Goal: Information Seeking & Learning: Learn about a topic

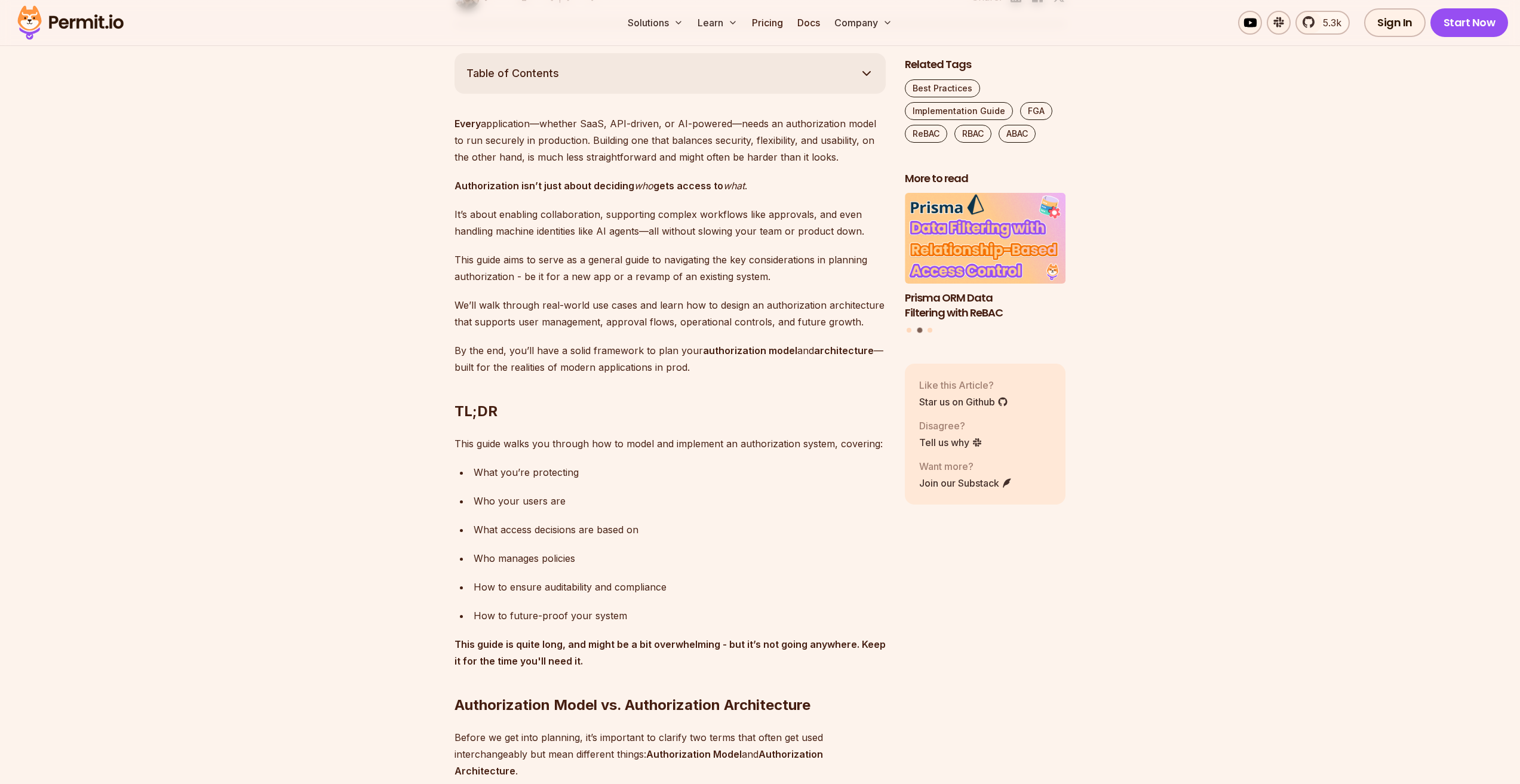
scroll to position [657, 0]
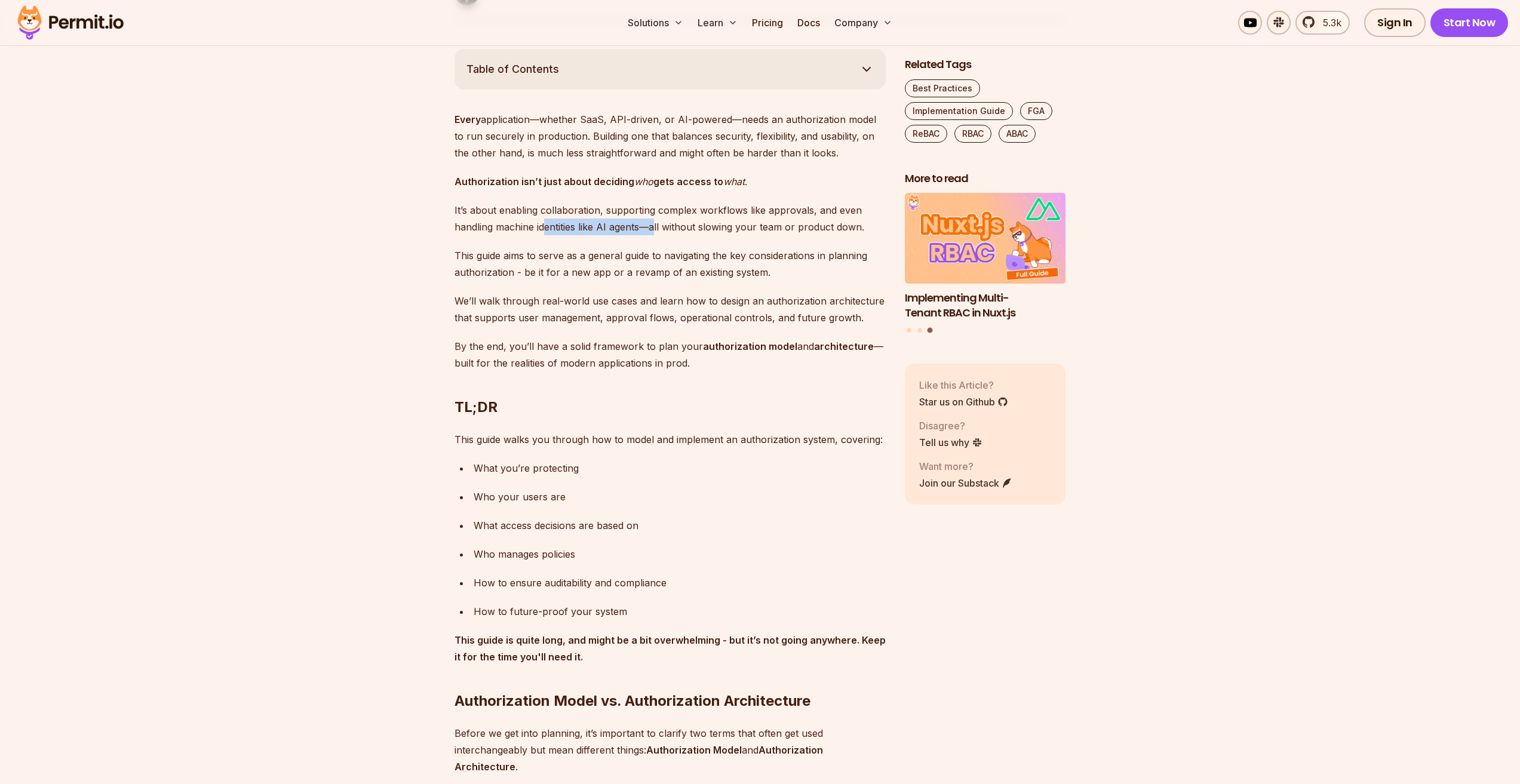
drag, startPoint x: 590, startPoint y: 229, endPoint x: 654, endPoint y: 226, distance: 64.1
click at [654, 226] on p "It’s about enabling collaboration, supporting complex workflows like approvals,…" at bounding box center [670, 218] width 431 height 34
click at [654, 233] on p "It’s about enabling collaboration, supporting complex workflows like approvals,…" at bounding box center [670, 218] width 431 height 34
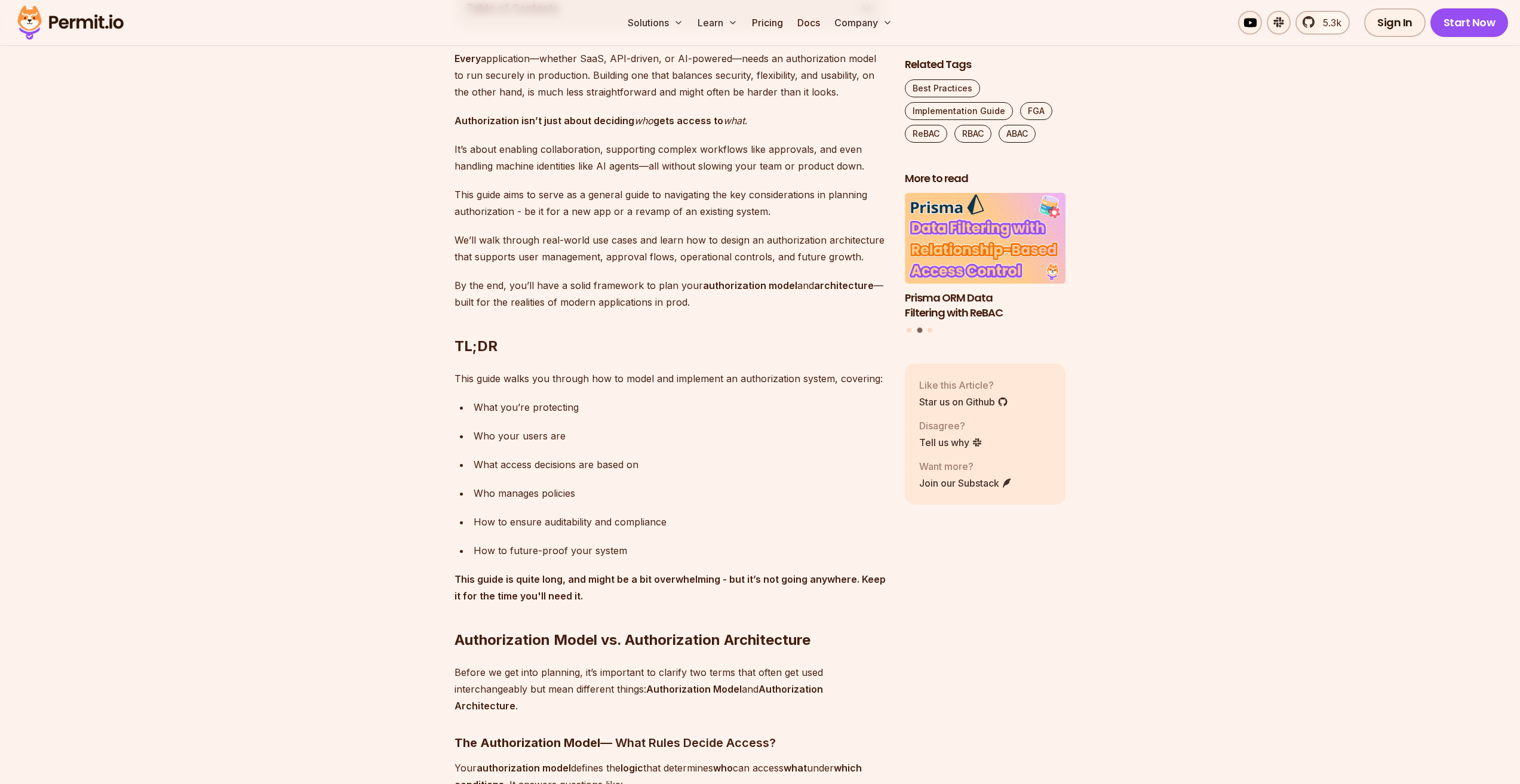
scroll to position [776, 0]
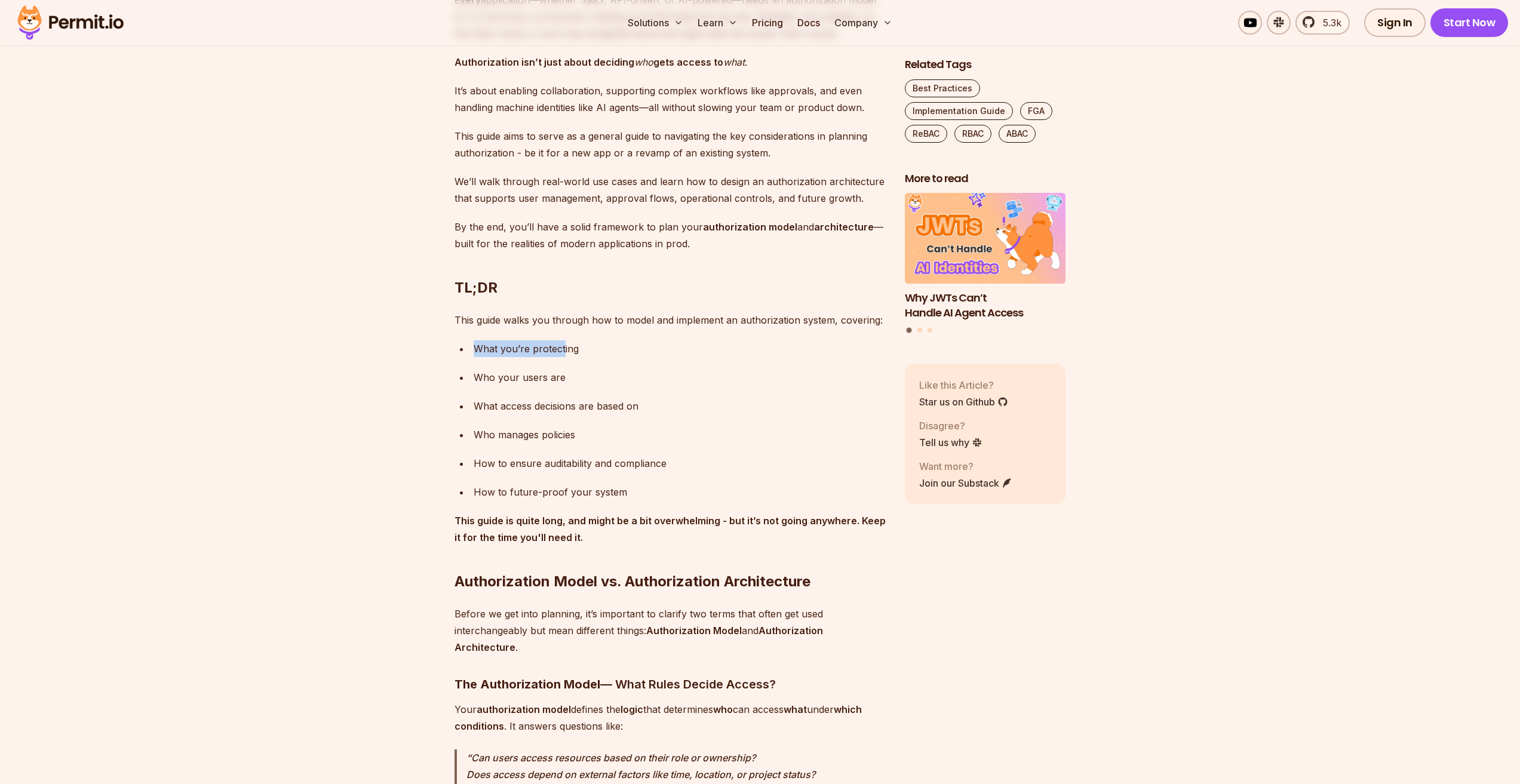
drag, startPoint x: 480, startPoint y: 348, endPoint x: 563, endPoint y: 351, distance: 83.1
click at [563, 351] on div "What you’re protecting" at bounding box center [679, 349] width 412 height 17
drag, startPoint x: 493, startPoint y: 380, endPoint x: 552, endPoint y: 382, distance: 59.0
click at [564, 377] on div "Who your users are" at bounding box center [679, 377] width 412 height 17
click at [518, 400] on div "What access decisions are based on" at bounding box center [679, 406] width 412 height 17
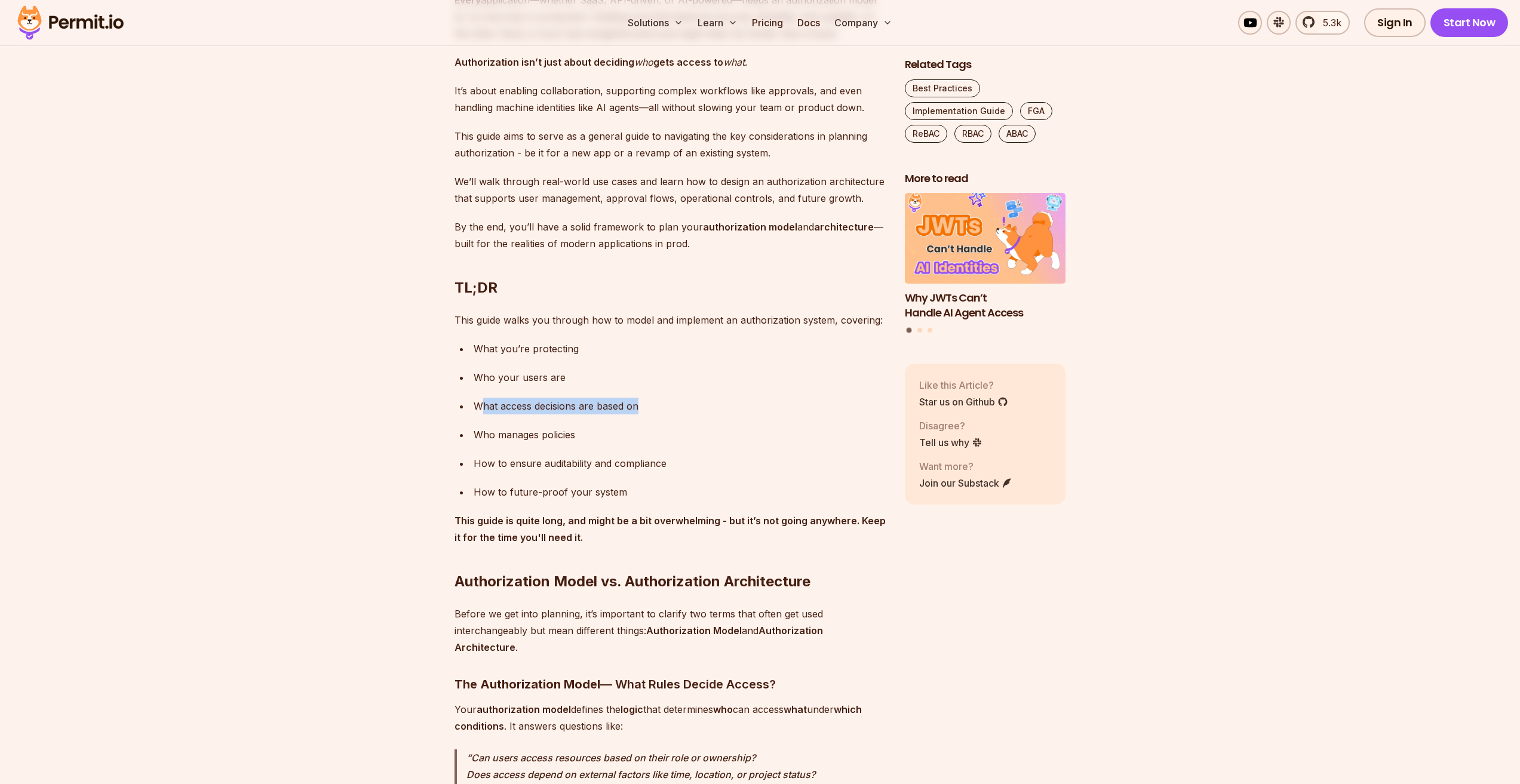
drag, startPoint x: 510, startPoint y: 409, endPoint x: 604, endPoint y: 416, distance: 94.3
click at [649, 407] on div "What access decisions are based on" at bounding box center [679, 406] width 412 height 17
click at [595, 418] on ul "What you’re protecting Who your users are What access decisions are based on Wh…" at bounding box center [670, 420] width 431 height 160
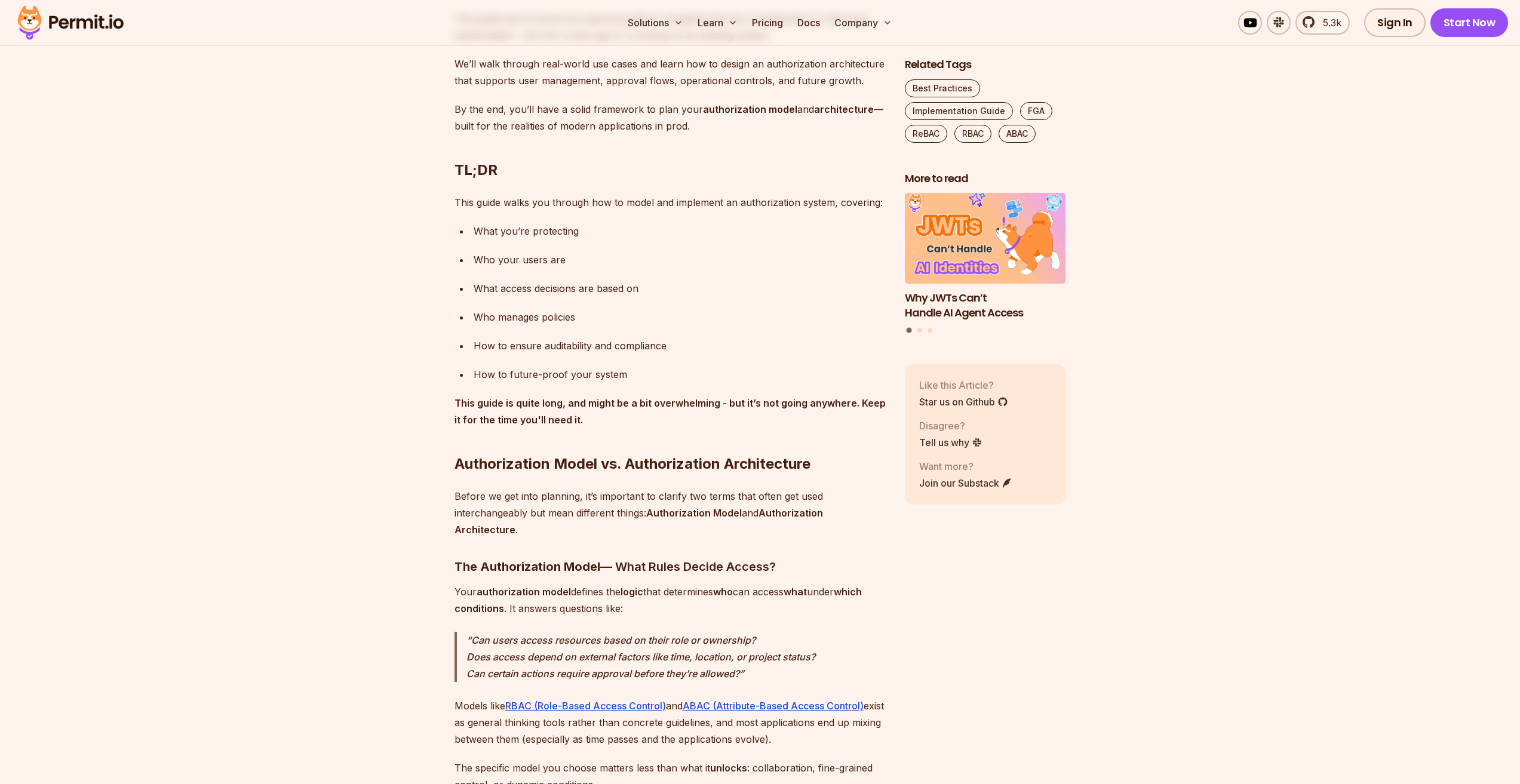
scroll to position [895, 0]
drag, startPoint x: 484, startPoint y: 315, endPoint x: 567, endPoint y: 322, distance: 83.3
click at [574, 317] on div "Who manages policies" at bounding box center [679, 315] width 412 height 17
click at [552, 334] on ul "What you’re protecting Who your users are What access decisions are based on Wh…" at bounding box center [670, 301] width 431 height 160
drag, startPoint x: 482, startPoint y: 345, endPoint x: 650, endPoint y: 351, distance: 168.1
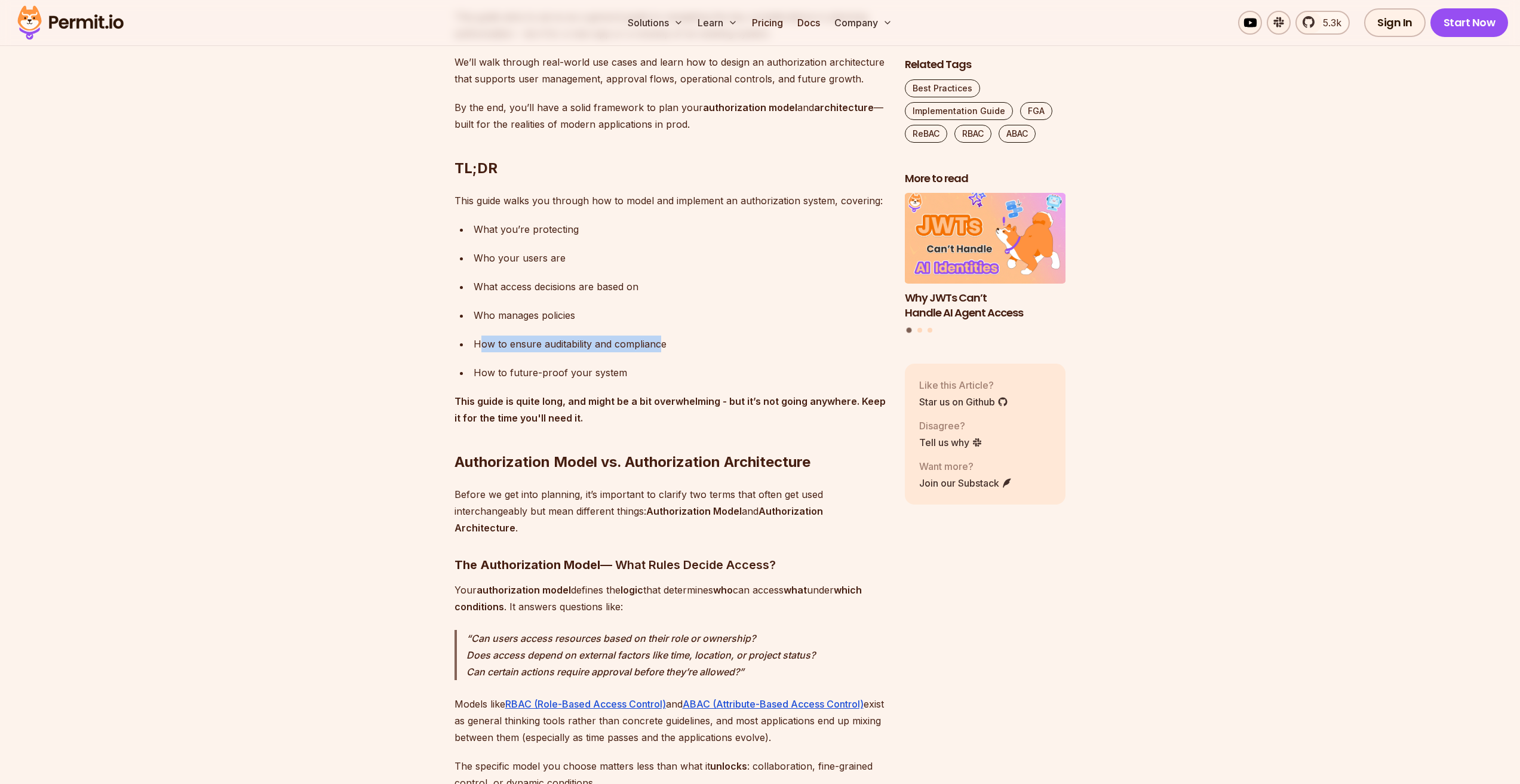
click at [656, 346] on div "How to ensure auditability and compliance" at bounding box center [679, 344] width 412 height 17
click at [624, 364] on div "How to future-proof your system" at bounding box center [679, 373] width 412 height 17
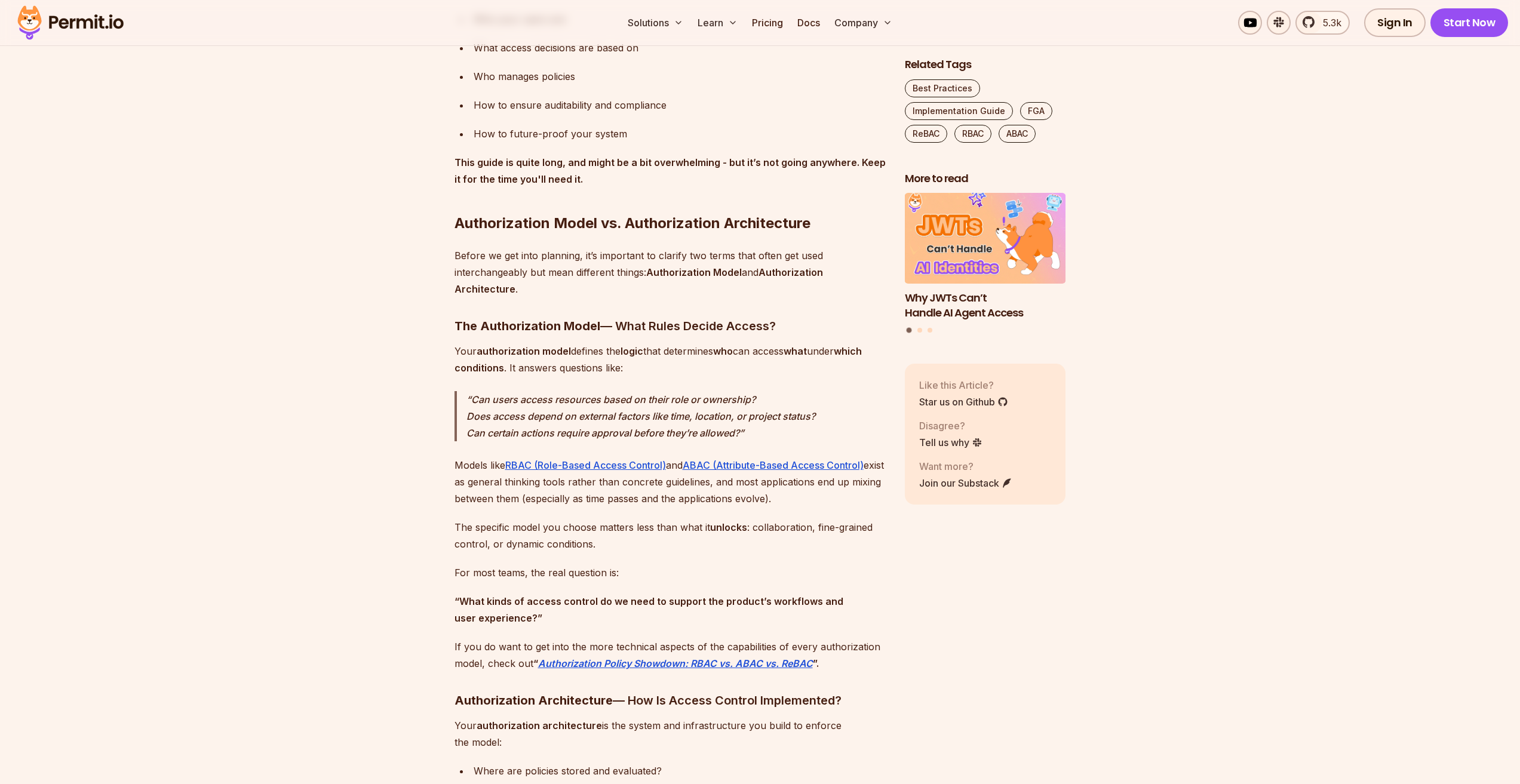
scroll to position [1194, 0]
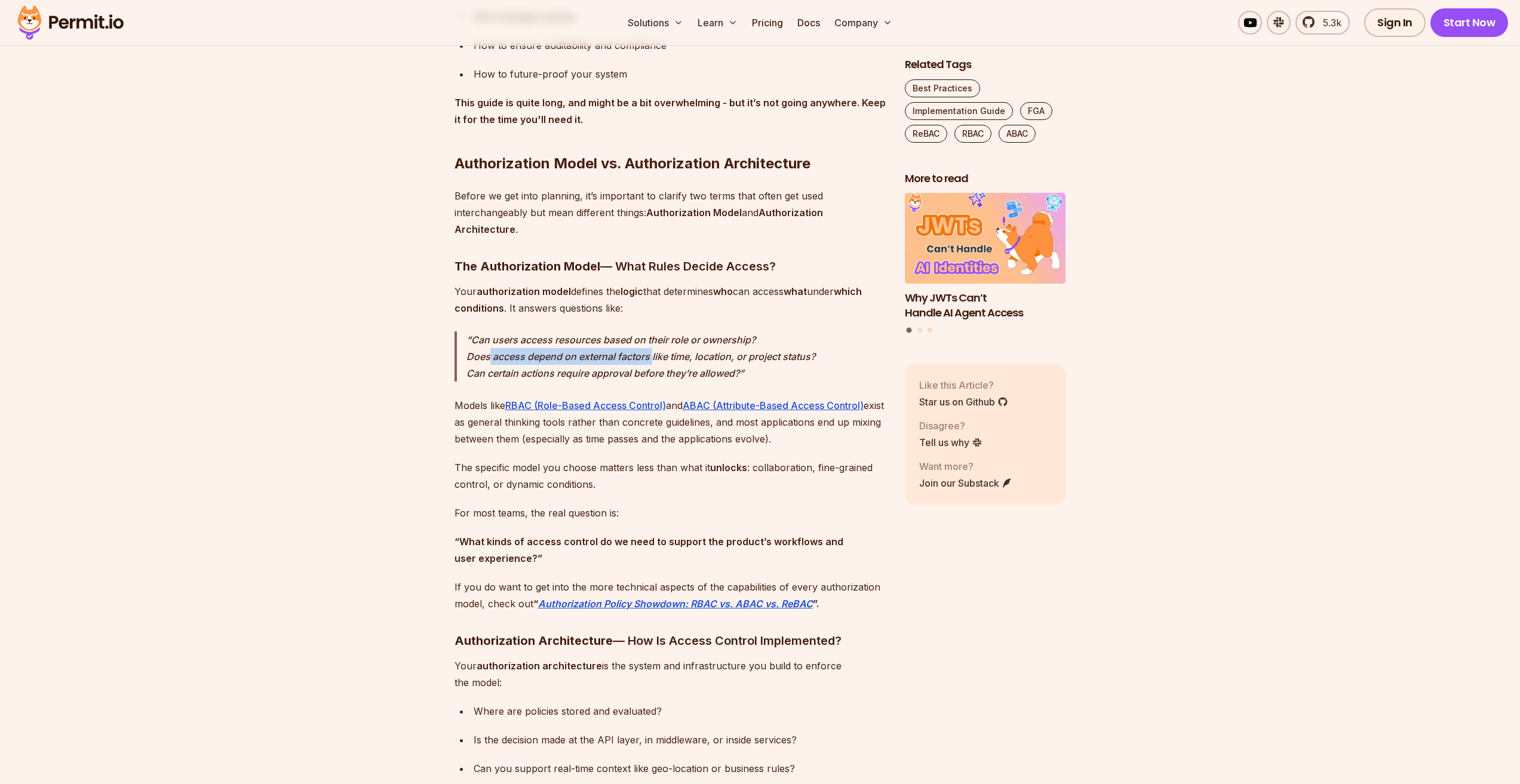
drag, startPoint x: 489, startPoint y: 360, endPoint x: 652, endPoint y: 352, distance: 163.2
click at [652, 352] on em "Can users access resources based on their role or ownership? Does access depend…" at bounding box center [641, 356] width 349 height 45
click at [642, 364] on p "Can users access resources based on their role or ownership? Does access depend…" at bounding box center [676, 356] width 419 height 50
drag, startPoint x: 656, startPoint y: 356, endPoint x: 720, endPoint y: 356, distance: 64.0
click at [720, 356] on em "Can users access resources based on their role or ownership? Does access depend…" at bounding box center [641, 356] width 349 height 45
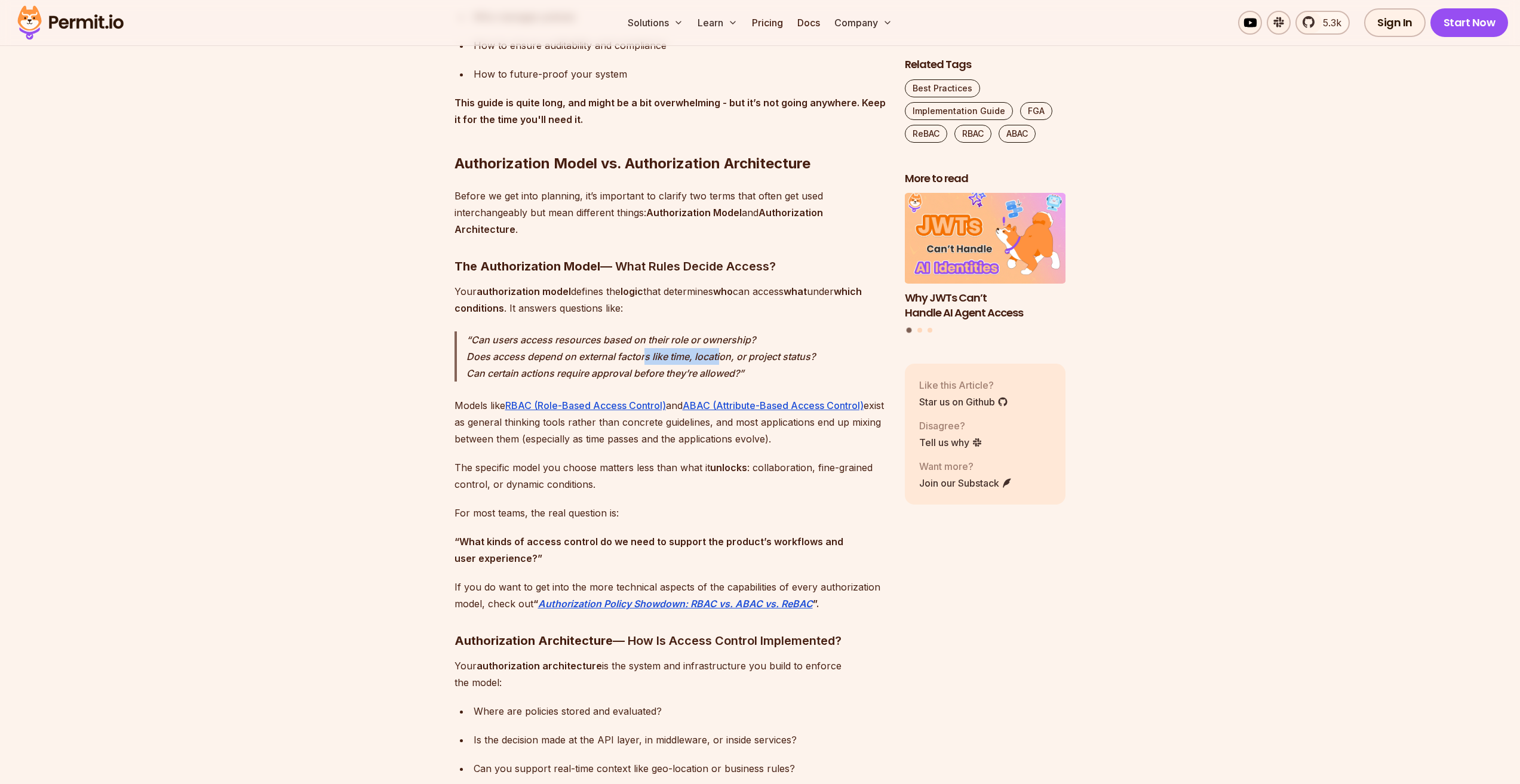
click at [718, 364] on p "Can users access resources based on their role or ownership? Does access depend…" at bounding box center [676, 356] width 419 height 50
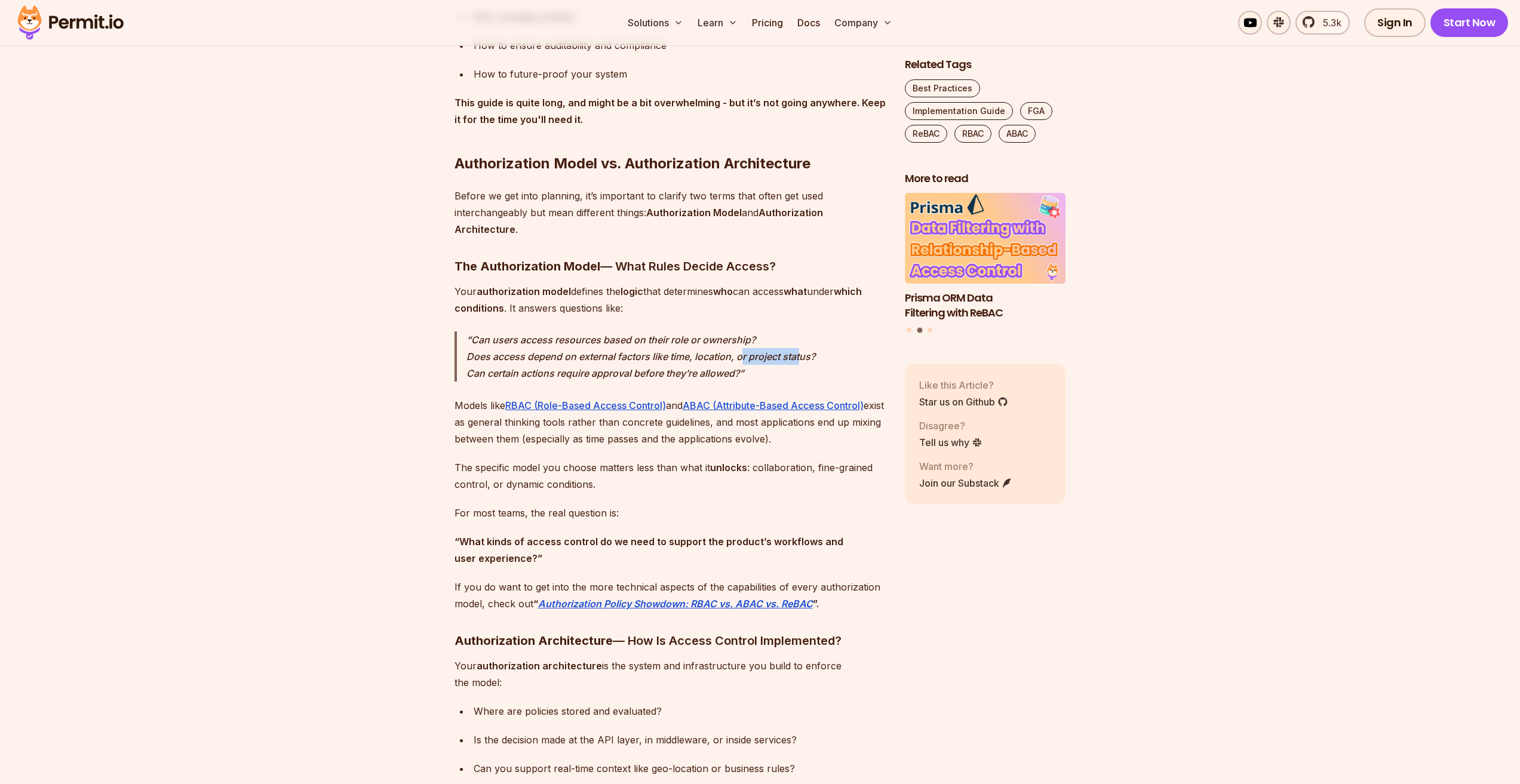
drag, startPoint x: 740, startPoint y: 355, endPoint x: 803, endPoint y: 355, distance: 63.0
click at [803, 355] on em "Can users access resources based on their role or ownership? Does access depend…" at bounding box center [641, 356] width 349 height 45
drag, startPoint x: 798, startPoint y: 361, endPoint x: 789, endPoint y: 362, distance: 9.1
click at [798, 362] on em "Can users access resources based on their role or ownership? Does access depend…" at bounding box center [641, 356] width 349 height 45
click at [735, 370] on em "Can users access resources based on their role or ownership? Does access depend…" at bounding box center [641, 356] width 349 height 45
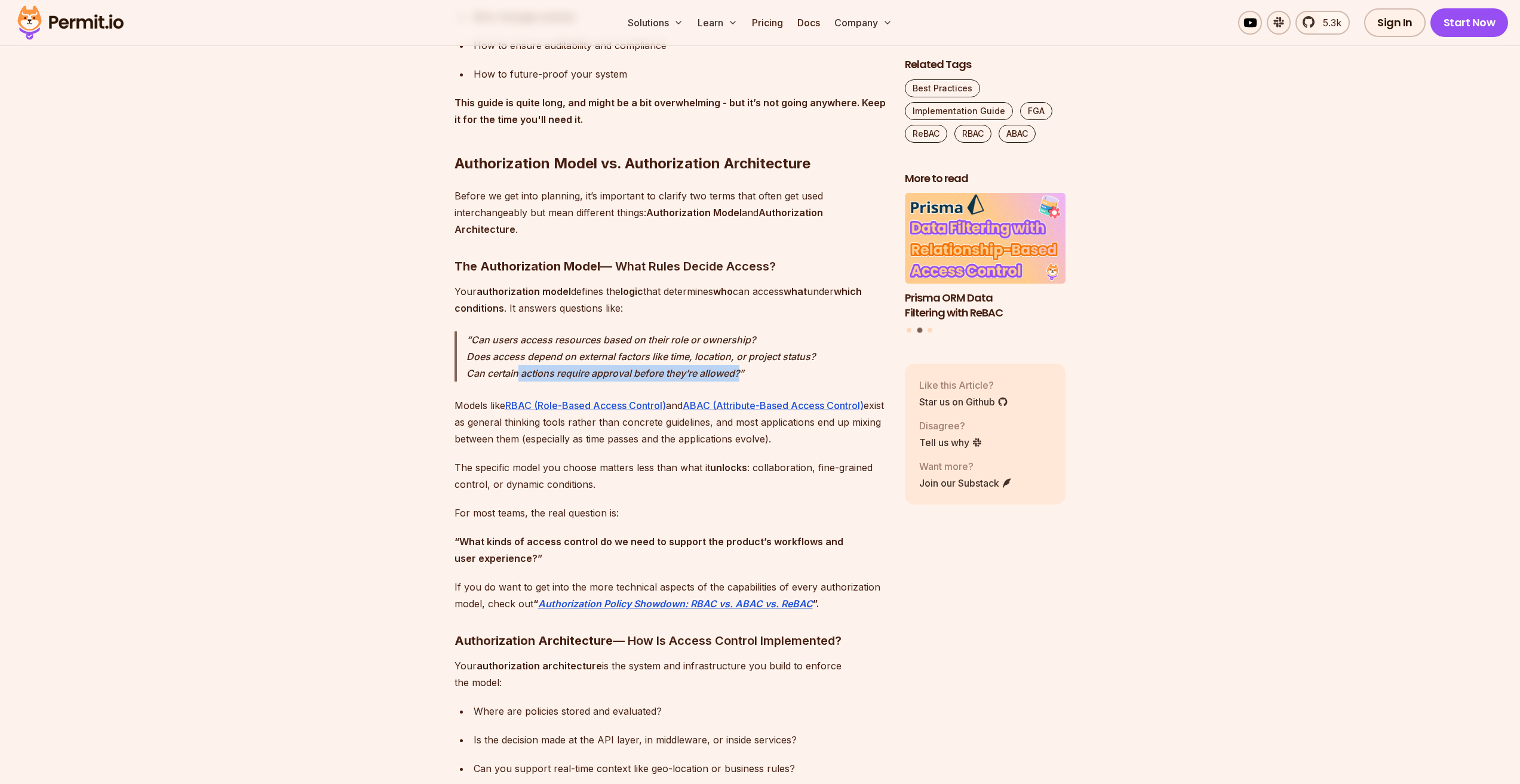
drag, startPoint x: 576, startPoint y: 380, endPoint x: 758, endPoint y: 367, distance: 182.5
click at [758, 367] on p "Can users access resources based on their role or ownership? Does access depend…" at bounding box center [676, 356] width 419 height 50
click at [747, 371] on p "Can users access resources based on their role or ownership? Does access depend…" at bounding box center [676, 356] width 419 height 50
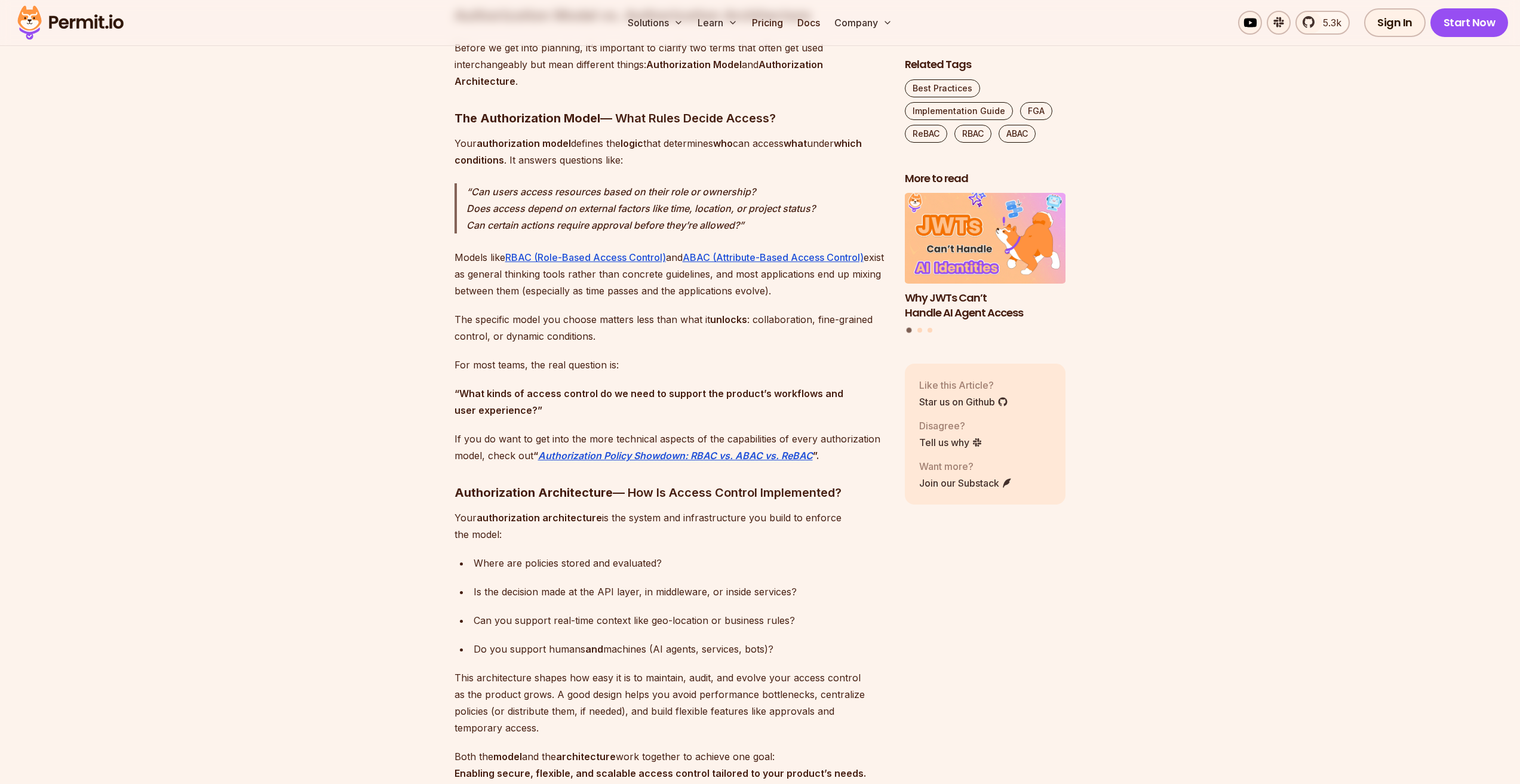
scroll to position [1373, 0]
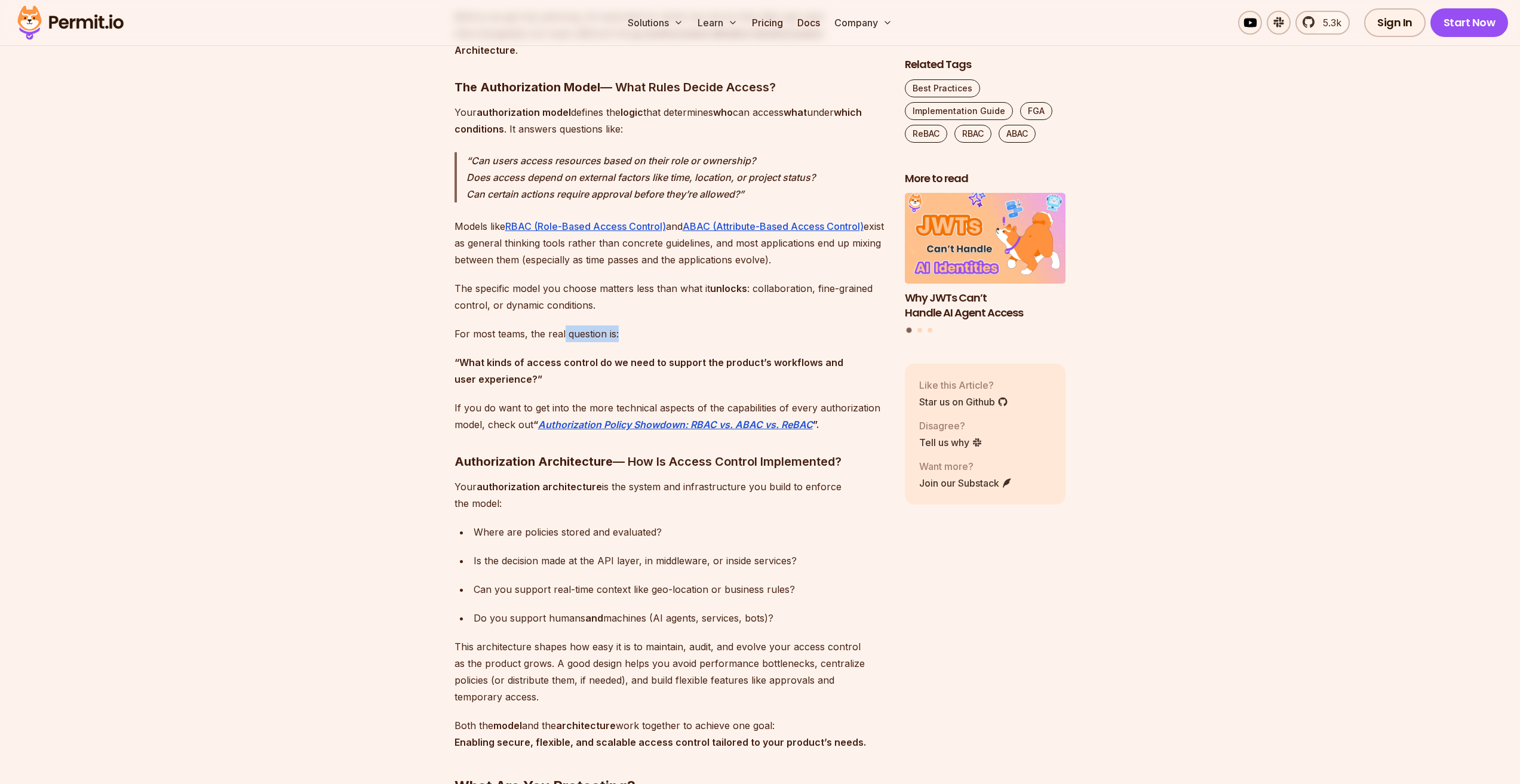
drag, startPoint x: 570, startPoint y: 332, endPoint x: 635, endPoint y: 332, distance: 65.0
click at [635, 332] on p "For most teams, the real question is:" at bounding box center [670, 334] width 431 height 17
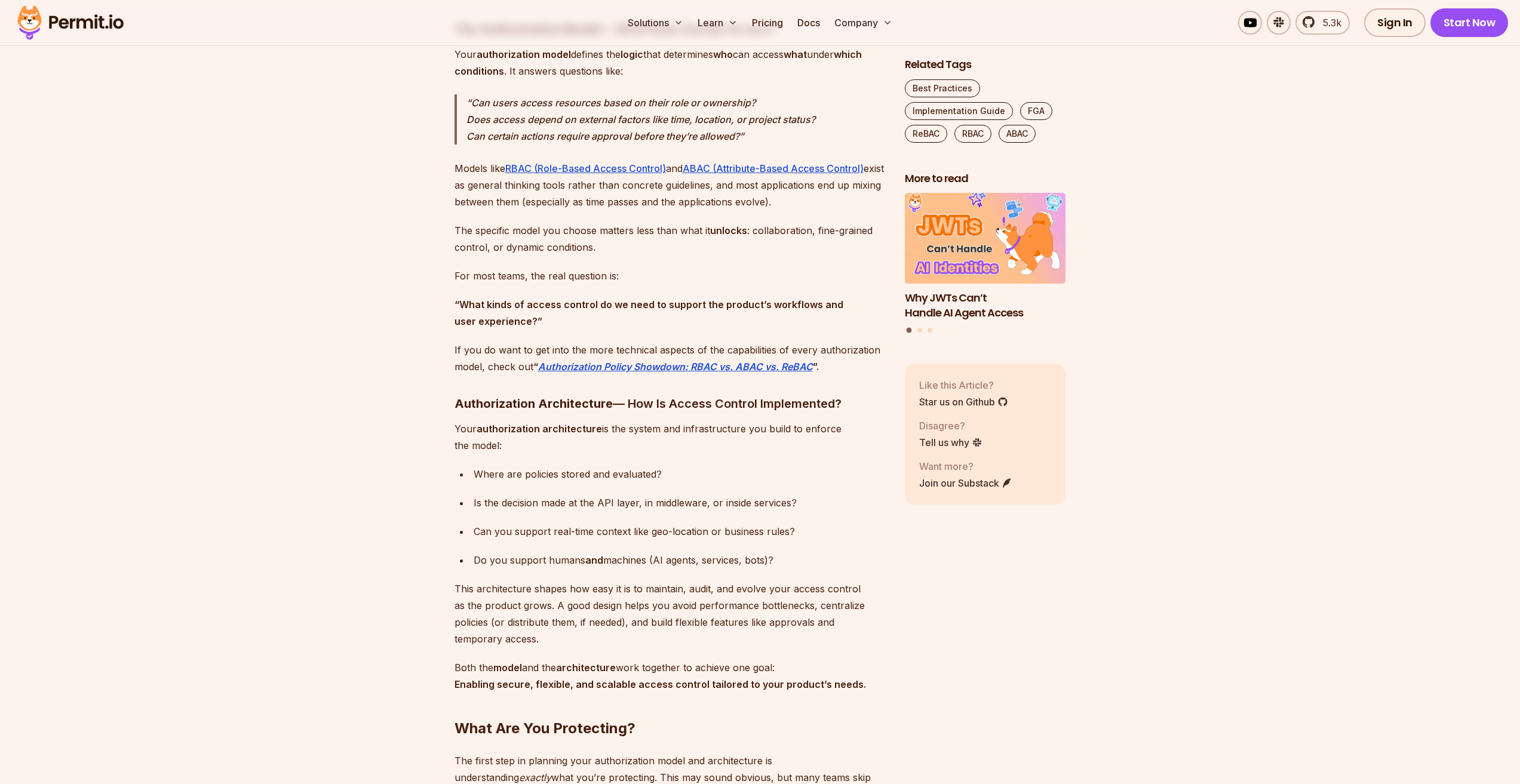
scroll to position [1433, 0]
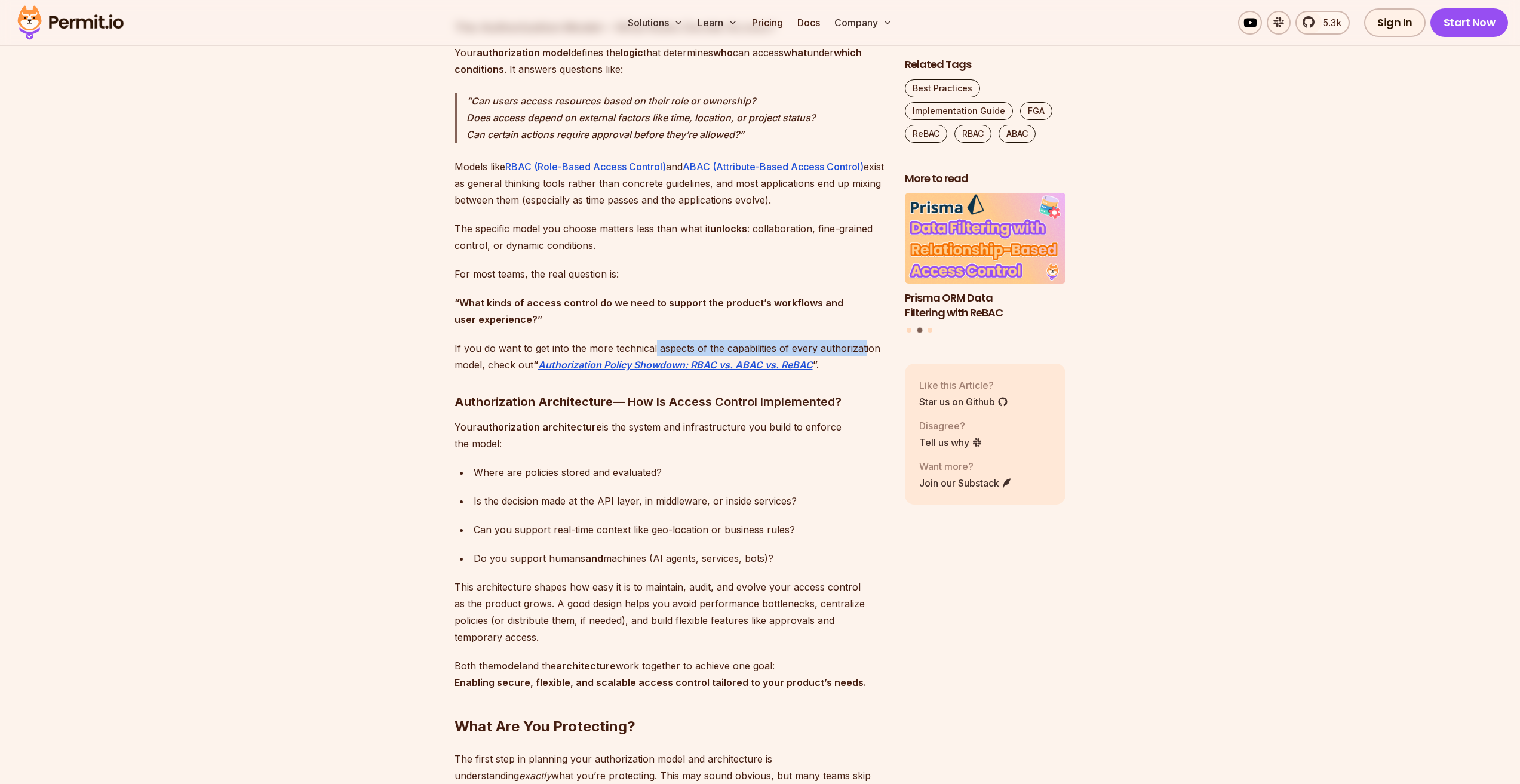
drag, startPoint x: 658, startPoint y: 347, endPoint x: 861, endPoint y: 338, distance: 203.2
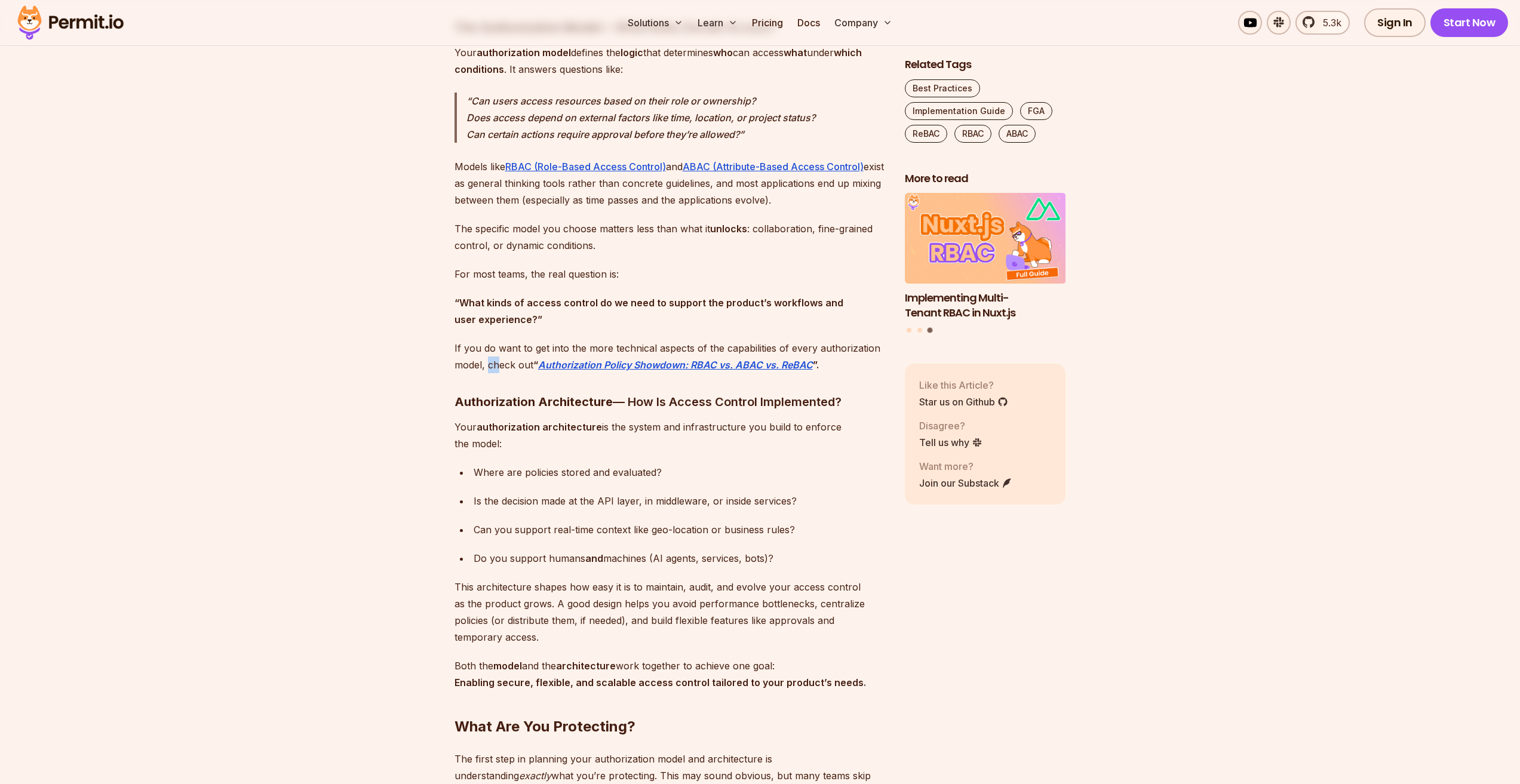
drag, startPoint x: 486, startPoint y: 362, endPoint x: 532, endPoint y: 378, distance: 48.7
click at [504, 367] on p "If you do want to get into the more technical aspects of the capabilities of ev…" at bounding box center [670, 356] width 431 height 34
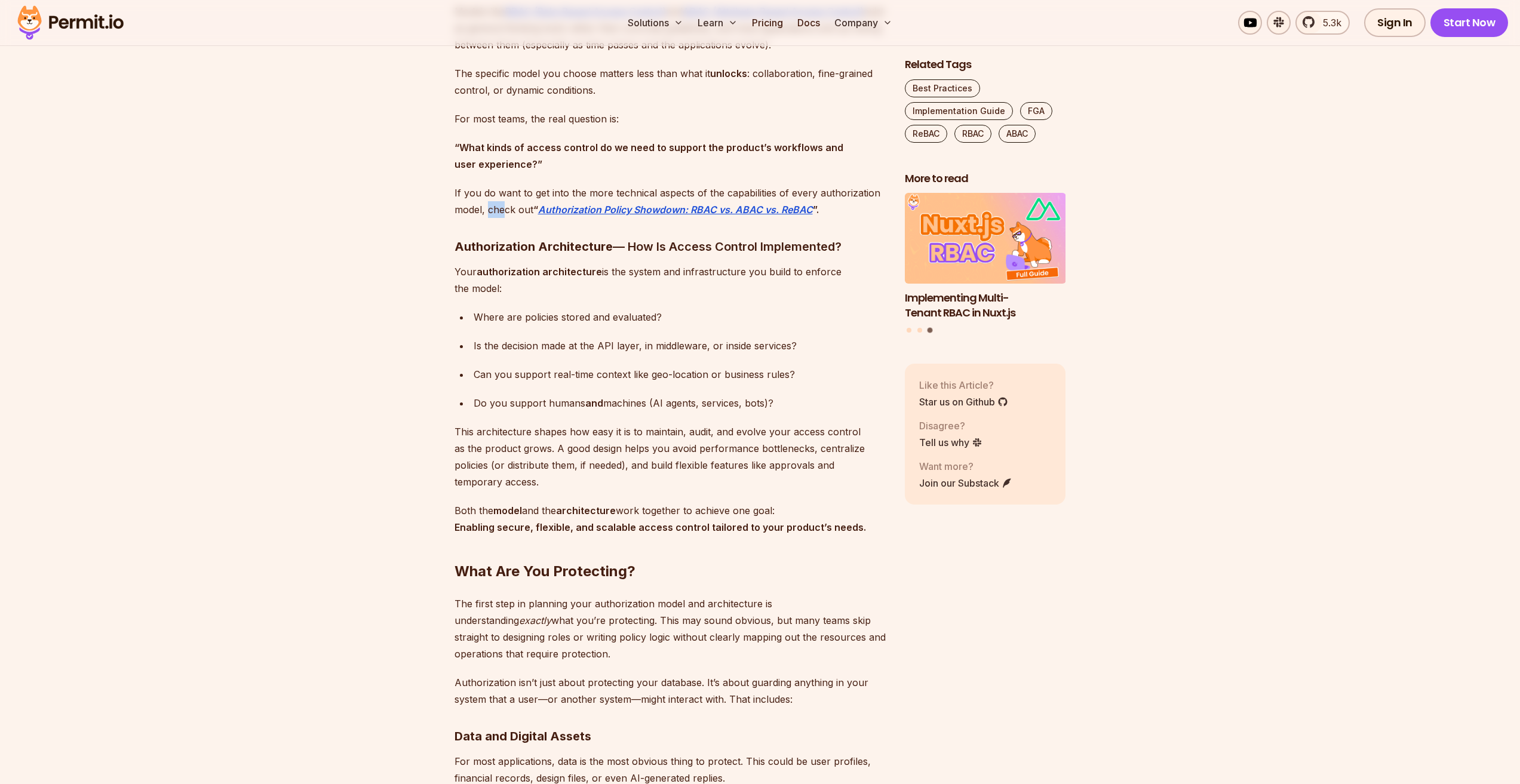
scroll to position [1612, 0]
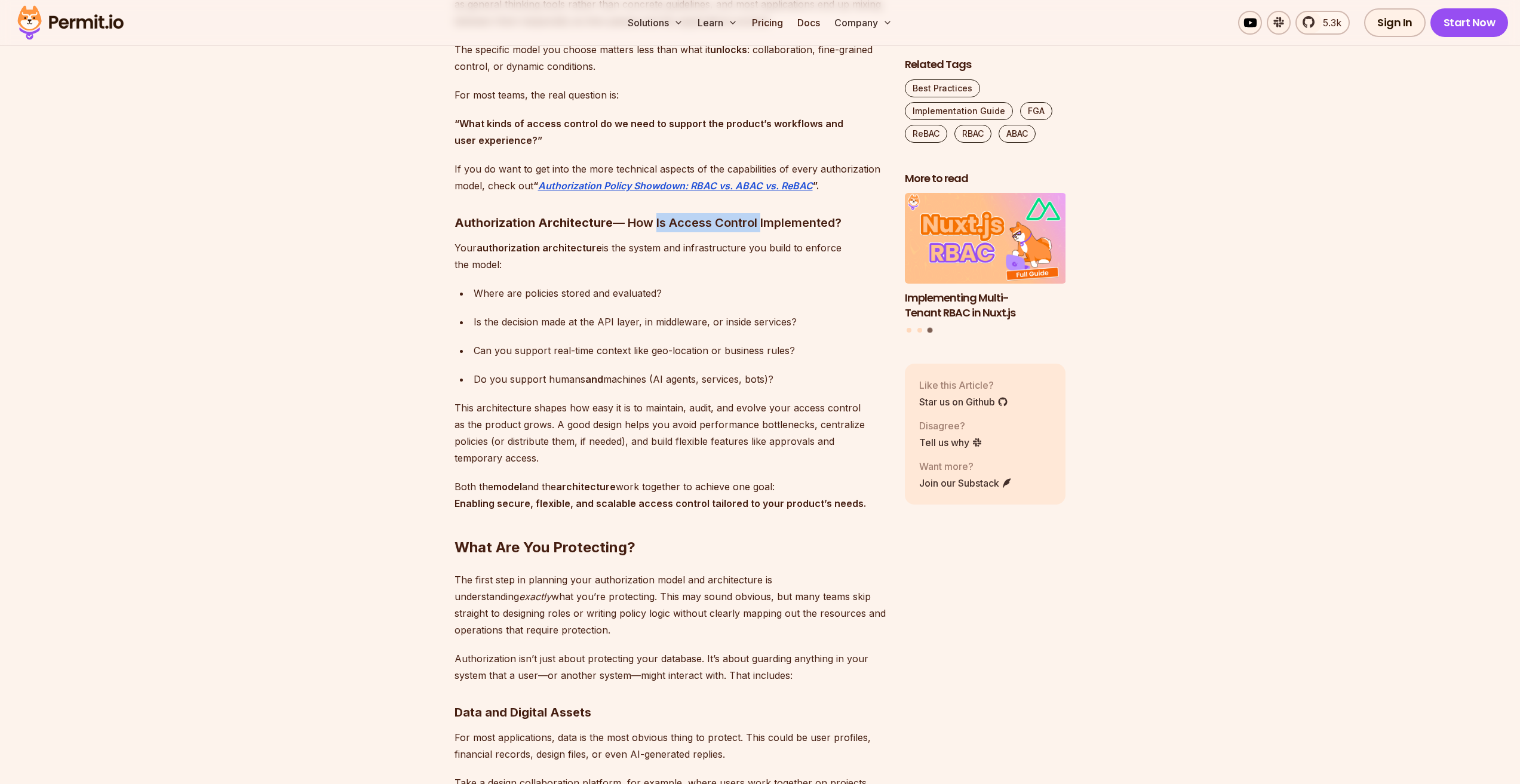
drag, startPoint x: 663, startPoint y: 229, endPoint x: 758, endPoint y: 227, distance: 95.0
click at [758, 227] on h3 "Authorization Architecture — How Is Access Control Implemented?" at bounding box center [670, 223] width 431 height 19
click at [747, 249] on p "Your authorization architecture is the system and infrastructure you build to e…" at bounding box center [670, 256] width 431 height 34
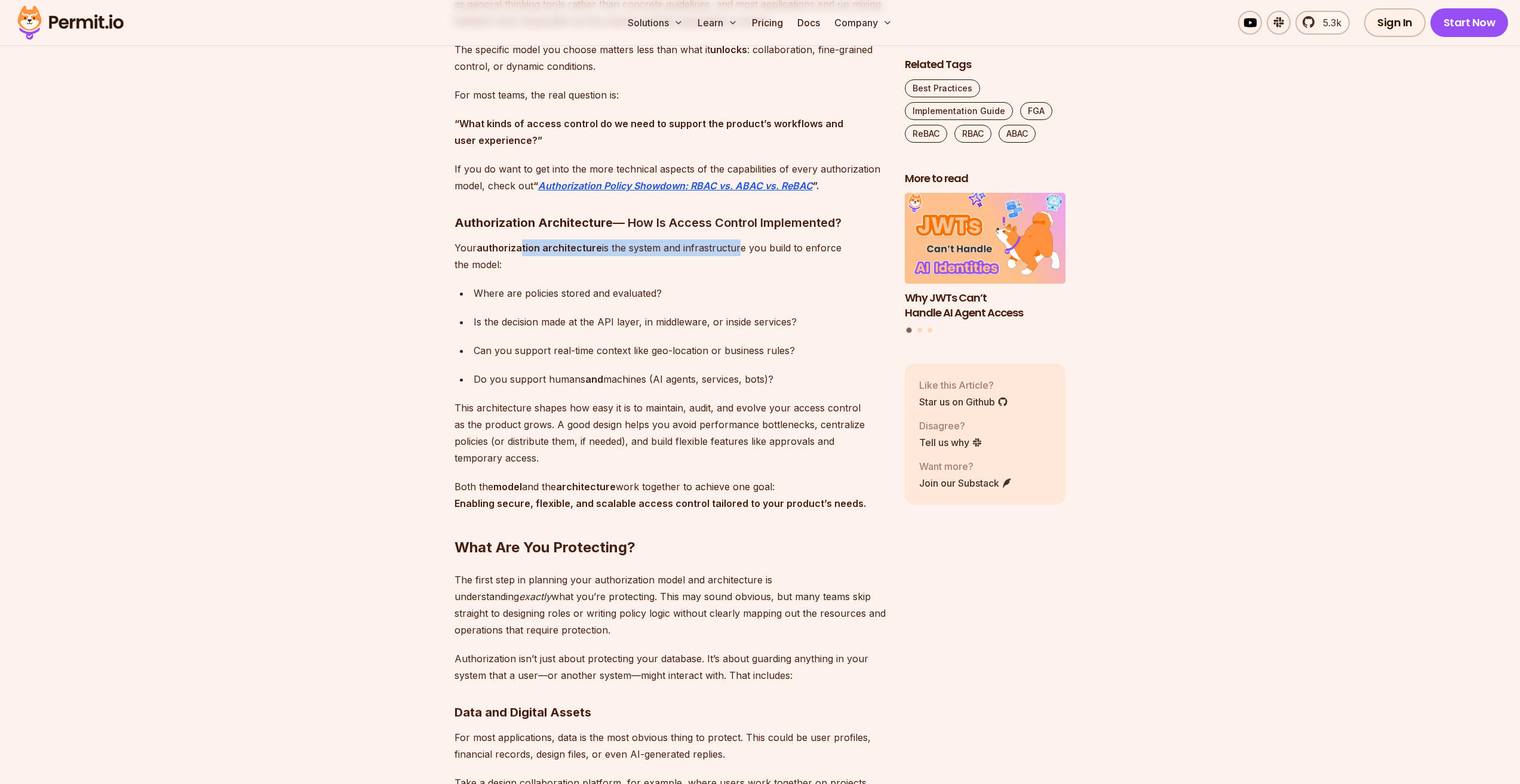
drag, startPoint x: 522, startPoint y: 246, endPoint x: 731, endPoint y: 237, distance: 209.2
click at [691, 260] on p "Your authorization architecture is the system and infrastructure you build to e…" at bounding box center [670, 256] width 431 height 34
drag, startPoint x: 706, startPoint y: 246, endPoint x: 795, endPoint y: 241, distance: 89.1
click at [795, 241] on p "Your authorization architecture is the system and infrastructure you build to e…" at bounding box center [670, 256] width 431 height 34
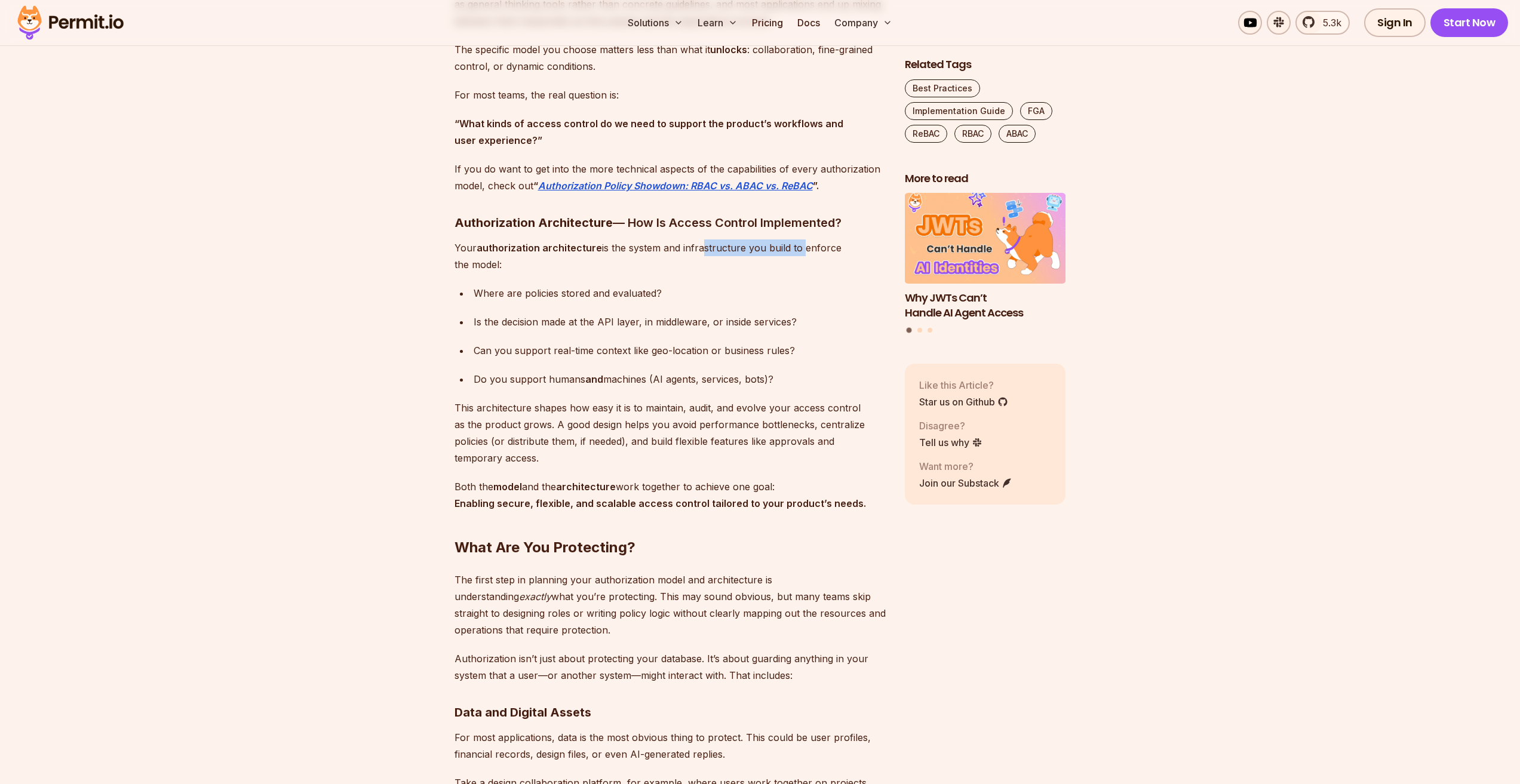
click at [793, 247] on p "Your authorization architecture is the system and infrastructure you build to e…" at bounding box center [670, 256] width 431 height 34
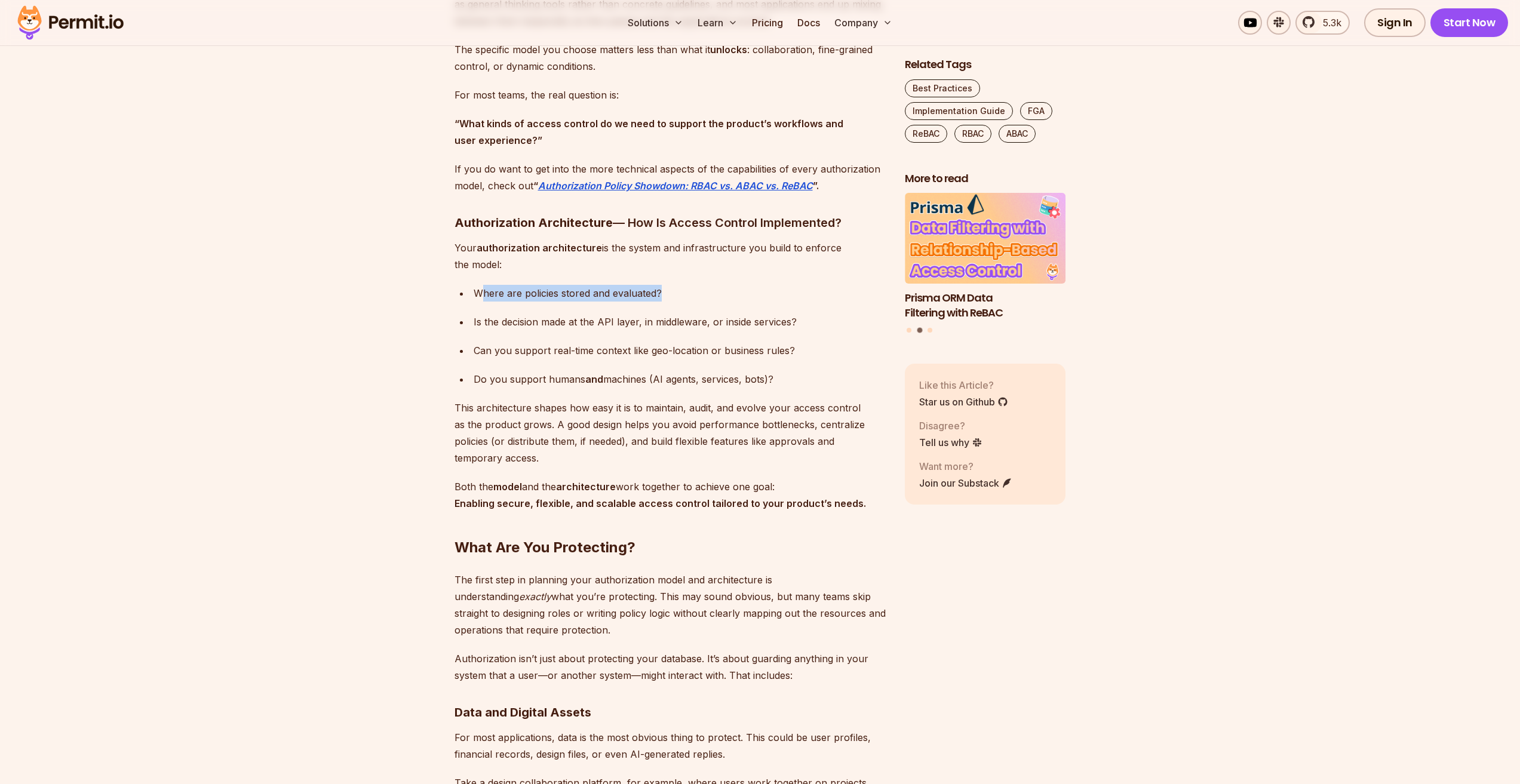
drag, startPoint x: 498, startPoint y: 294, endPoint x: 672, endPoint y: 289, distance: 174.1
click at [672, 289] on div "Where are policies stored and evaluated?" at bounding box center [679, 293] width 412 height 17
click at [648, 301] on div "Where are policies stored and evaluated?" at bounding box center [679, 293] width 412 height 17
drag, startPoint x: 515, startPoint y: 320, endPoint x: 696, endPoint y: 316, distance: 181.0
click at [696, 316] on div "Is the decision made at the API layer, in middleware, or inside services?" at bounding box center [679, 322] width 412 height 17
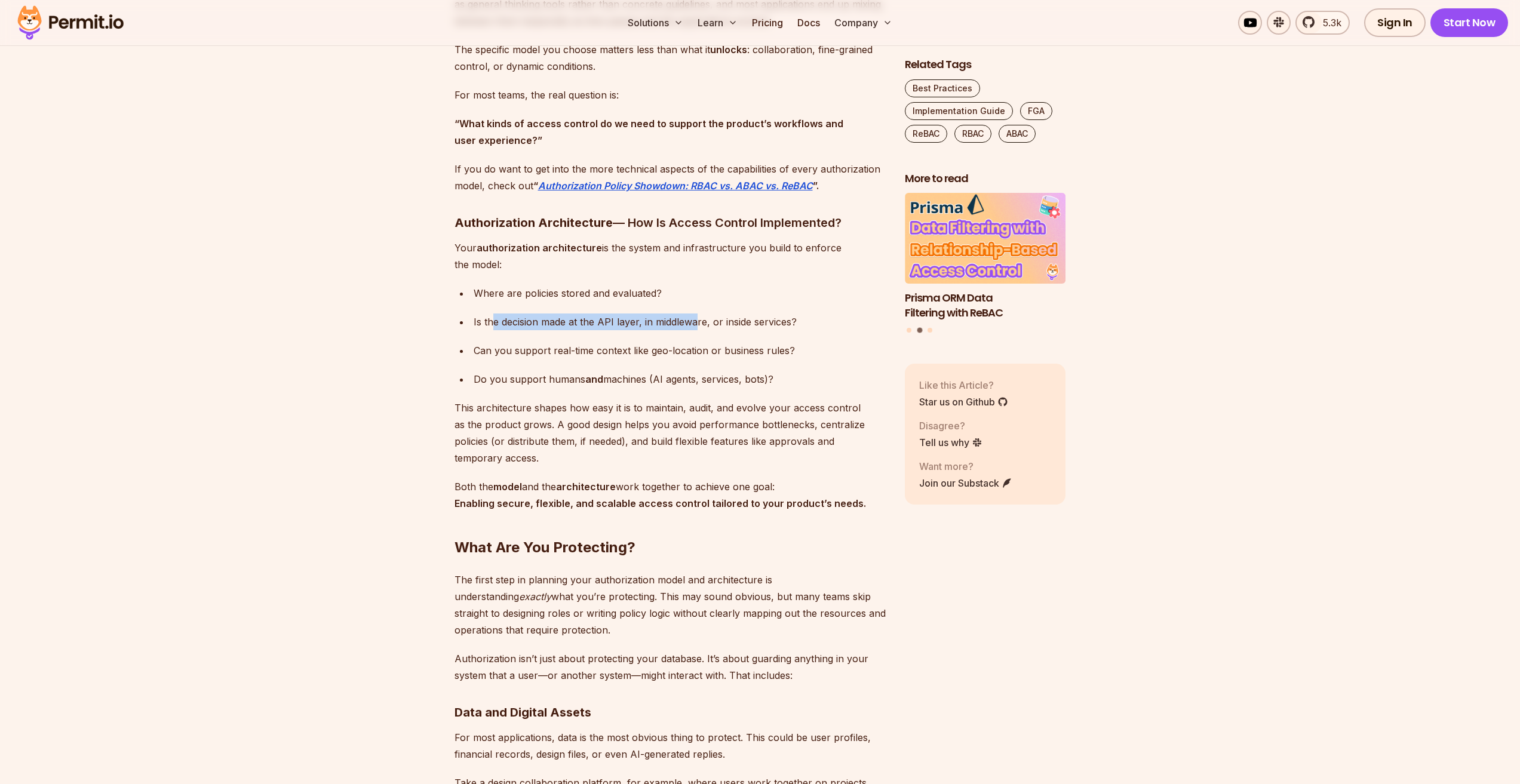
click at [690, 327] on div "Is the decision made at the API layer, in middleware, or inside services?" at bounding box center [679, 322] width 412 height 17
drag, startPoint x: 738, startPoint y: 315, endPoint x: 790, endPoint y: 315, distance: 52.0
click at [790, 315] on div "Is the decision made at the API layer, in middleware, or inside services?" at bounding box center [679, 322] width 412 height 17
click at [762, 325] on div "Is the decision made at the API layer, in middleware, or inside services?" at bounding box center [679, 322] width 412 height 17
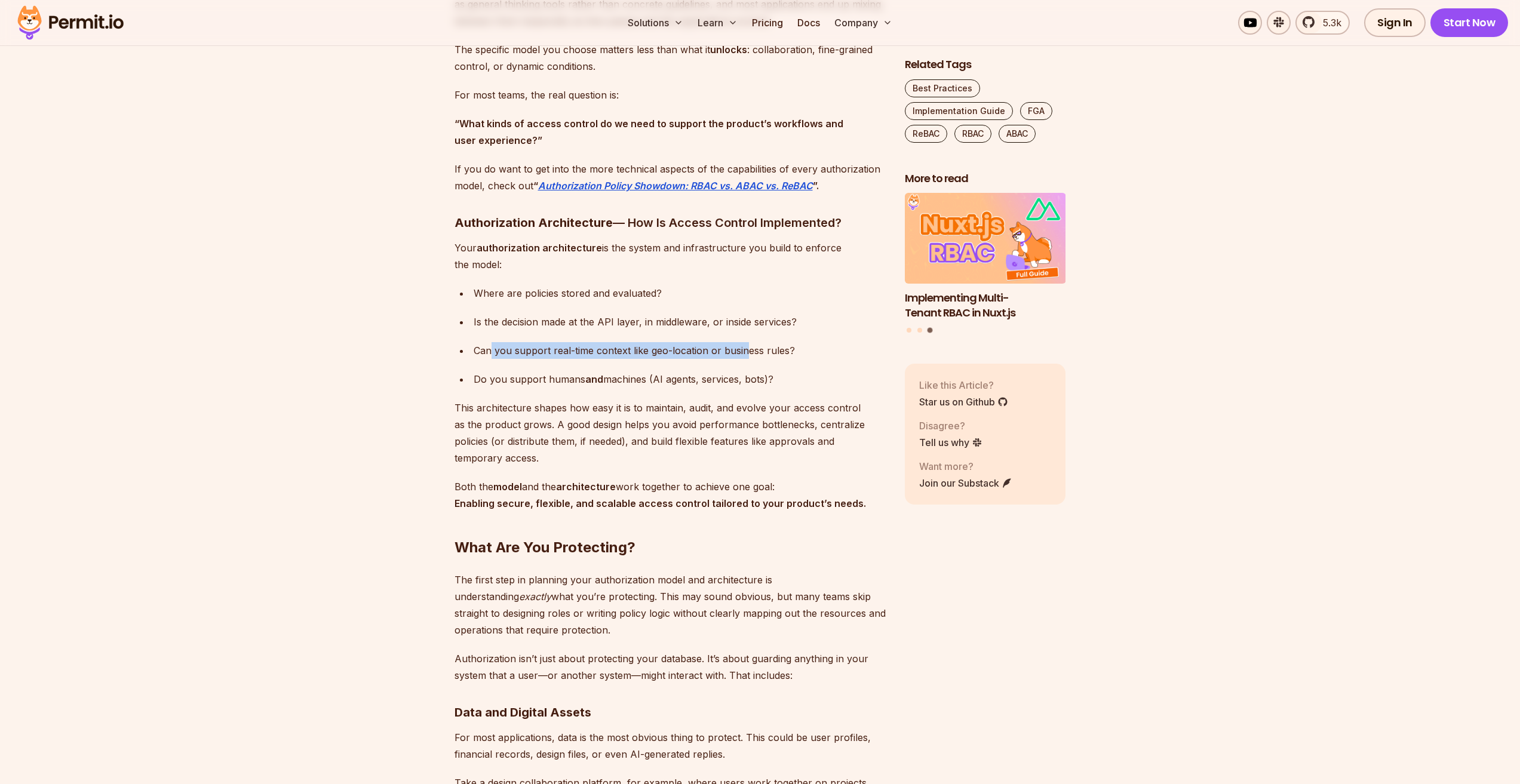
drag, startPoint x: 491, startPoint y: 350, endPoint x: 745, endPoint y: 346, distance: 254.0
click at [745, 346] on div "Can you support real-time context like geo-location or business rules?" at bounding box center [679, 350] width 412 height 17
click at [739, 353] on div "Can you support real-time context like geo-location or business rules?" at bounding box center [679, 350] width 412 height 17
drag, startPoint x: 472, startPoint y: 381, endPoint x: 793, endPoint y: 378, distance: 321.0
click at [793, 378] on li "Do you support humans and machines (AI agents, services, bots)?" at bounding box center [678, 379] width 416 height 17
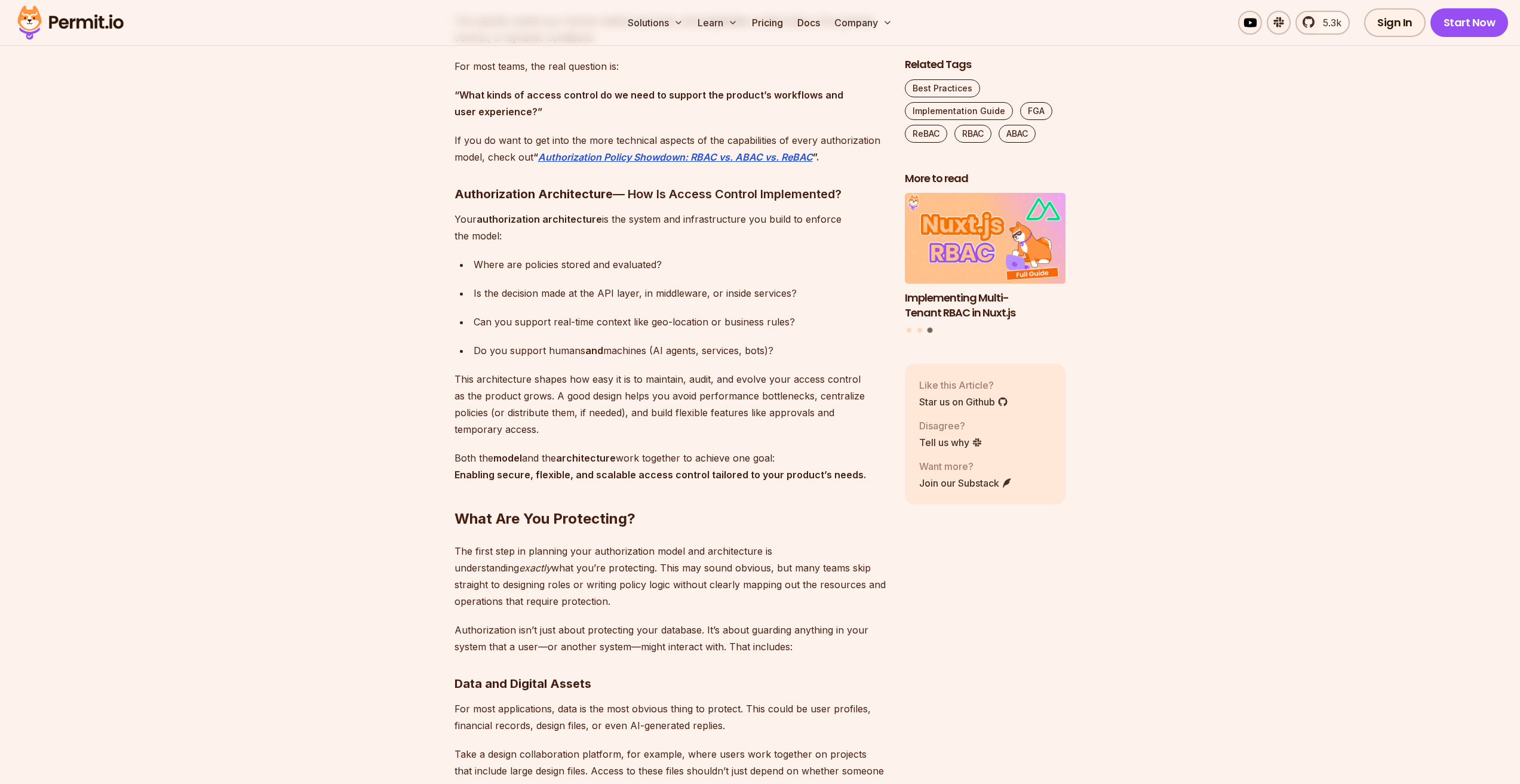
scroll to position [1671, 0]
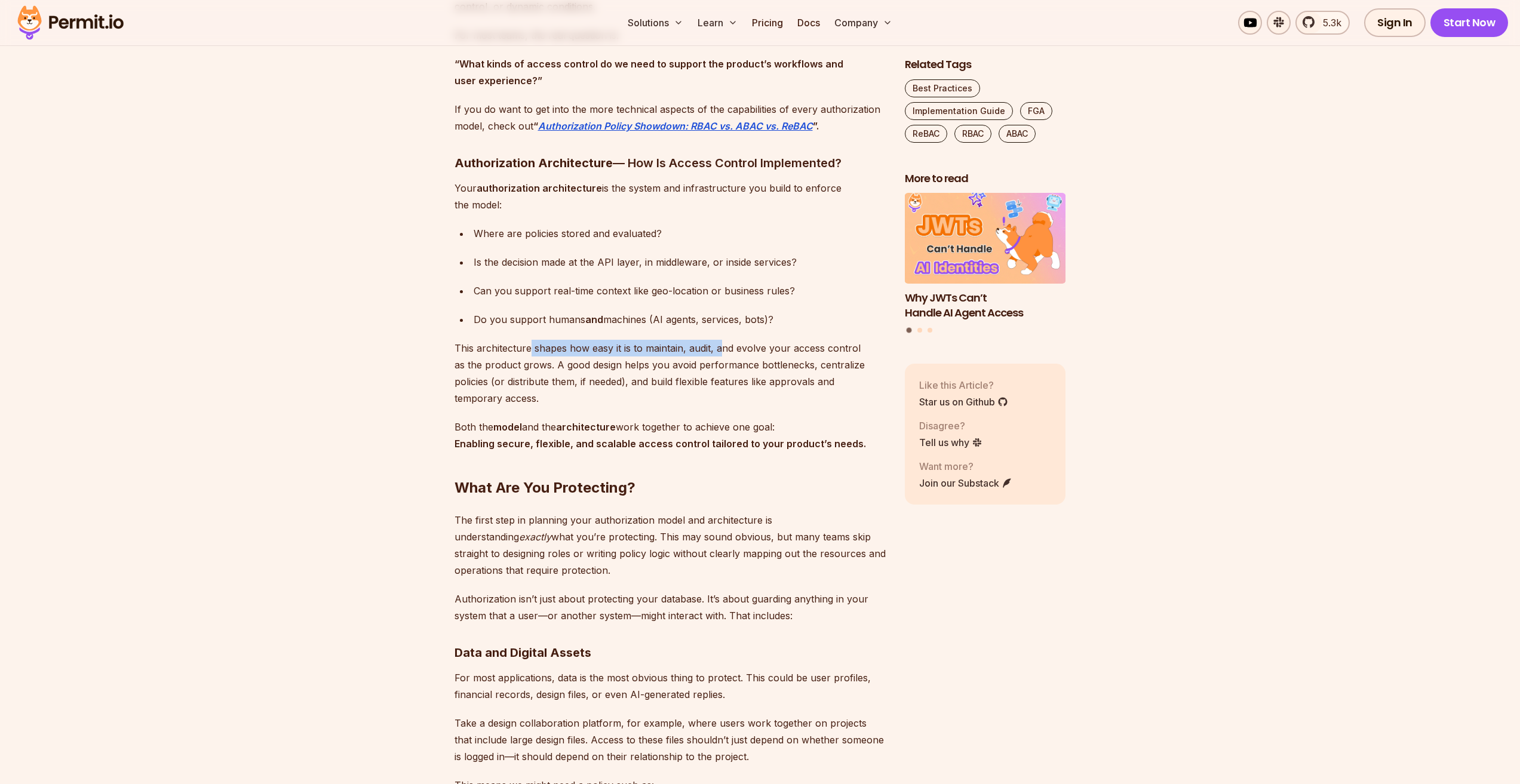
drag, startPoint x: 527, startPoint y: 345, endPoint x: 720, endPoint y: 346, distance: 193.0
click at [720, 346] on p "This architecture shapes how easy it is to maintain, audit, and evolve your acc…" at bounding box center [670, 373] width 431 height 67
click at [673, 367] on p "This architecture shapes how easy it is to maintain, audit, and evolve your acc…" at bounding box center [670, 373] width 431 height 67
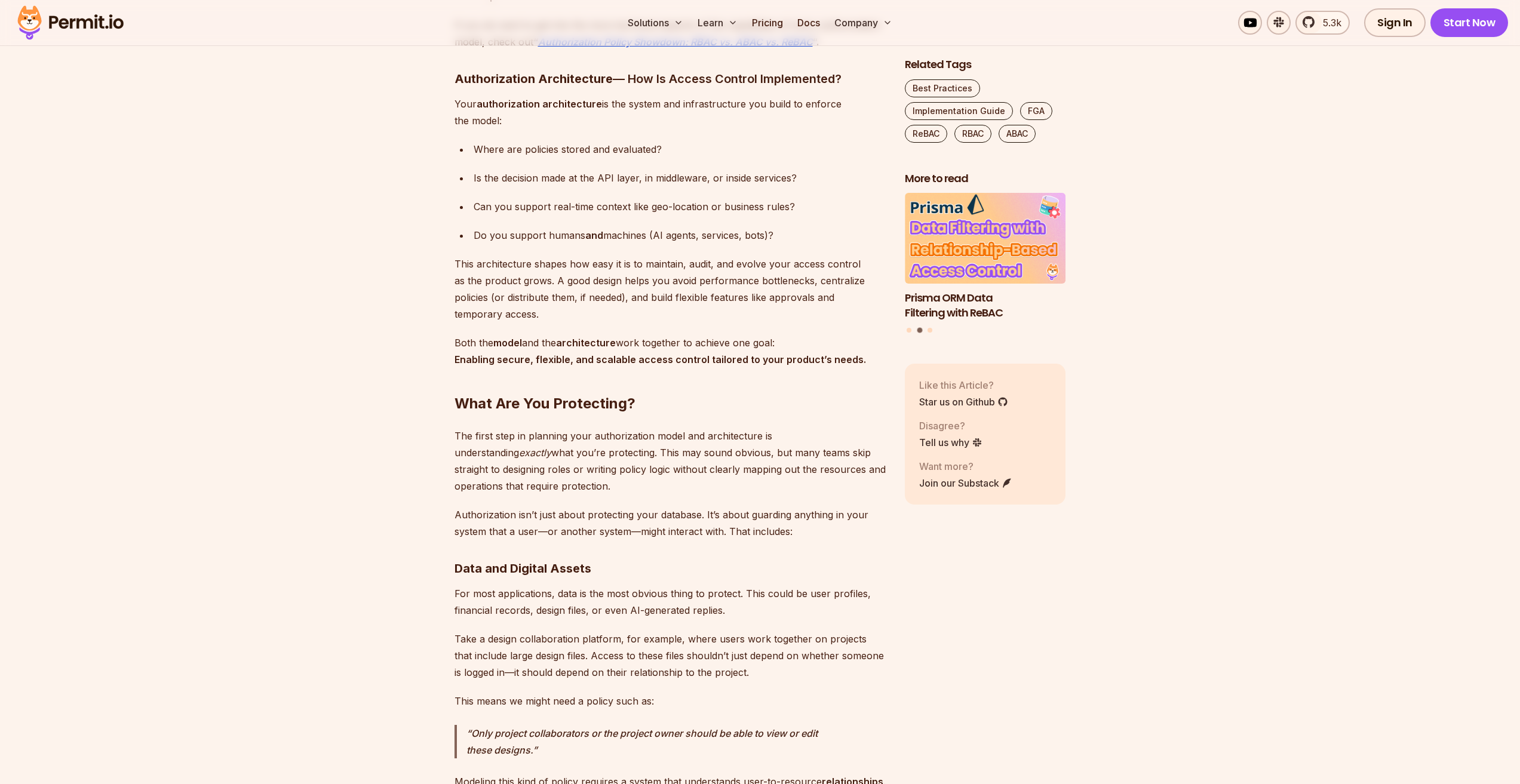
scroll to position [1791, 0]
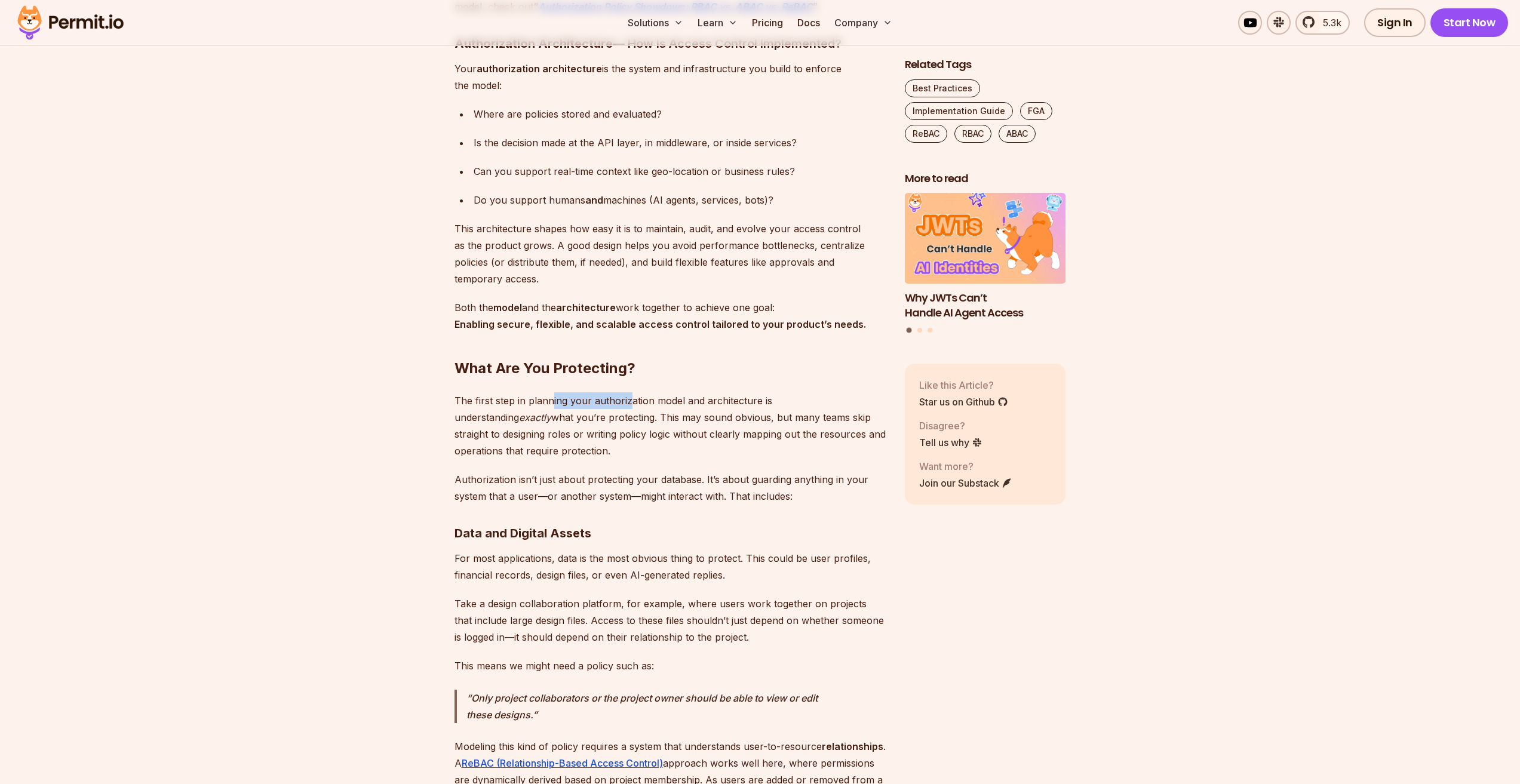
drag, startPoint x: 628, startPoint y: 378, endPoint x: 518, endPoint y: 379, distance: 110.0
click at [531, 392] on p "The first step in planning your authorization model and architecture is underst…" at bounding box center [670, 425] width 431 height 67
click at [476, 406] on p "The first step in planning your authorization model and architecture is underst…" at bounding box center [670, 425] width 431 height 67
drag, startPoint x: 605, startPoint y: 402, endPoint x: 758, endPoint y: 397, distance: 153.1
click at [758, 397] on p "The first step in planning your authorization model and architecture is underst…" at bounding box center [670, 425] width 431 height 67
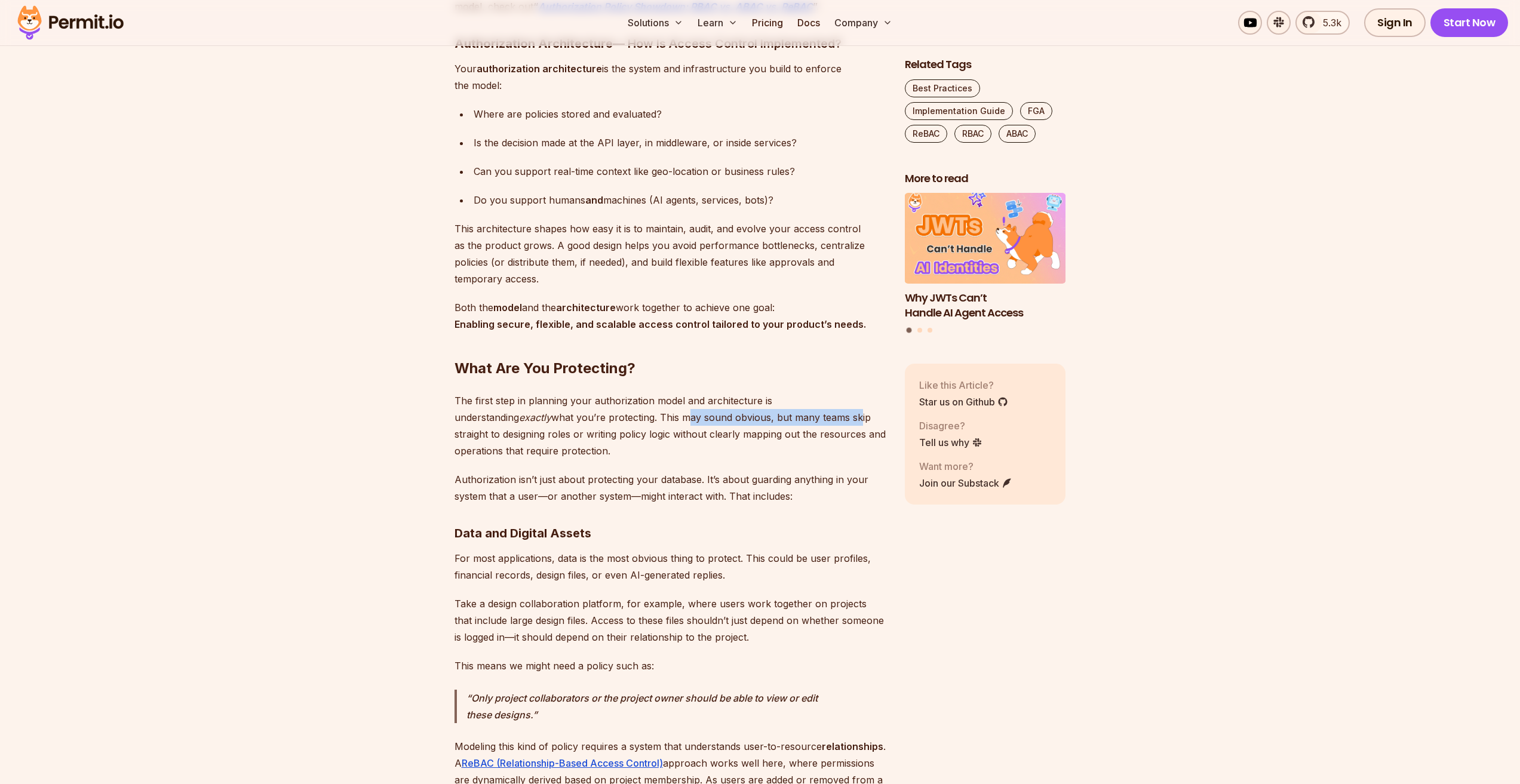
click at [756, 406] on p "The first step in planning your authorization model and architecture is underst…" at bounding box center [670, 425] width 431 height 67
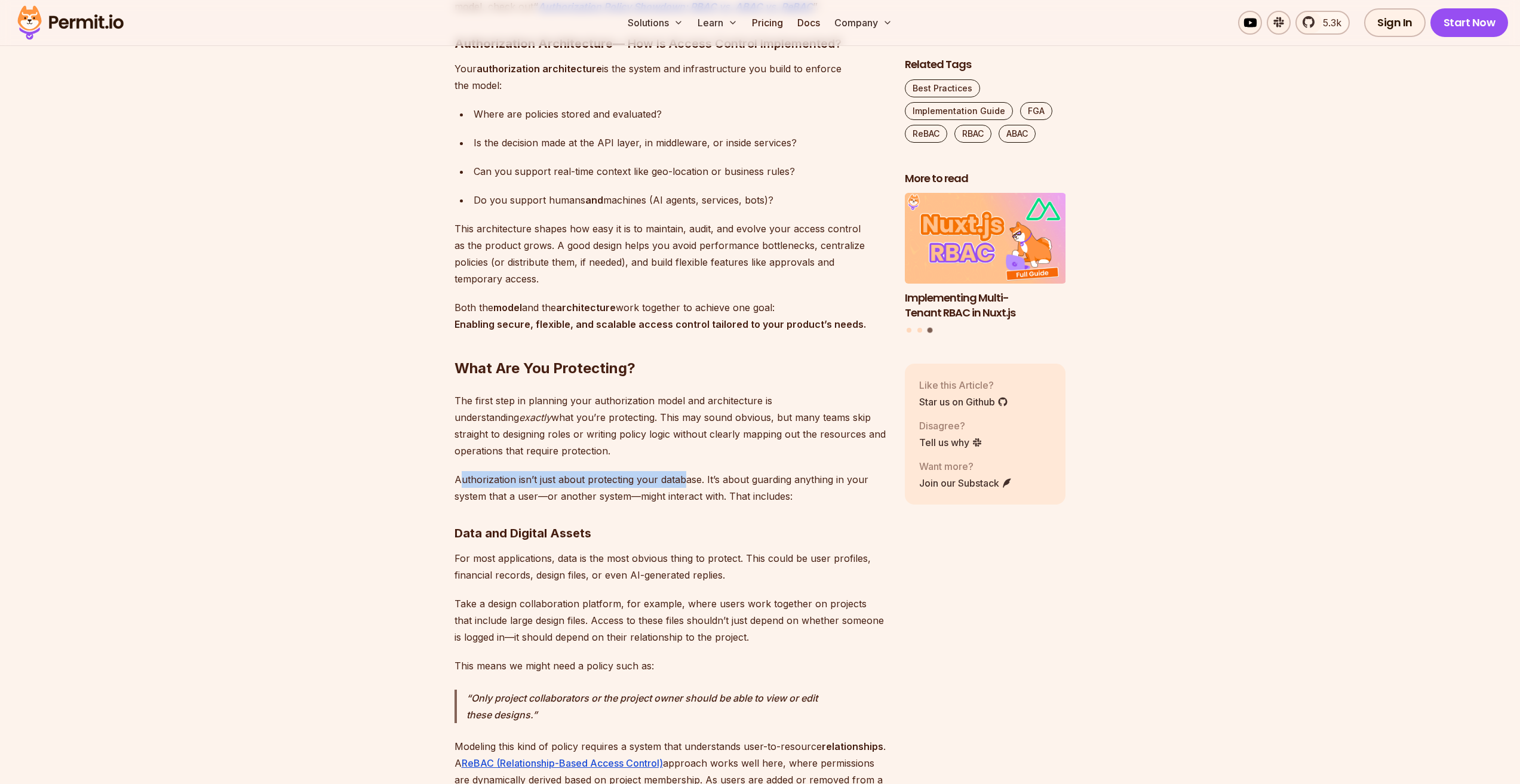
drag, startPoint x: 462, startPoint y: 459, endPoint x: 681, endPoint y: 460, distance: 219.0
click at [681, 471] on p "Authorization isn’t just about protecting your database. It’s about guarding an…" at bounding box center [670, 488] width 431 height 34
click at [637, 472] on p "Authorization isn’t just about protecting your database. It’s about guarding an…" at bounding box center [670, 488] width 431 height 34
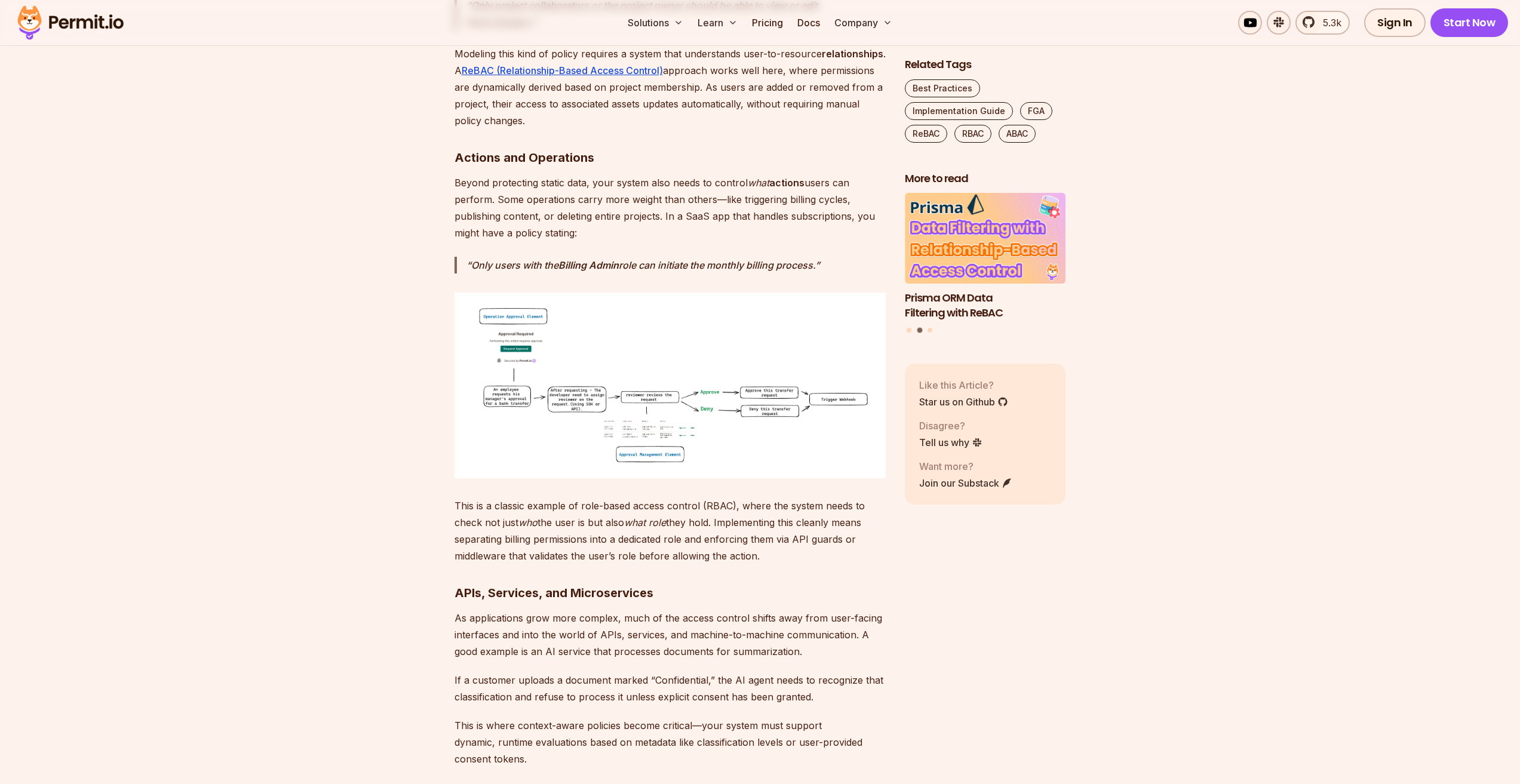
scroll to position [2507, 0]
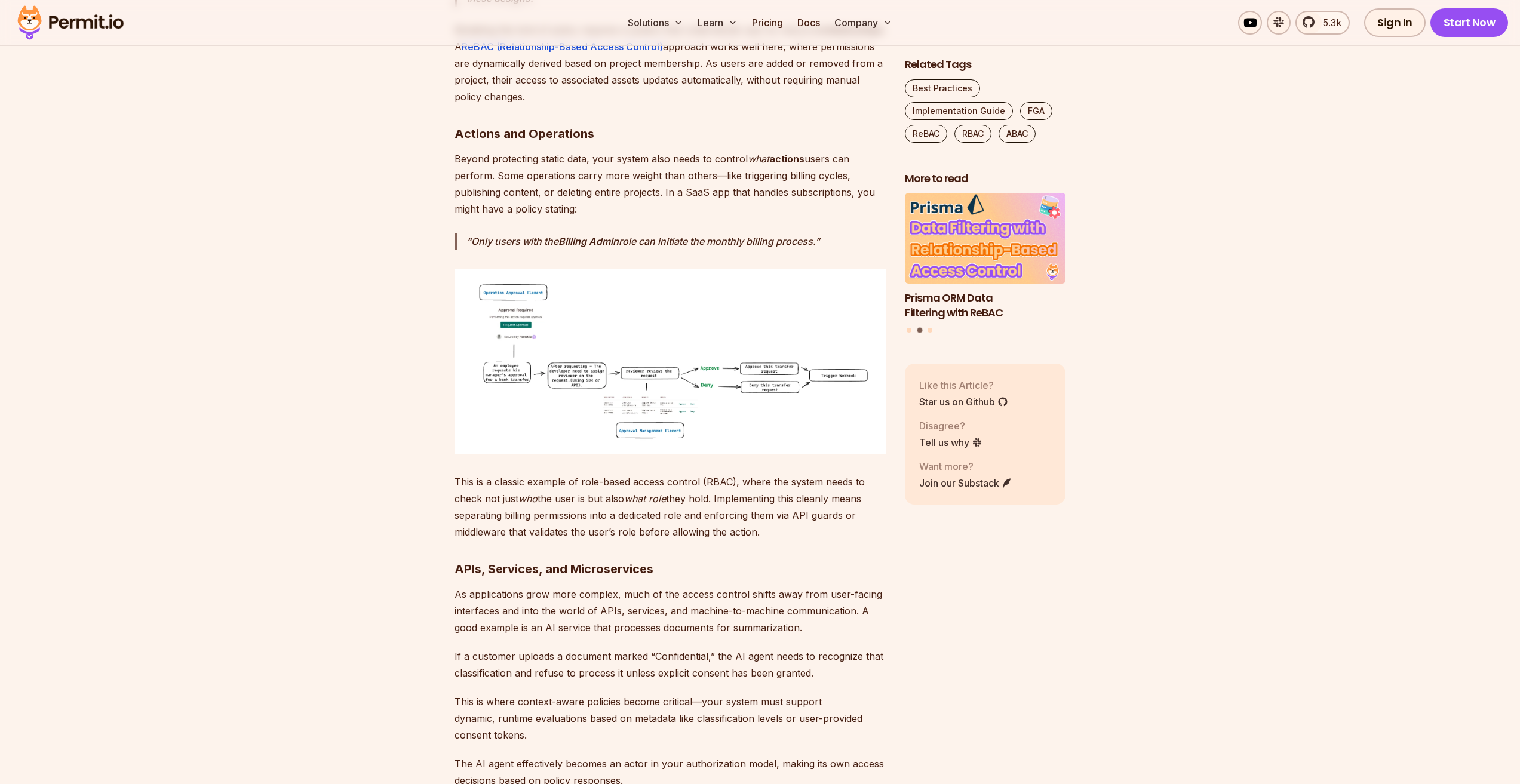
click at [559, 287] on img at bounding box center [670, 362] width 431 height 186
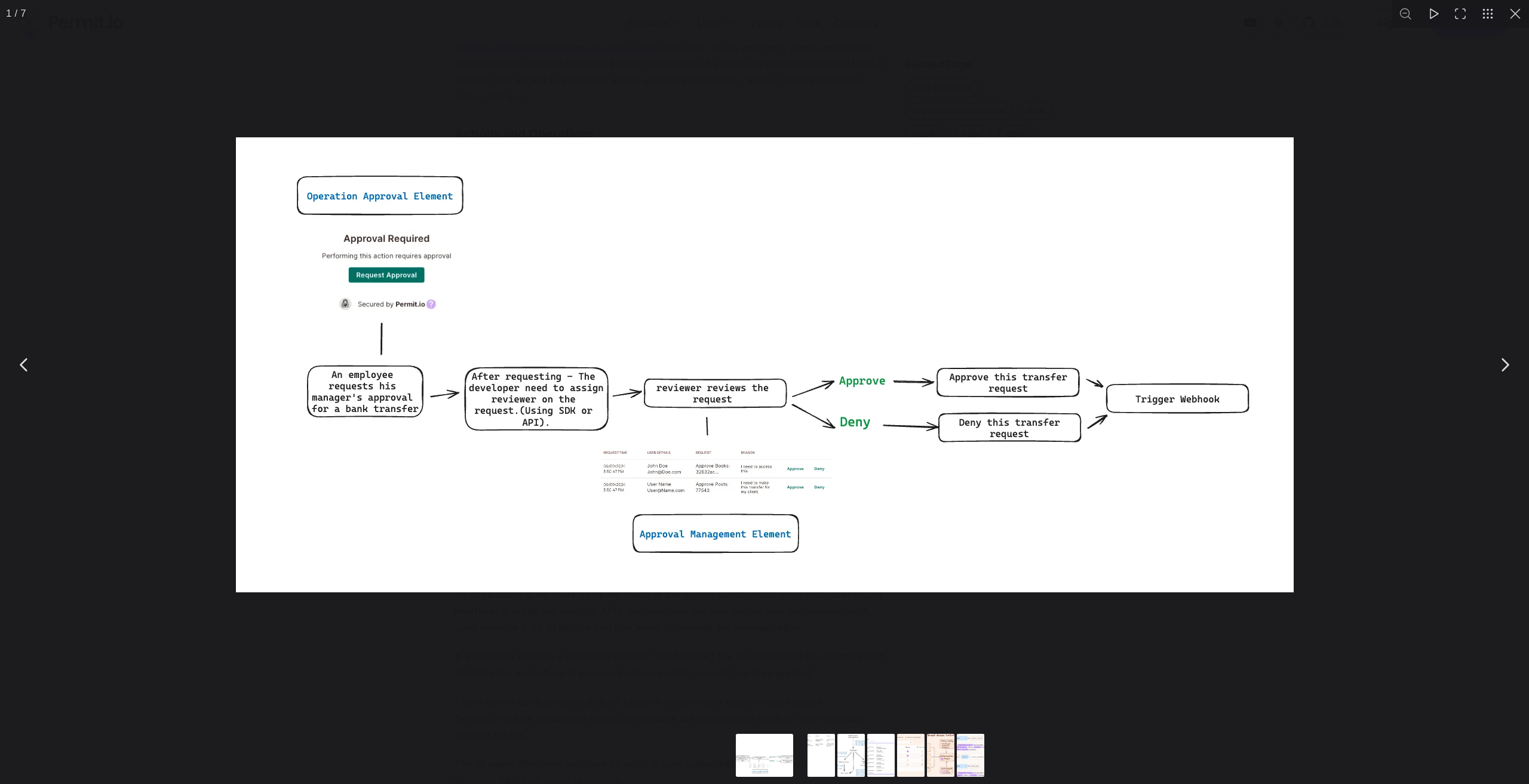
click at [486, 88] on div "You can close this modal content with the ESC key" at bounding box center [764, 364] width 1529 height 729
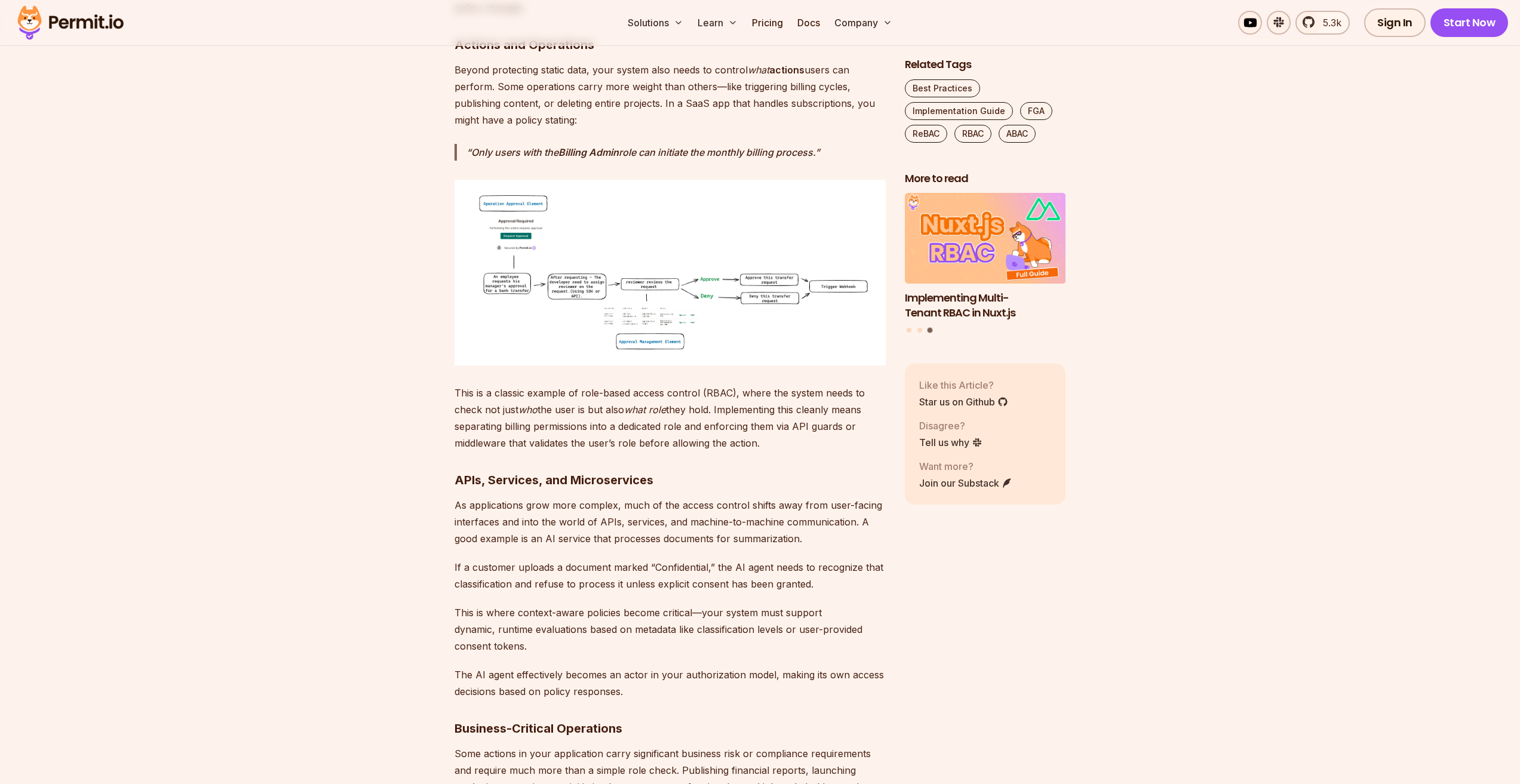
scroll to position [2626, 0]
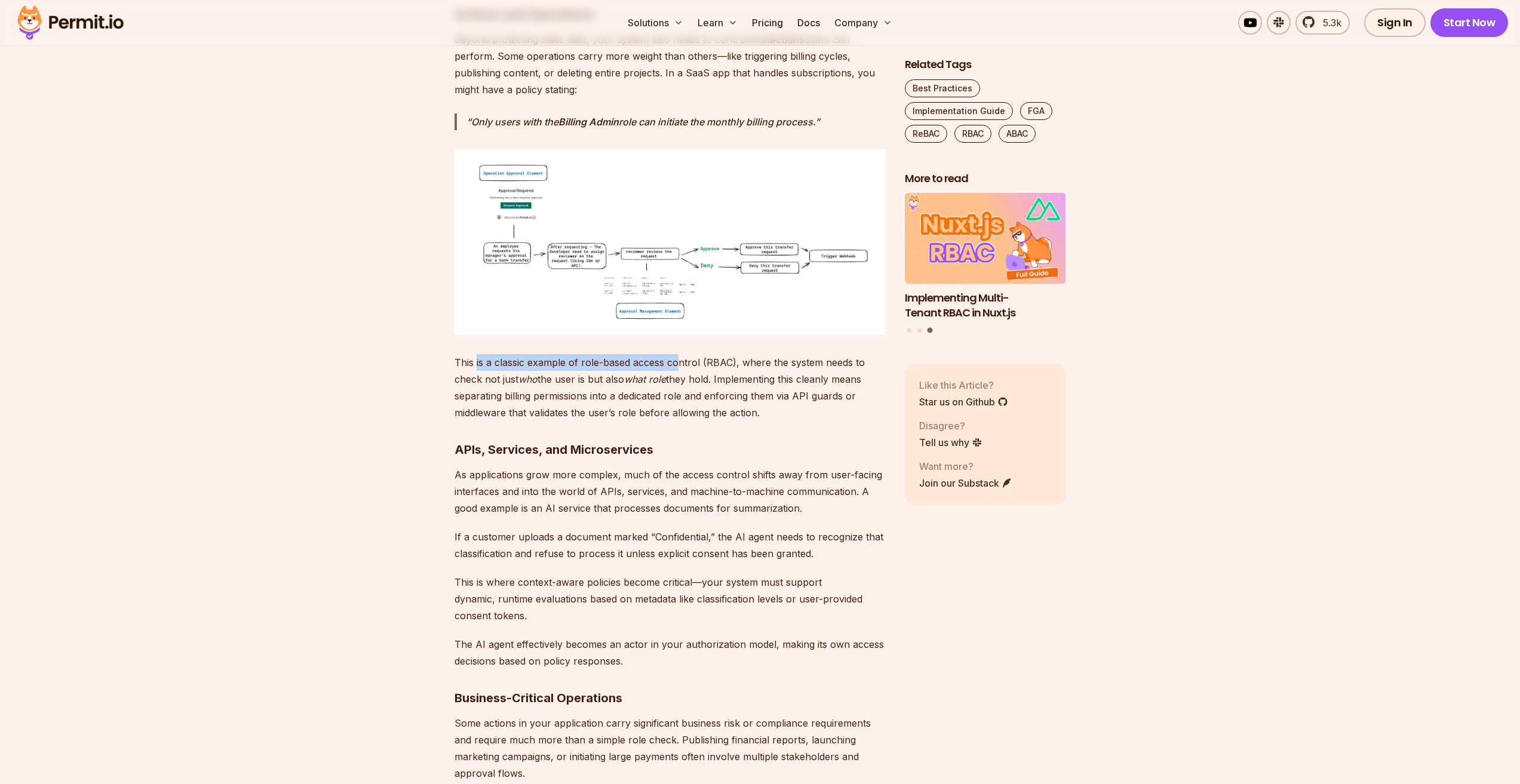
drag, startPoint x: 590, startPoint y: 345, endPoint x: 681, endPoint y: 345, distance: 91.0
click at [681, 354] on p "This is a classic example of role-based access control (RBAC), where the system…" at bounding box center [670, 387] width 431 height 67
click at [666, 373] on em "what role" at bounding box center [645, 379] width 42 height 12
drag, startPoint x: 672, startPoint y: 347, endPoint x: 773, endPoint y: 360, distance: 101.8
click at [772, 354] on p "This is a classic example of role-based access control (RBAC), where the system…" at bounding box center [670, 387] width 431 height 67
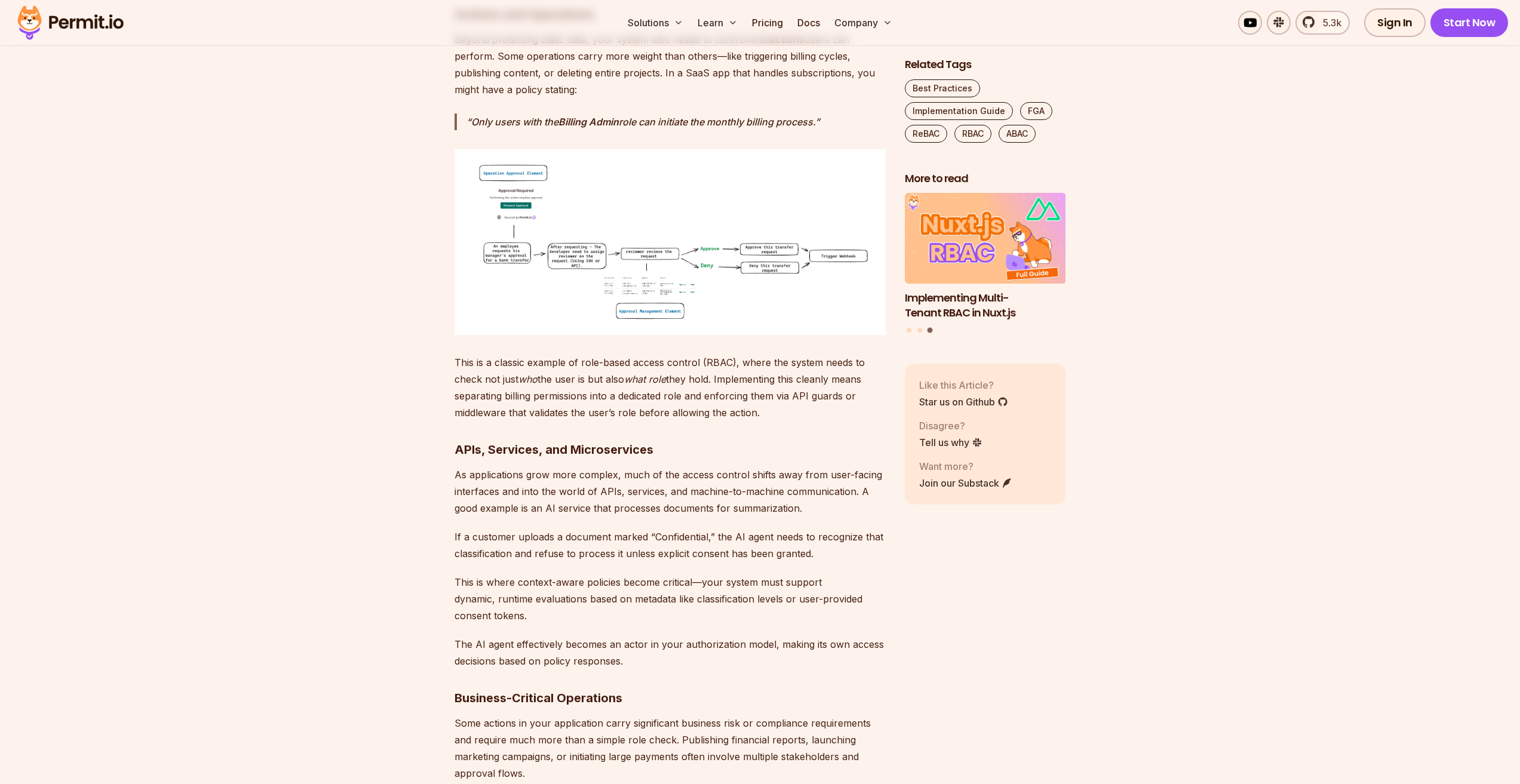
click at [773, 369] on p "This is a classic example of role-based access control (RBAC), where the system…" at bounding box center [670, 387] width 431 height 67
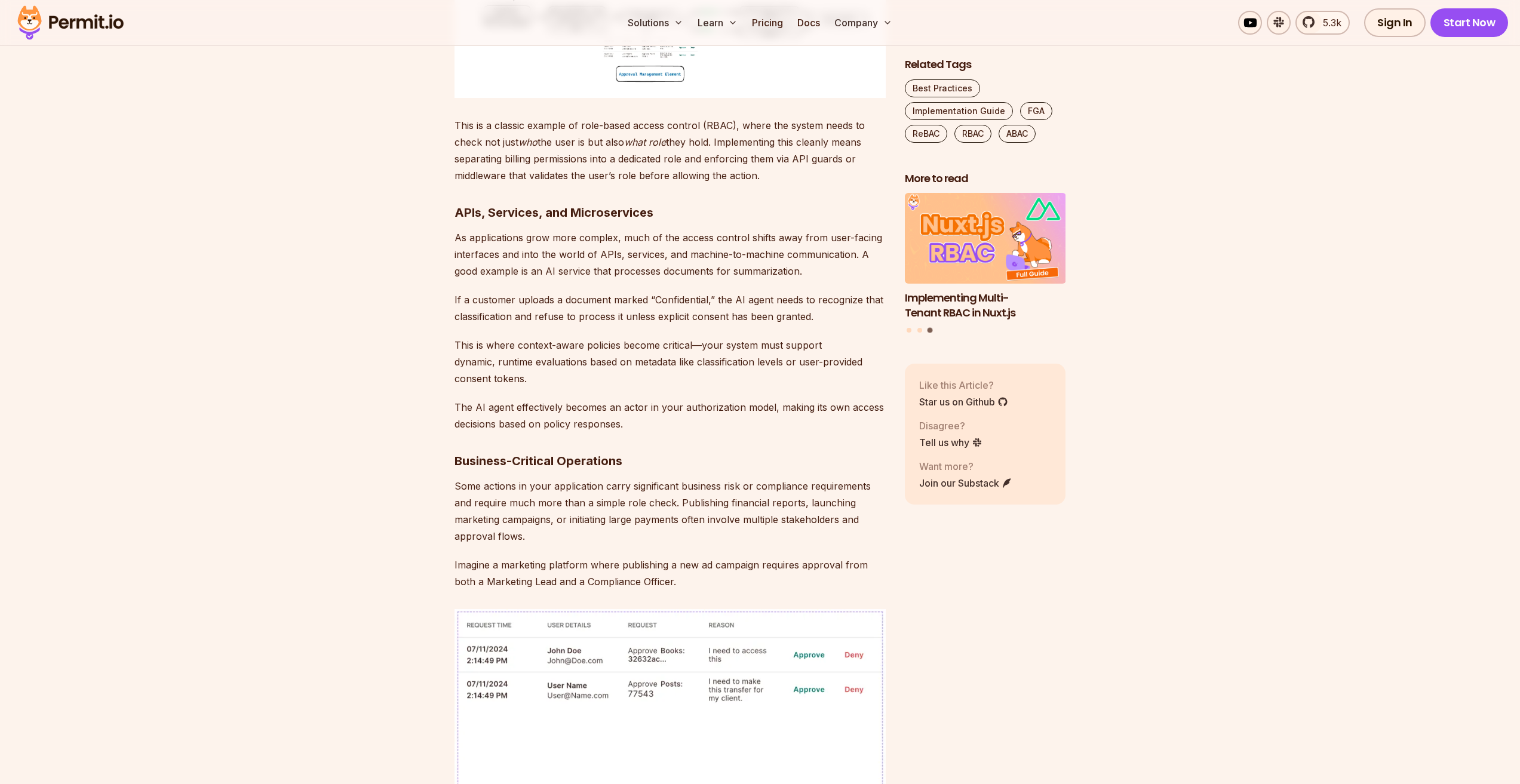
scroll to position [2866, 0]
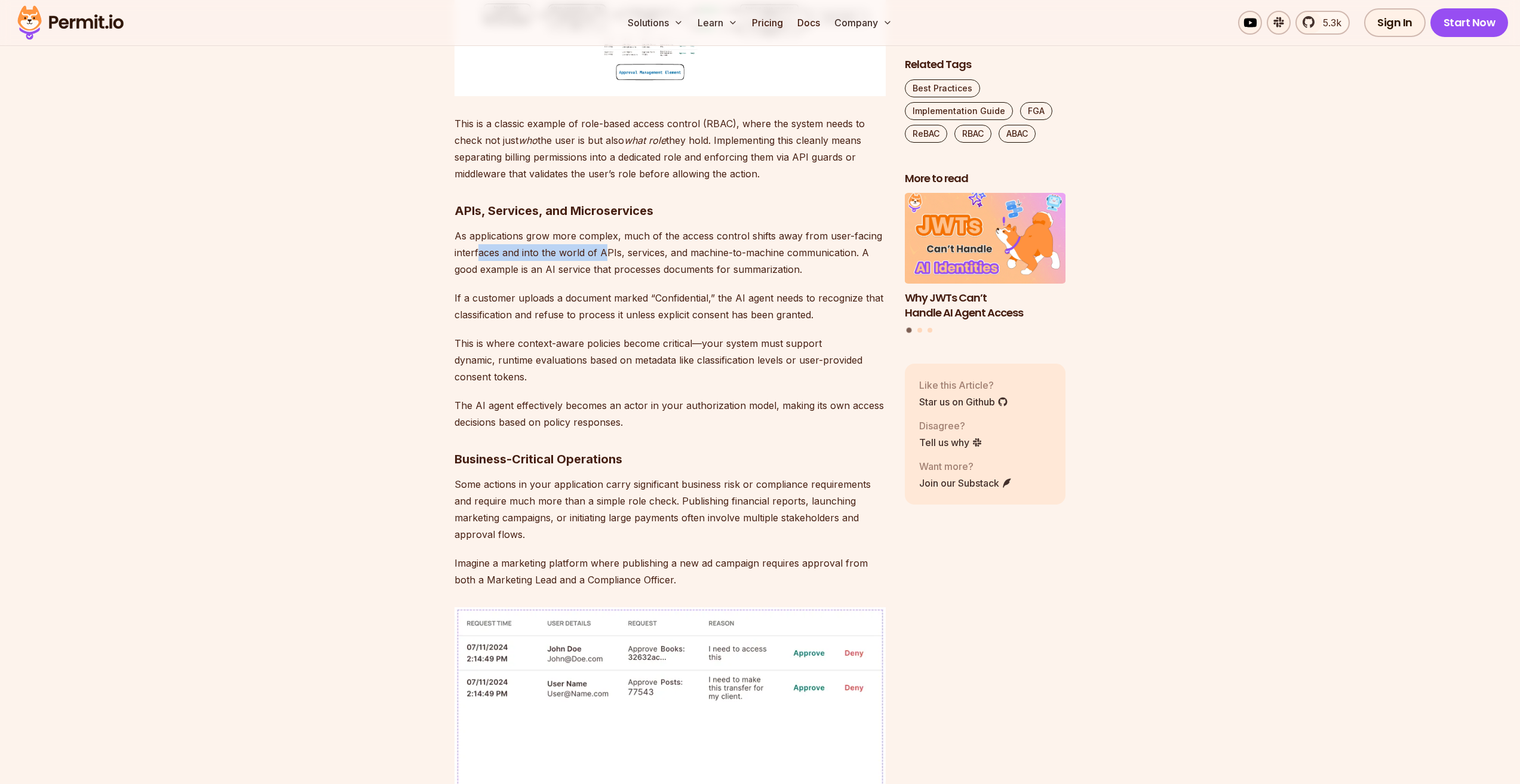
drag, startPoint x: 480, startPoint y: 236, endPoint x: 607, endPoint y: 236, distance: 127.0
click at [607, 236] on p "As applications grow more complex, much of the access control shifts away from …" at bounding box center [670, 252] width 431 height 50
click at [601, 247] on p "As applications grow more complex, much of the access control shifts away from …" at bounding box center [670, 252] width 431 height 50
drag, startPoint x: 557, startPoint y: 233, endPoint x: 782, endPoint y: 232, distance: 225.0
click at [782, 232] on p "As applications grow more complex, much of the access control shifts away from …" at bounding box center [670, 252] width 431 height 50
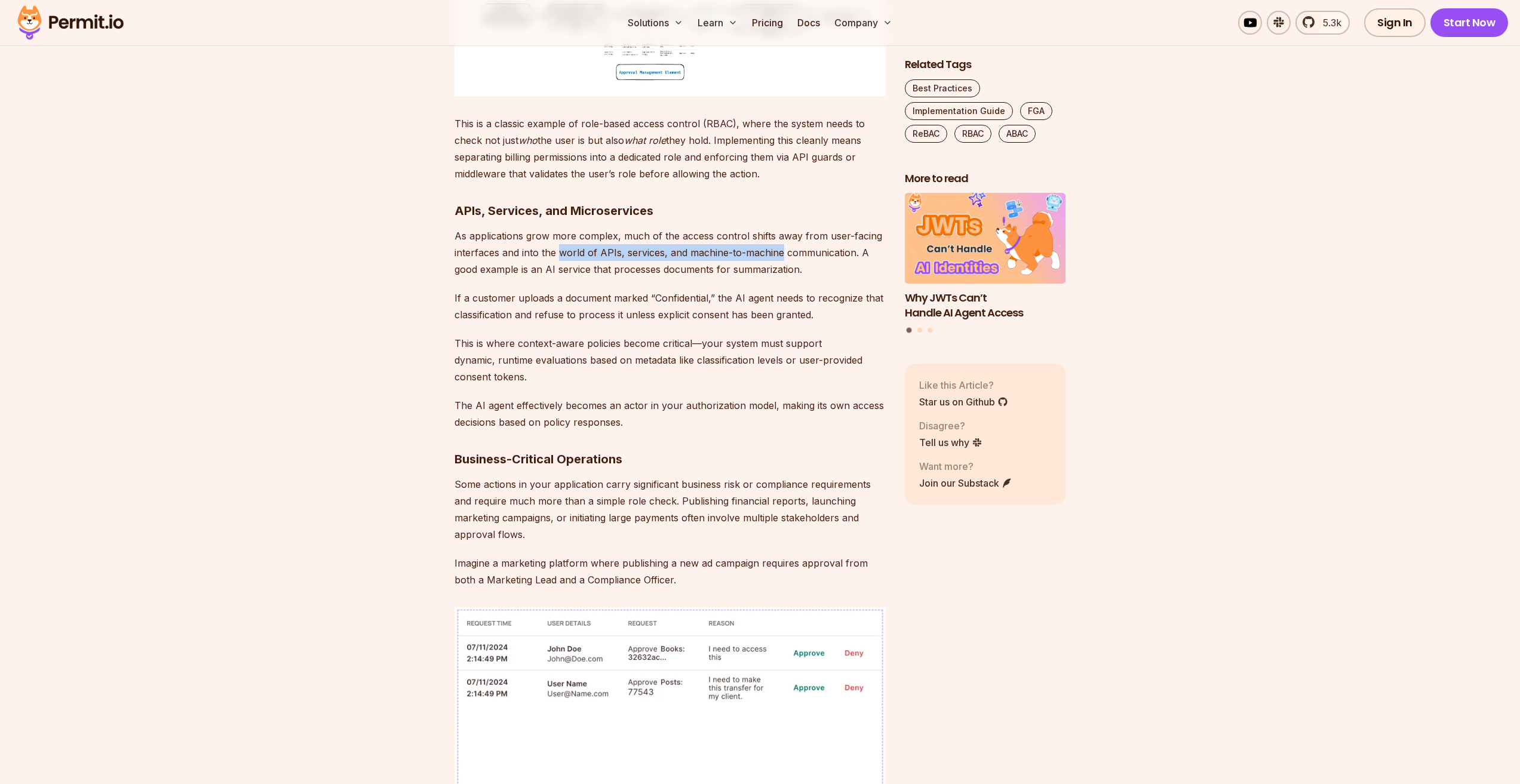
click at [745, 242] on p "As applications grow more complex, much of the access control shifts away from …" at bounding box center [670, 252] width 431 height 50
drag, startPoint x: 609, startPoint y: 239, endPoint x: 779, endPoint y: 235, distance: 170.0
click at [779, 235] on p "As applications grow more complex, much of the access control shifts away from …" at bounding box center [670, 252] width 431 height 50
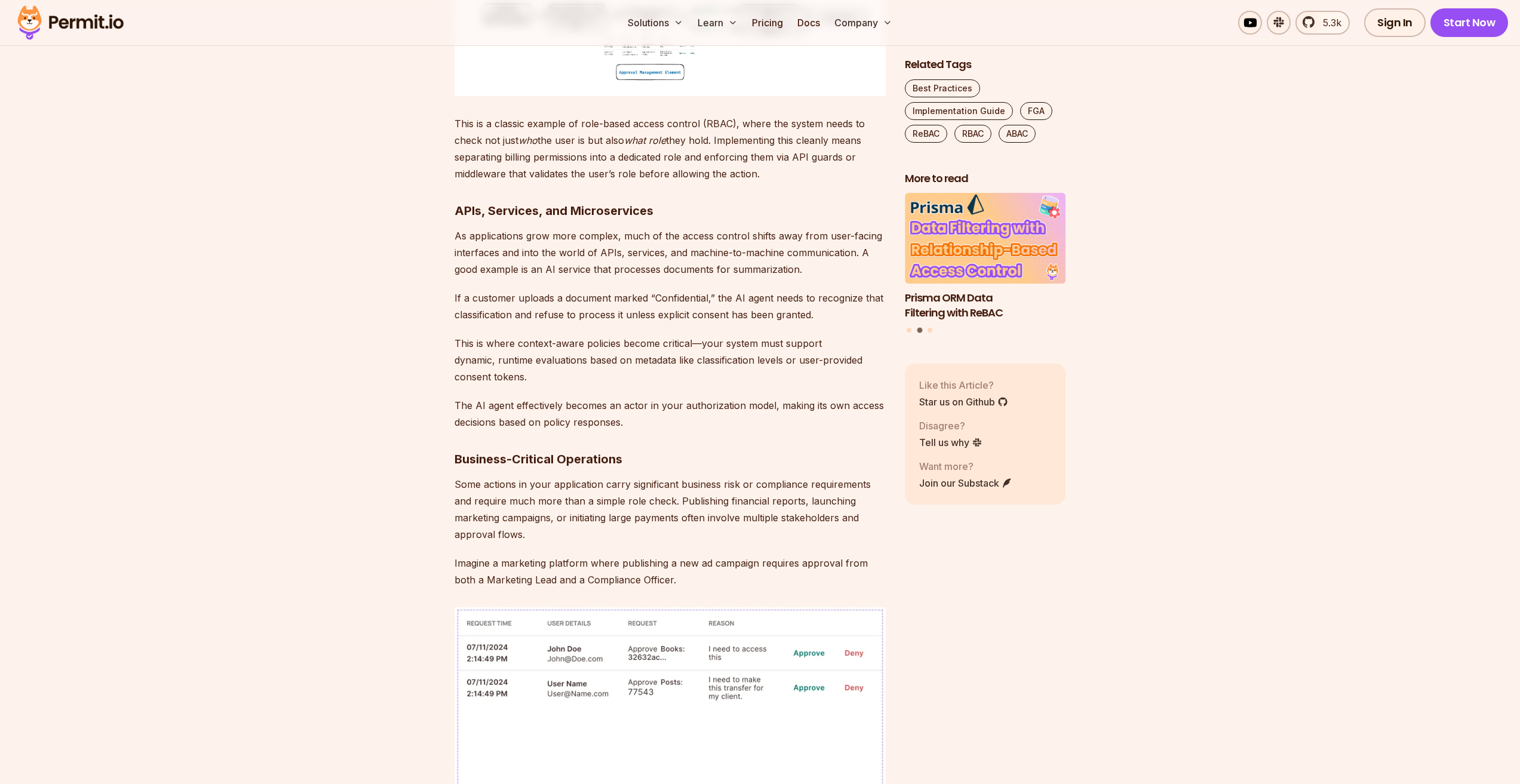
click at [771, 249] on p "As applications grow more complex, much of the access control shifts away from …" at bounding box center [670, 252] width 431 height 50
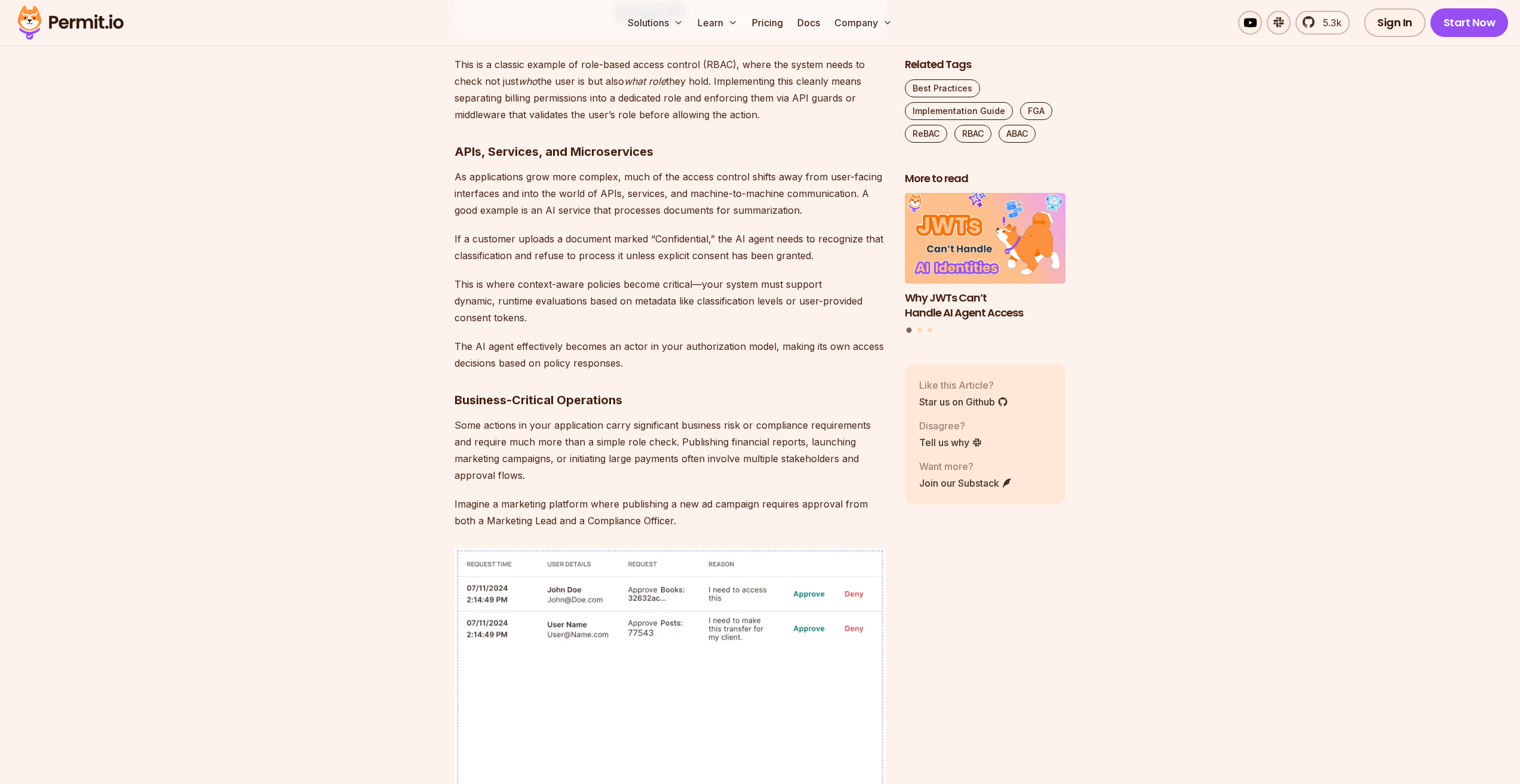
scroll to position [2925, 0]
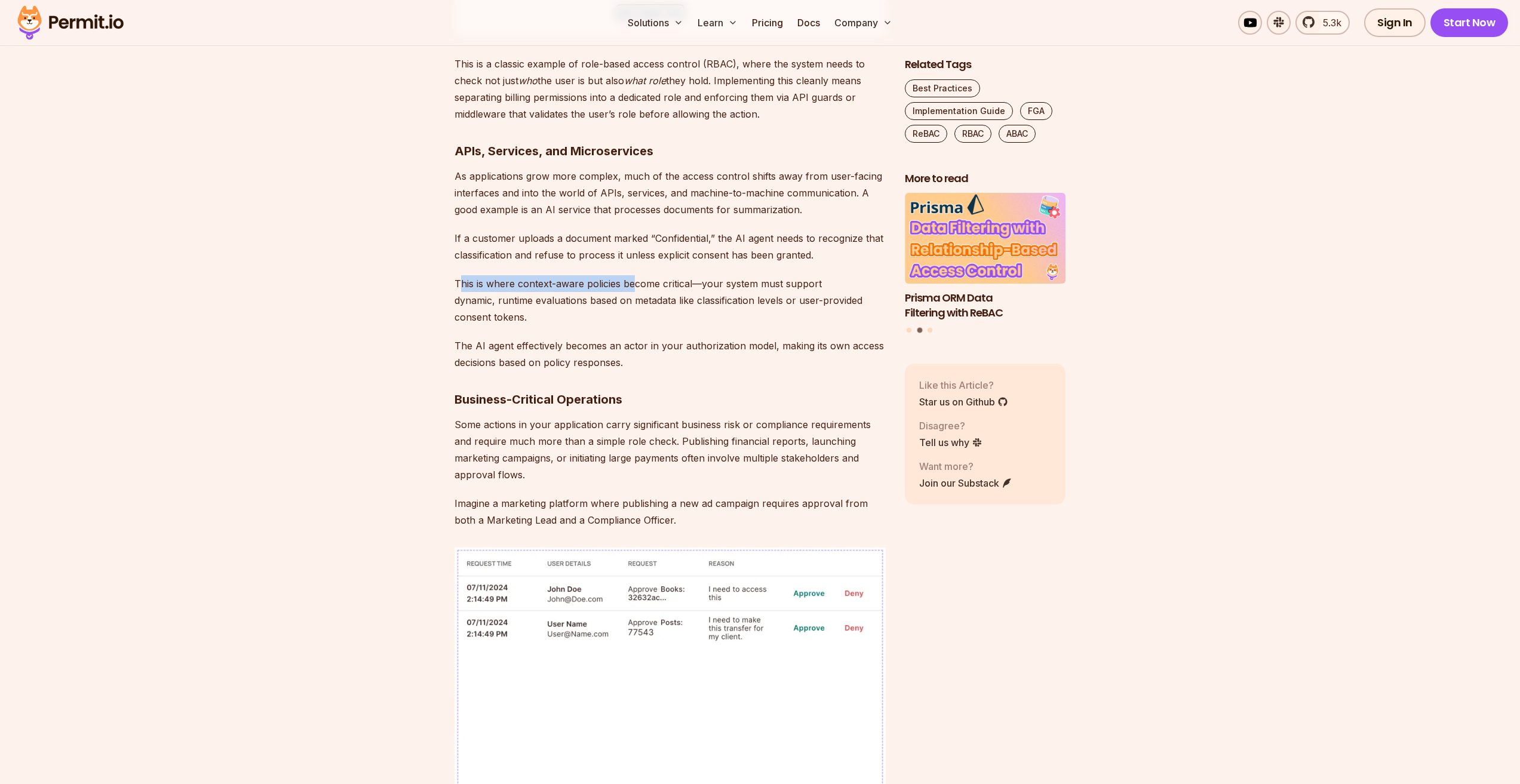
drag, startPoint x: 534, startPoint y: 261, endPoint x: 630, endPoint y: 279, distance: 97.7
click at [636, 275] on p "This is where context-aware policies become critical—your system must support d…" at bounding box center [670, 300] width 431 height 50
click at [630, 279] on p "This is where context-aware policies become critical—your system must support d…" at bounding box center [670, 300] width 431 height 50
drag, startPoint x: 610, startPoint y: 272, endPoint x: 727, endPoint y: 270, distance: 117.0
click at [727, 275] on p "This is where context-aware policies become critical—your system must support d…" at bounding box center [670, 300] width 431 height 50
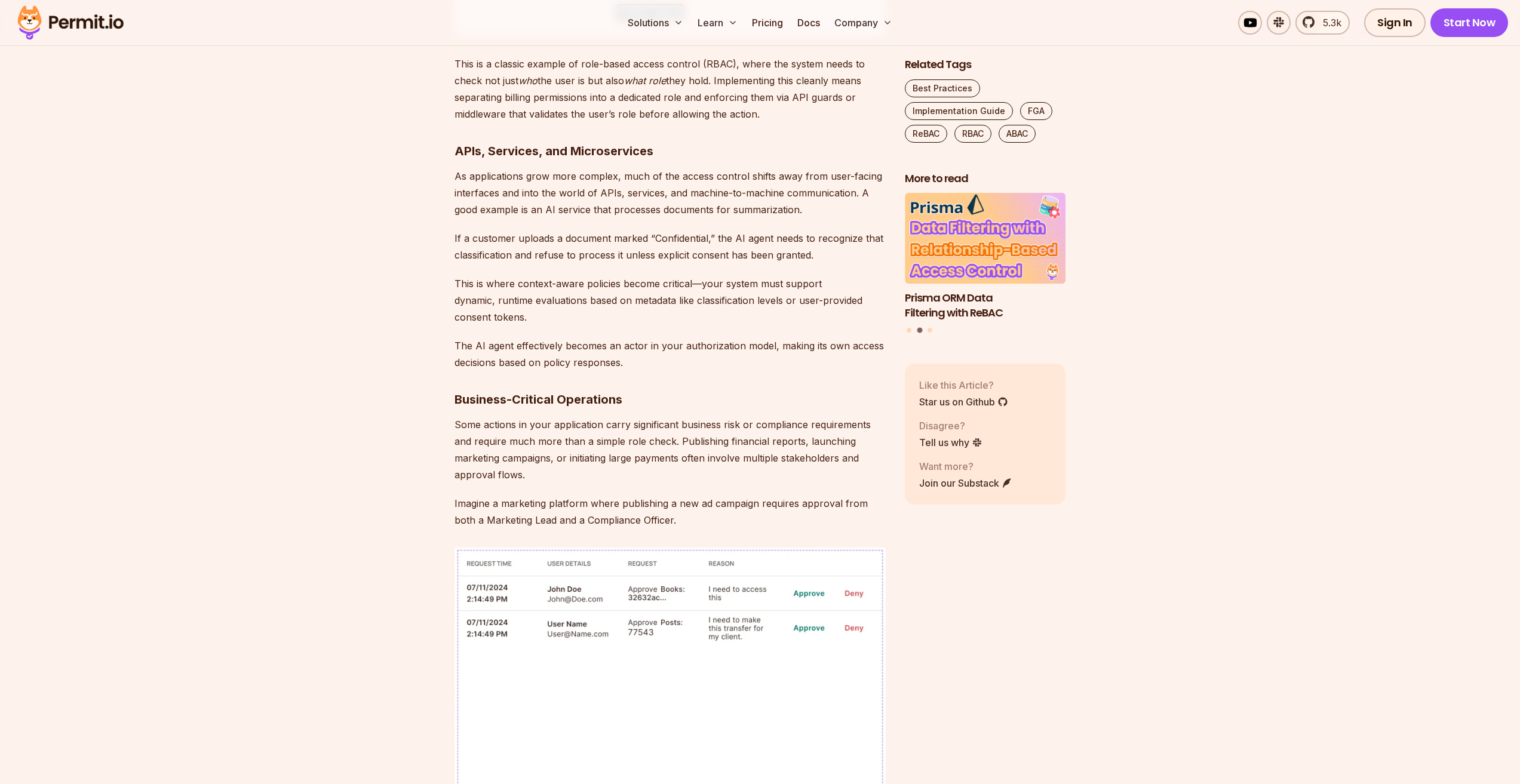
click at [663, 302] on p "This is where context-aware policies become critical—your system must support d…" at bounding box center [670, 300] width 431 height 50
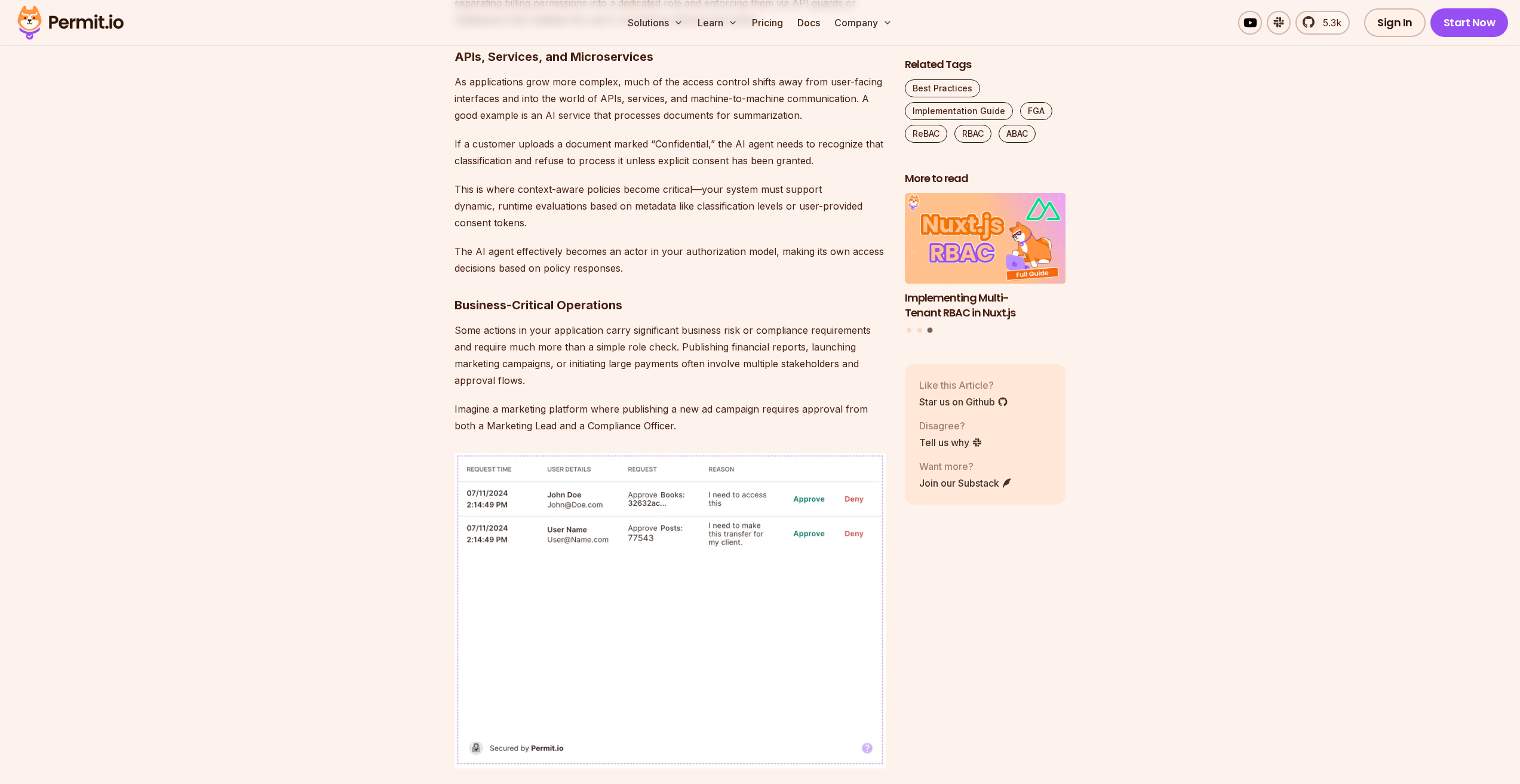
scroll to position [2985, 0]
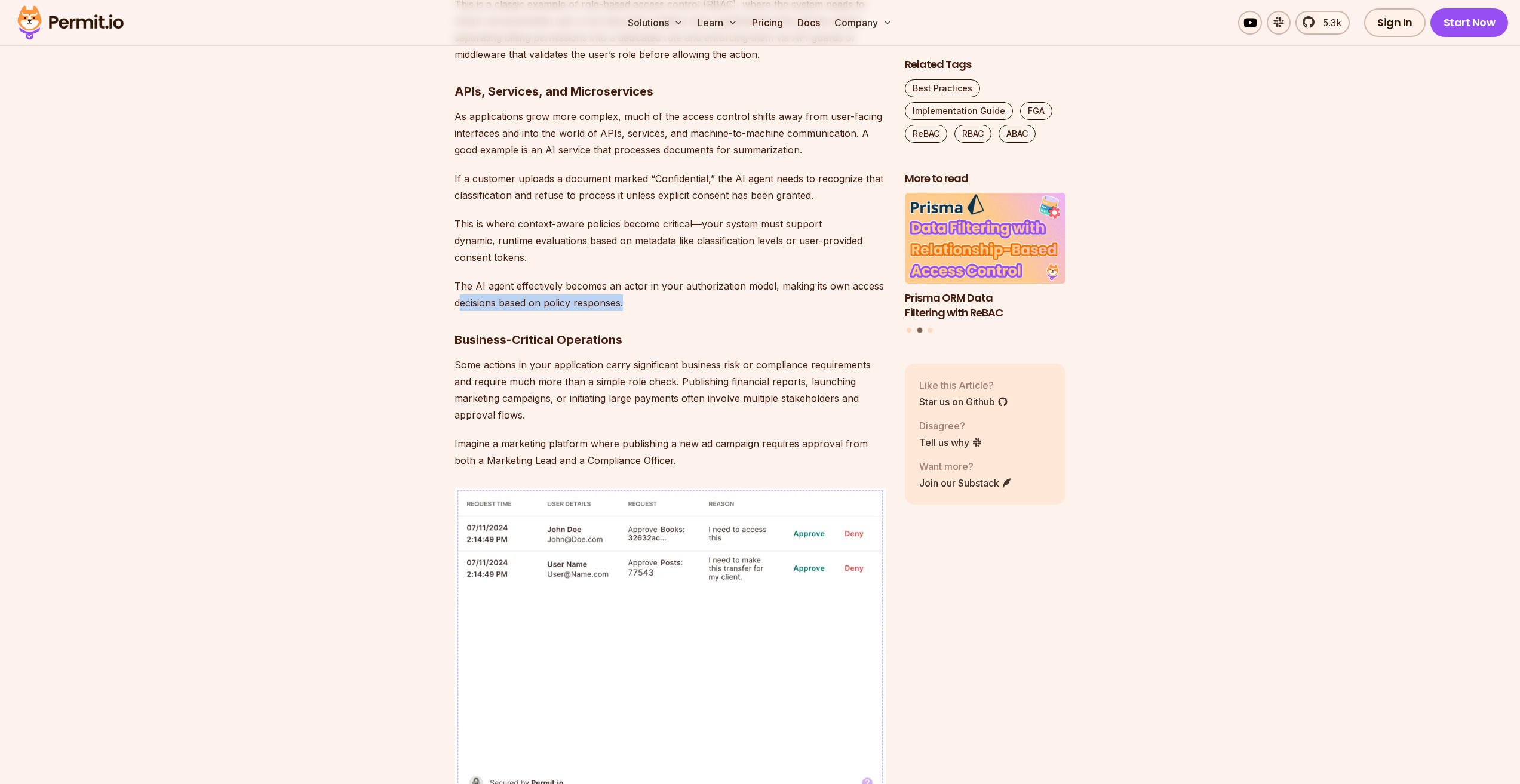
drag, startPoint x: 497, startPoint y: 288, endPoint x: 642, endPoint y: 287, distance: 145.0
click at [642, 287] on p "The AI agent effectively becomes an actor in your authorization model, making i…" at bounding box center [670, 294] width 431 height 34
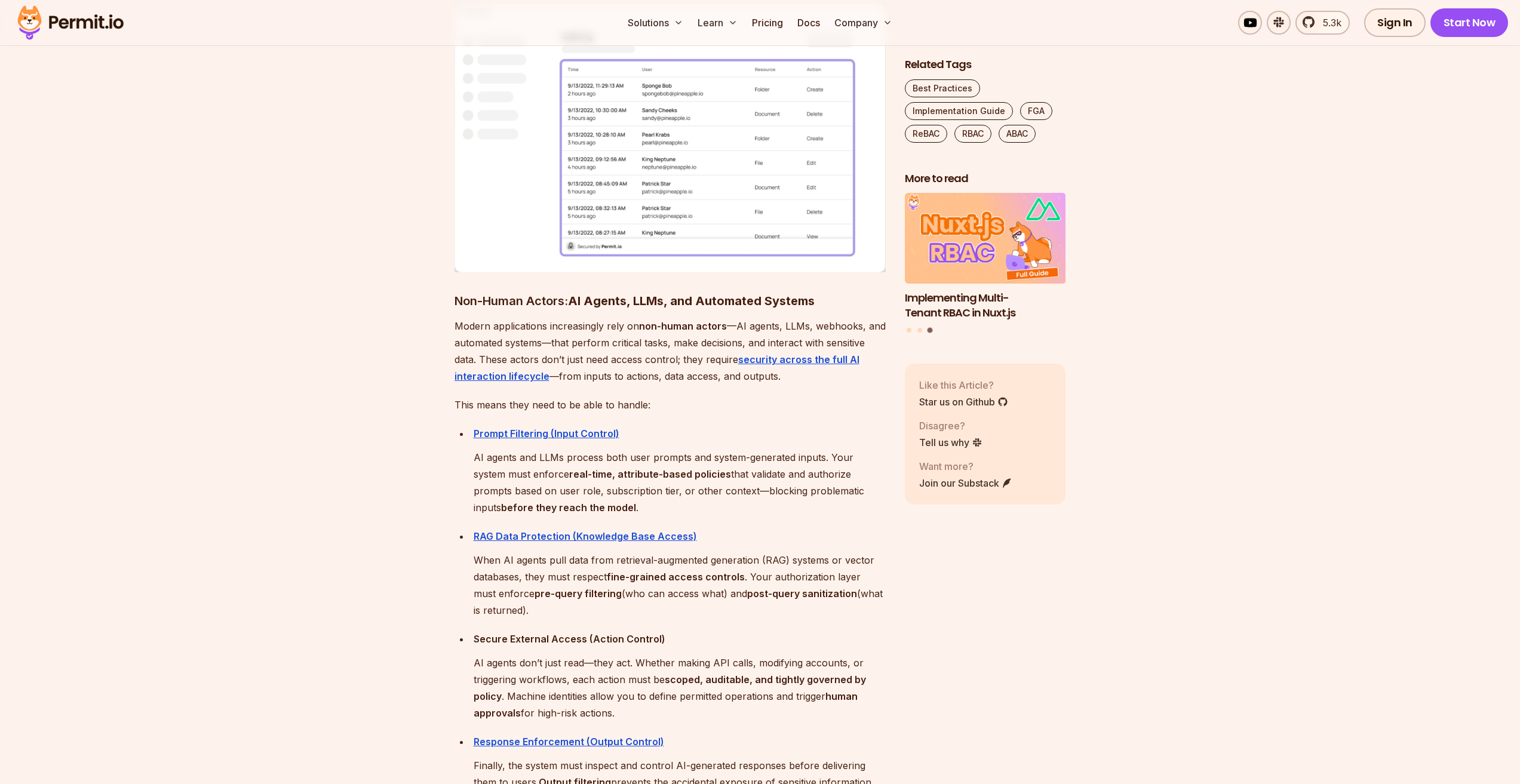
scroll to position [5134, 0]
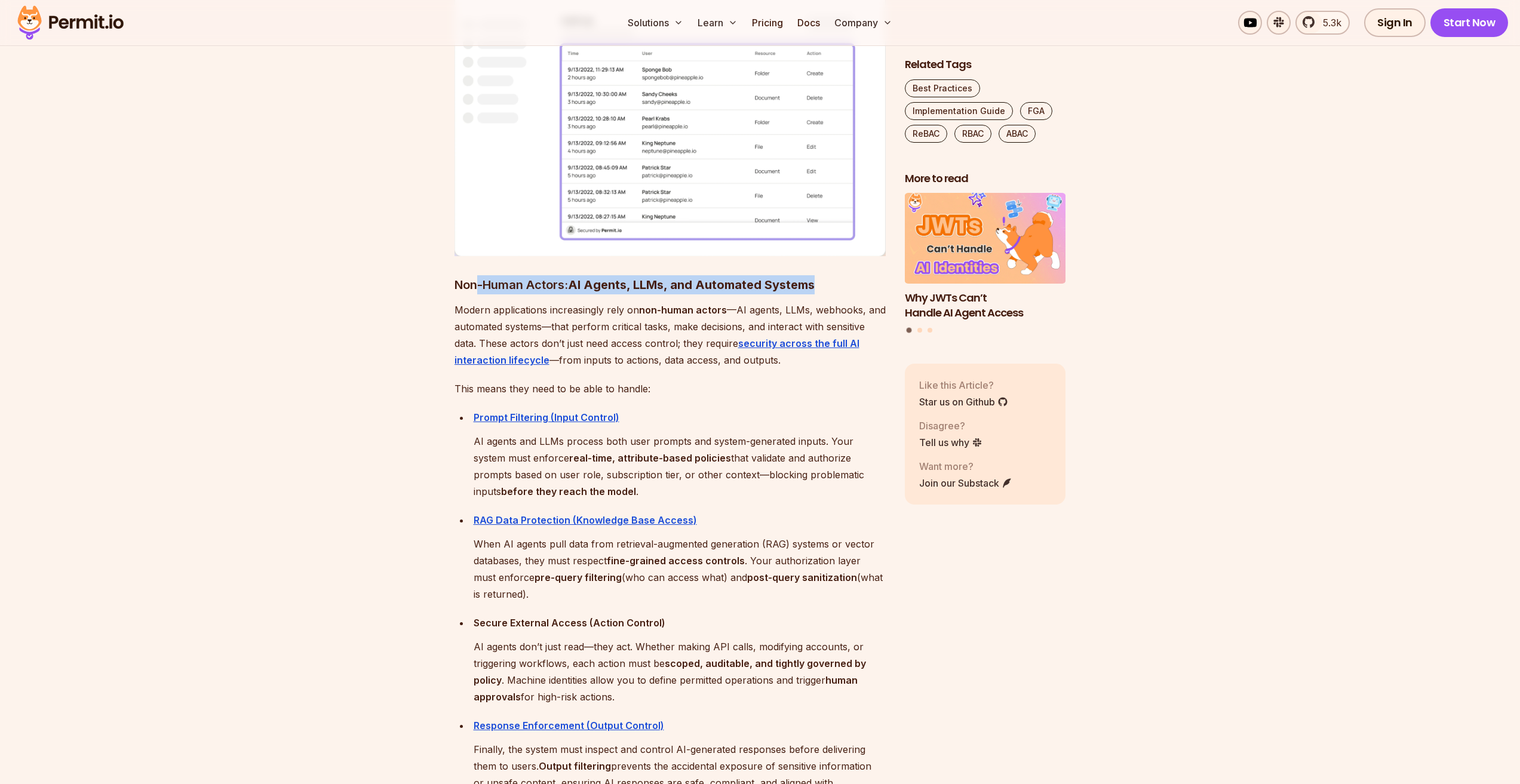
drag, startPoint x: 490, startPoint y: 265, endPoint x: 853, endPoint y: 266, distance: 363.0
click at [853, 275] on h3 "Non-Human Actors: AI Agents, LLMs, and Automated Systems" at bounding box center [670, 285] width 431 height 19
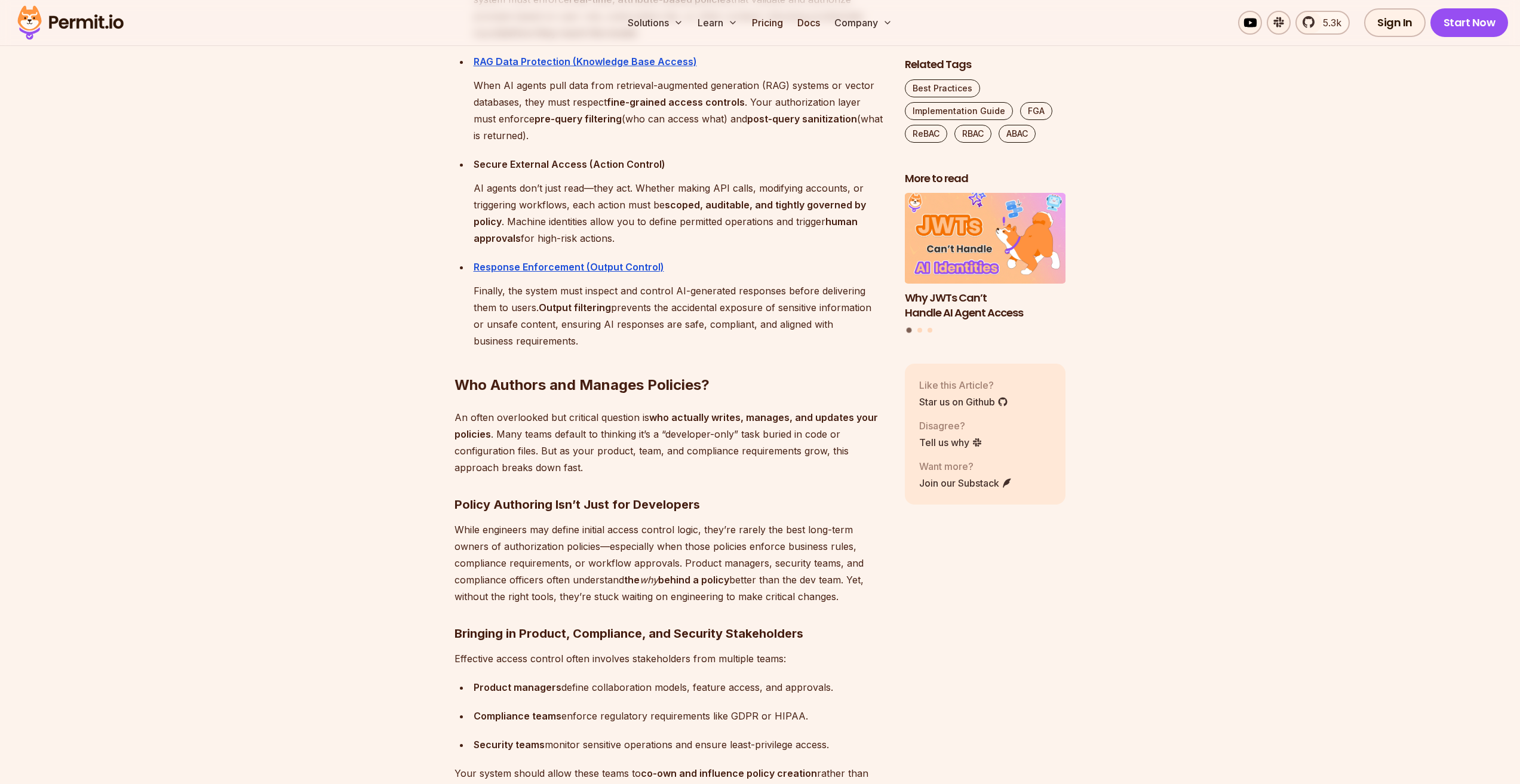
scroll to position [5612, 0]
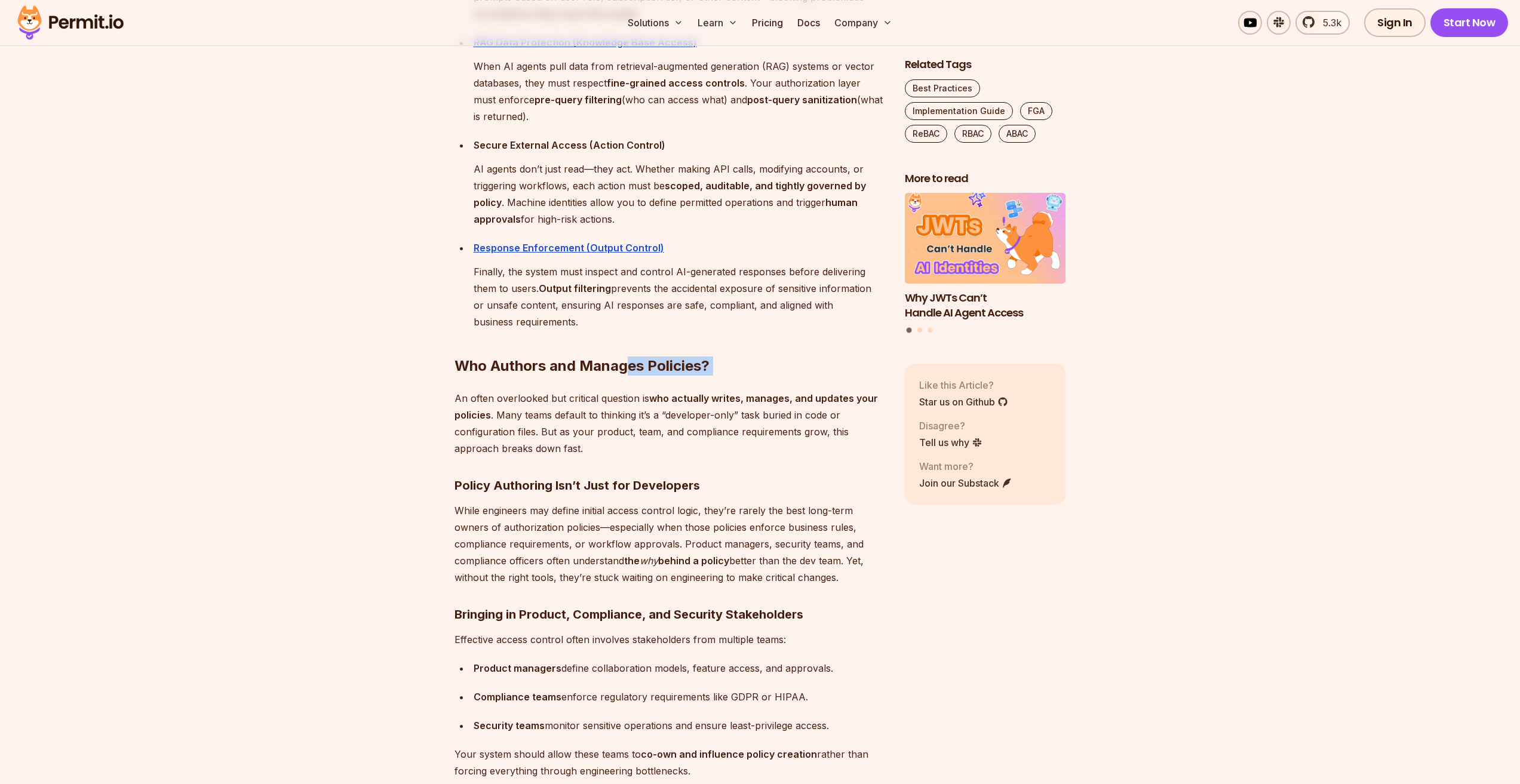
drag, startPoint x: 445, startPoint y: 361, endPoint x: 653, endPoint y: 427, distance: 218.2
click at [629, 353] on section "Table of Contents Every application—whether SaaS, API-driven, or AI-powered—nee…" at bounding box center [760, 601] width 1520 height 11015
click at [667, 478] on strong "Policy Authoring Isn’t Just for Developers" at bounding box center [577, 485] width 246 height 14
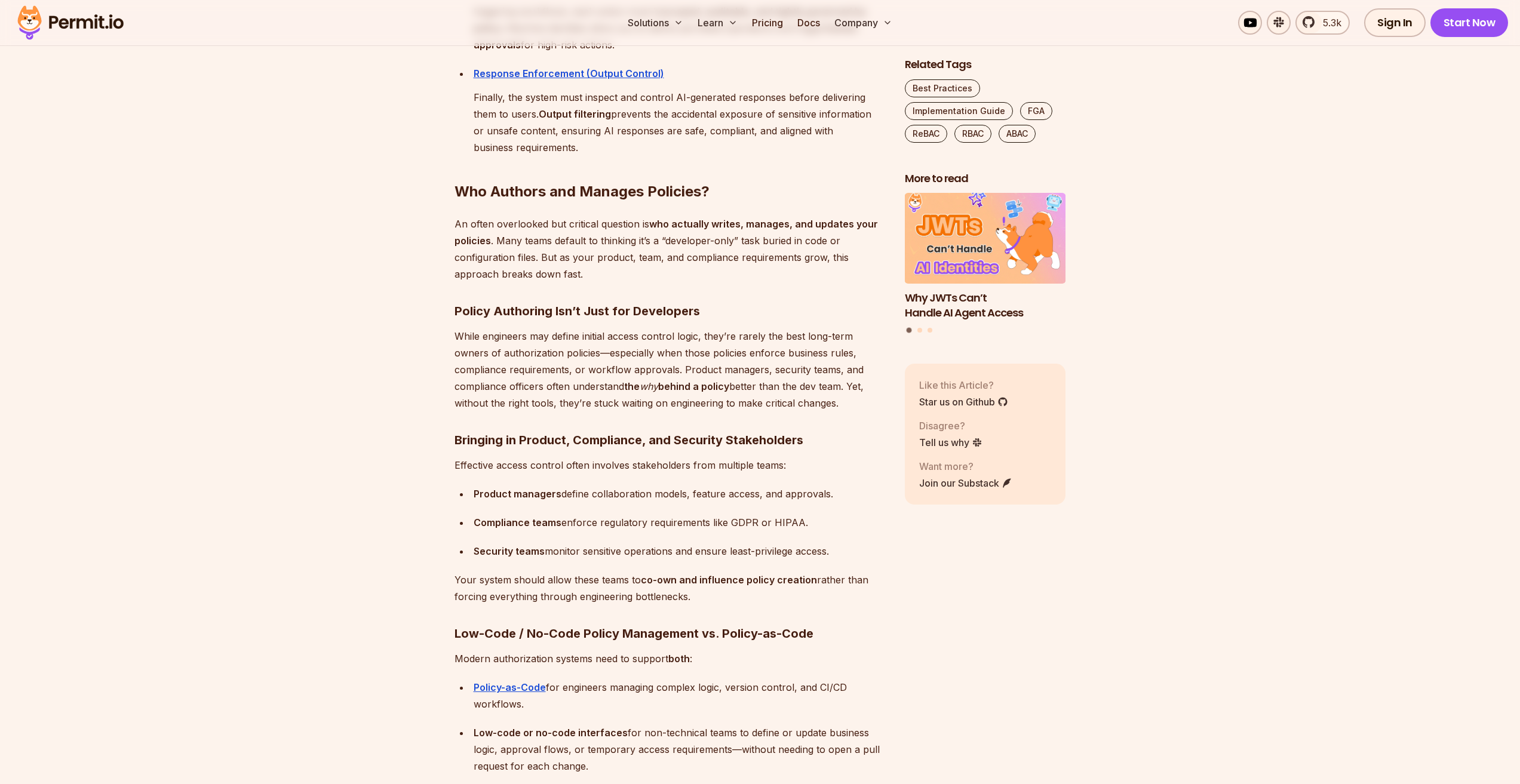
scroll to position [5791, 0]
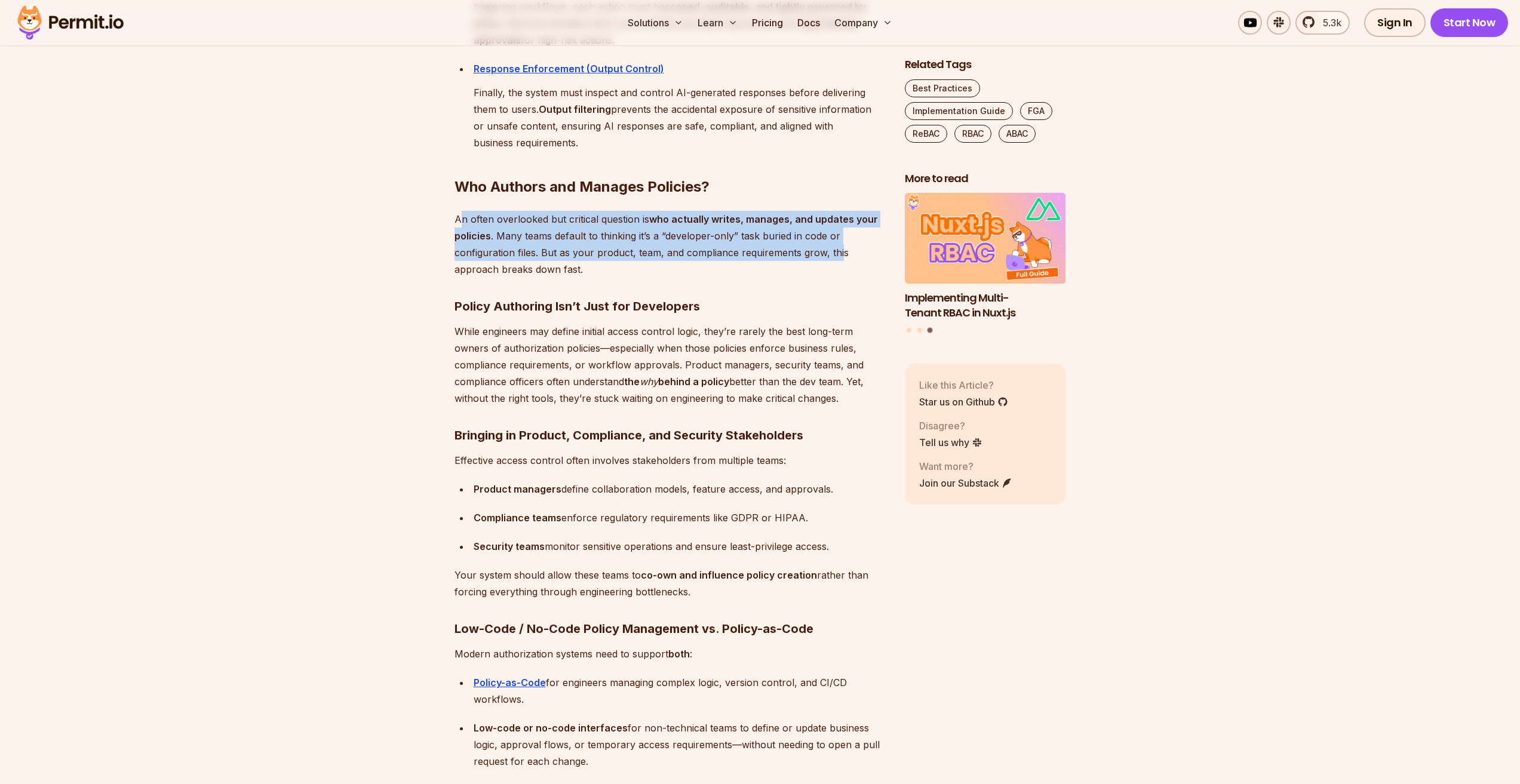
drag, startPoint x: 482, startPoint y: 202, endPoint x: 837, endPoint y: 233, distance: 356.4
click at [837, 233] on p "An often overlooked but critical question is who actually writes, manages, and …" at bounding box center [670, 243] width 431 height 67
click at [833, 243] on p "An often overlooked but critical question is who actually writes, manages, and …" at bounding box center [670, 243] width 431 height 67
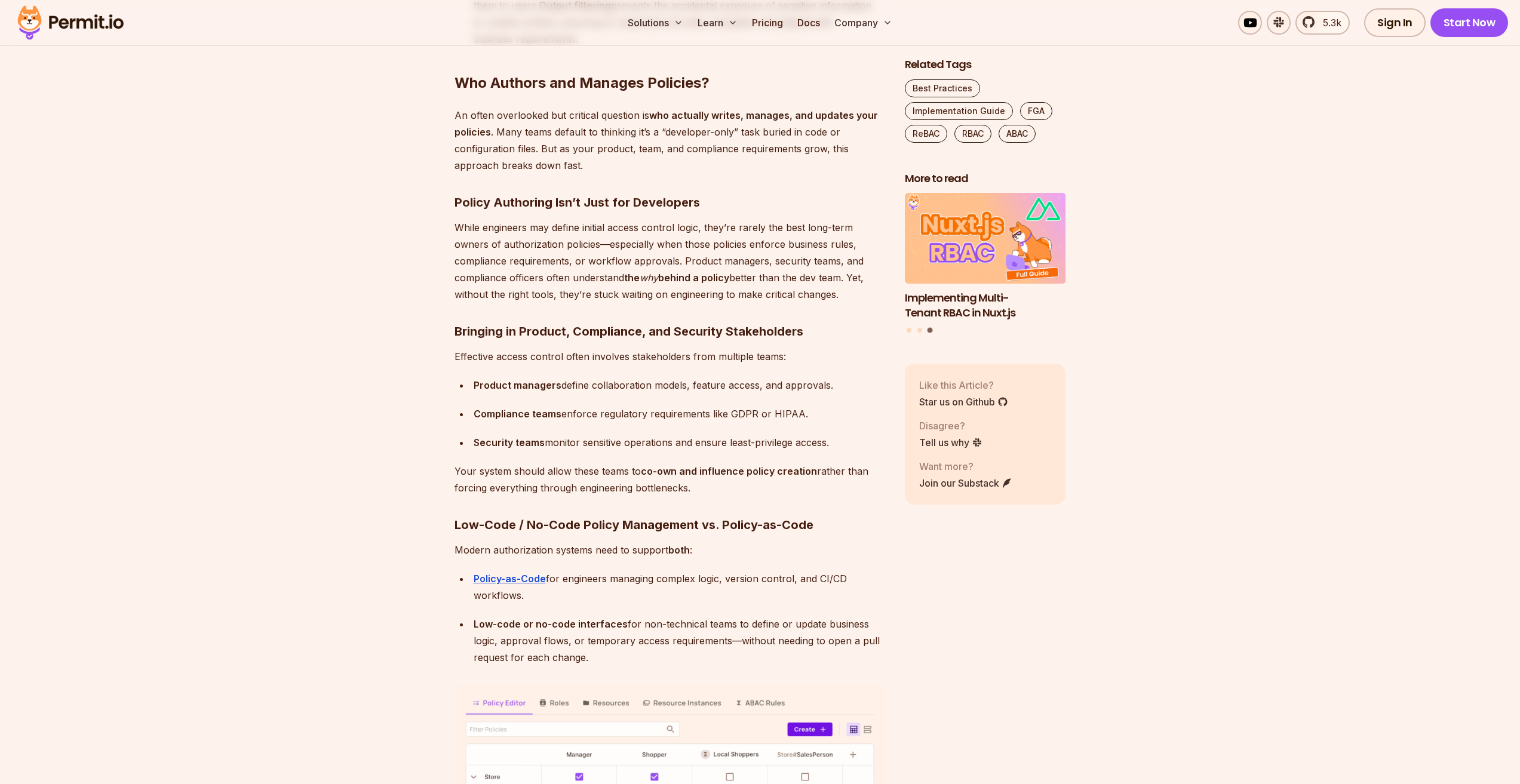
scroll to position [5910, 0]
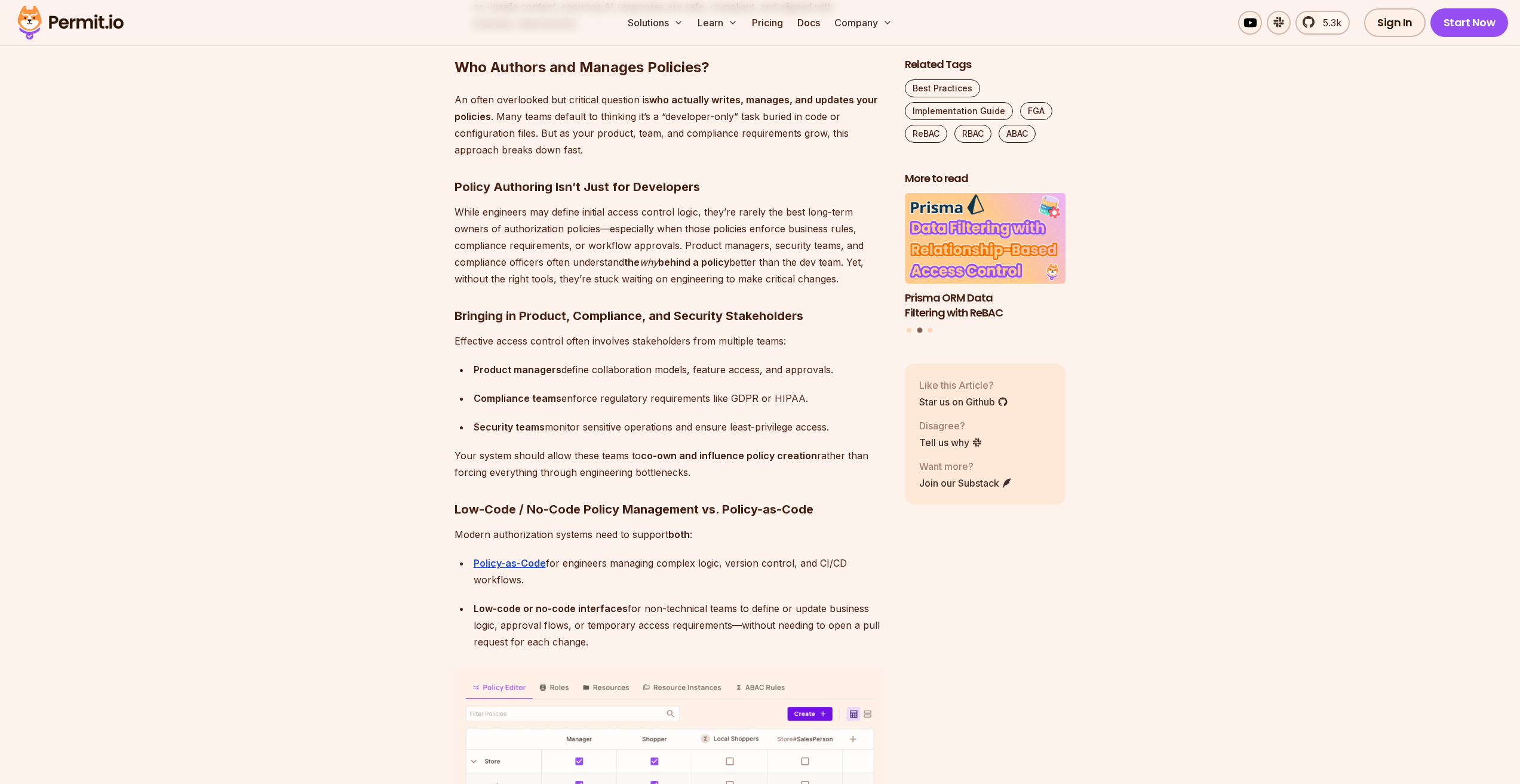
drag, startPoint x: 500, startPoint y: 199, endPoint x: 844, endPoint y: 261, distance: 349.5
click at [844, 261] on p "While engineers may define initial access control logic, they’re rarely the bes…" at bounding box center [670, 246] width 431 height 84
click at [749, 276] on div "Every application—whether SaaS, API-driven, or AI-powered—needs an authorizatio…" at bounding box center [670, 211] width 431 height 10706
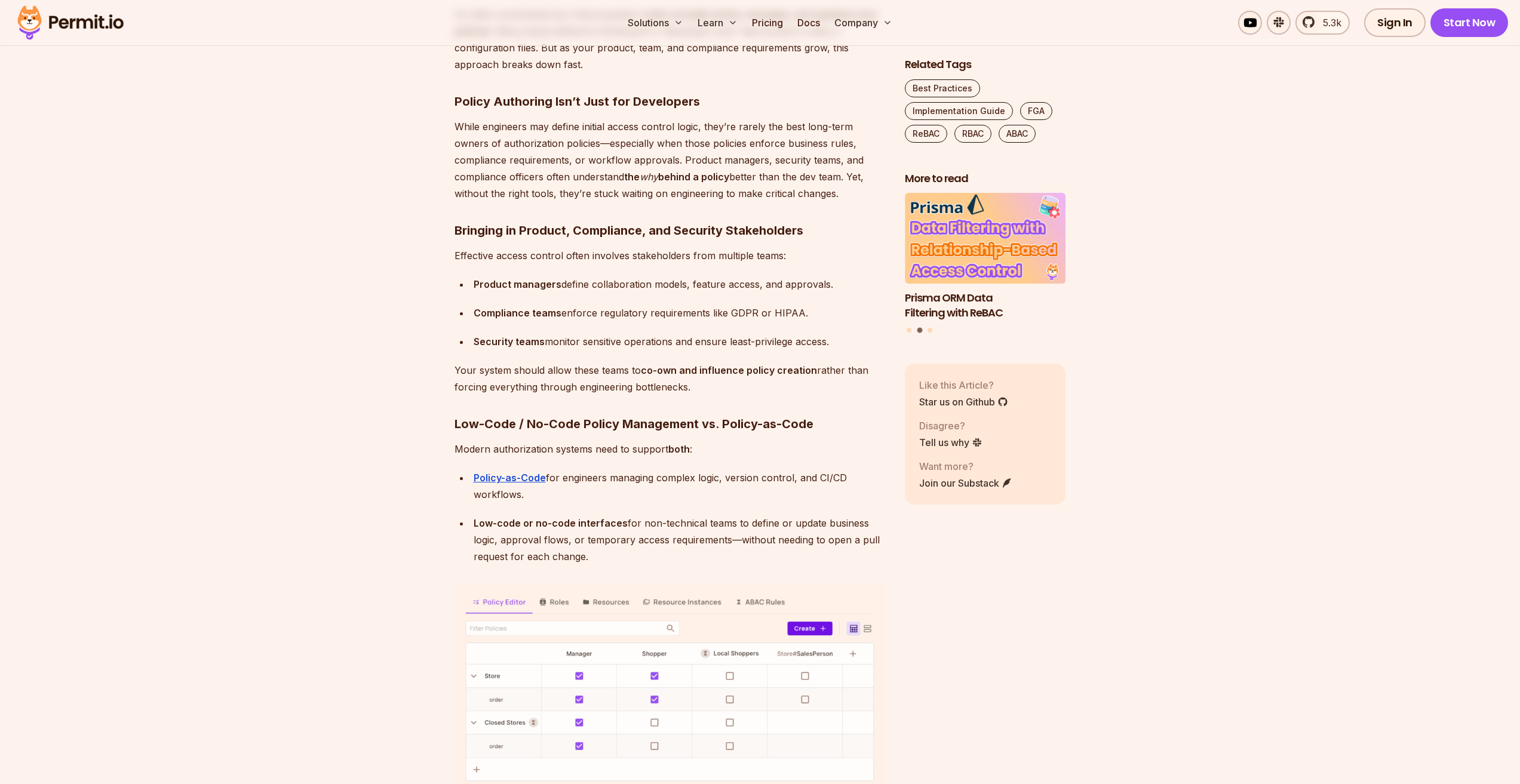
scroll to position [6029, 0]
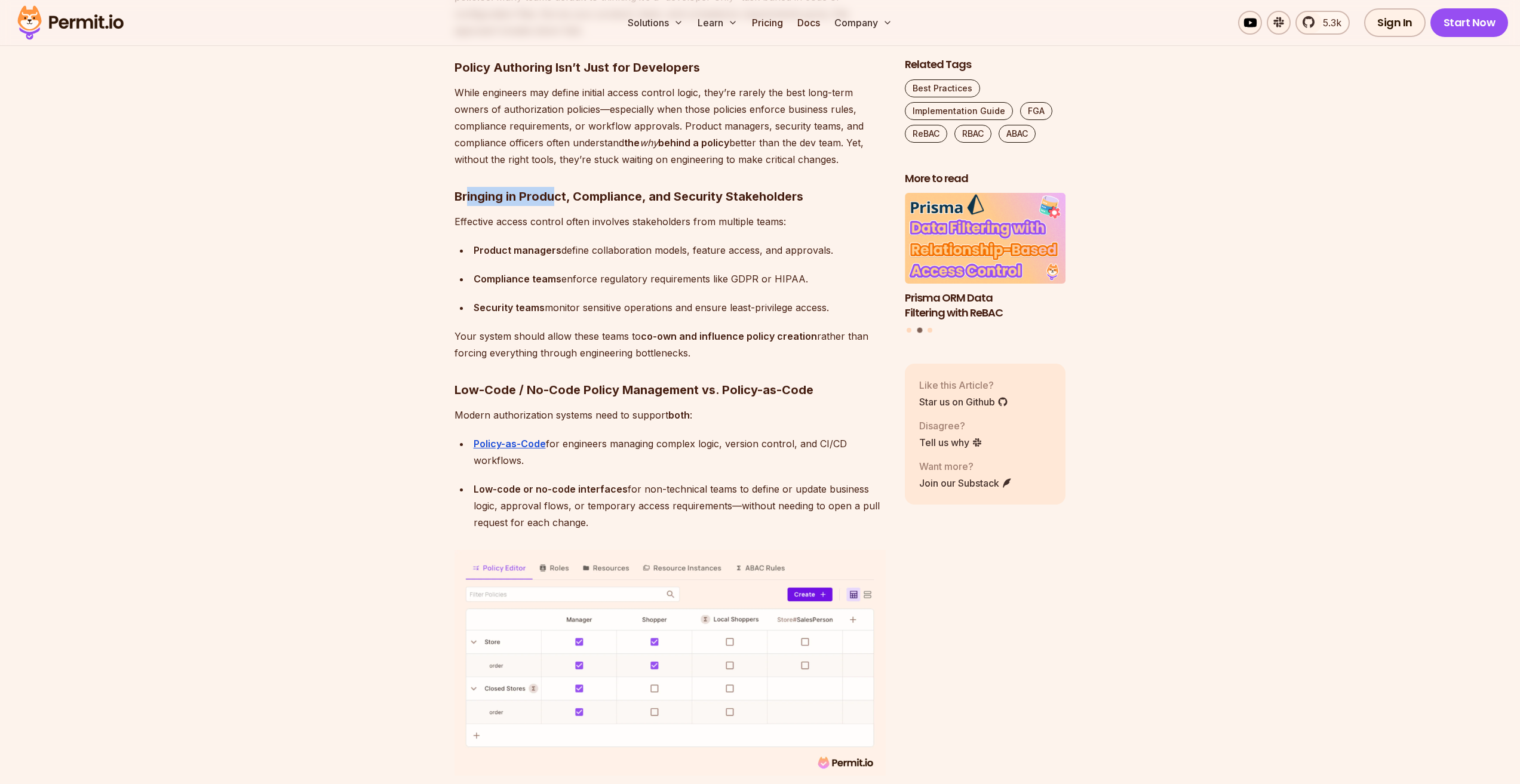
drag, startPoint x: 500, startPoint y: 186, endPoint x: 557, endPoint y: 186, distance: 57.0
click at [557, 189] on strong "Bringing in Product, Compliance, and Security Stakeholders" at bounding box center [629, 196] width 349 height 14
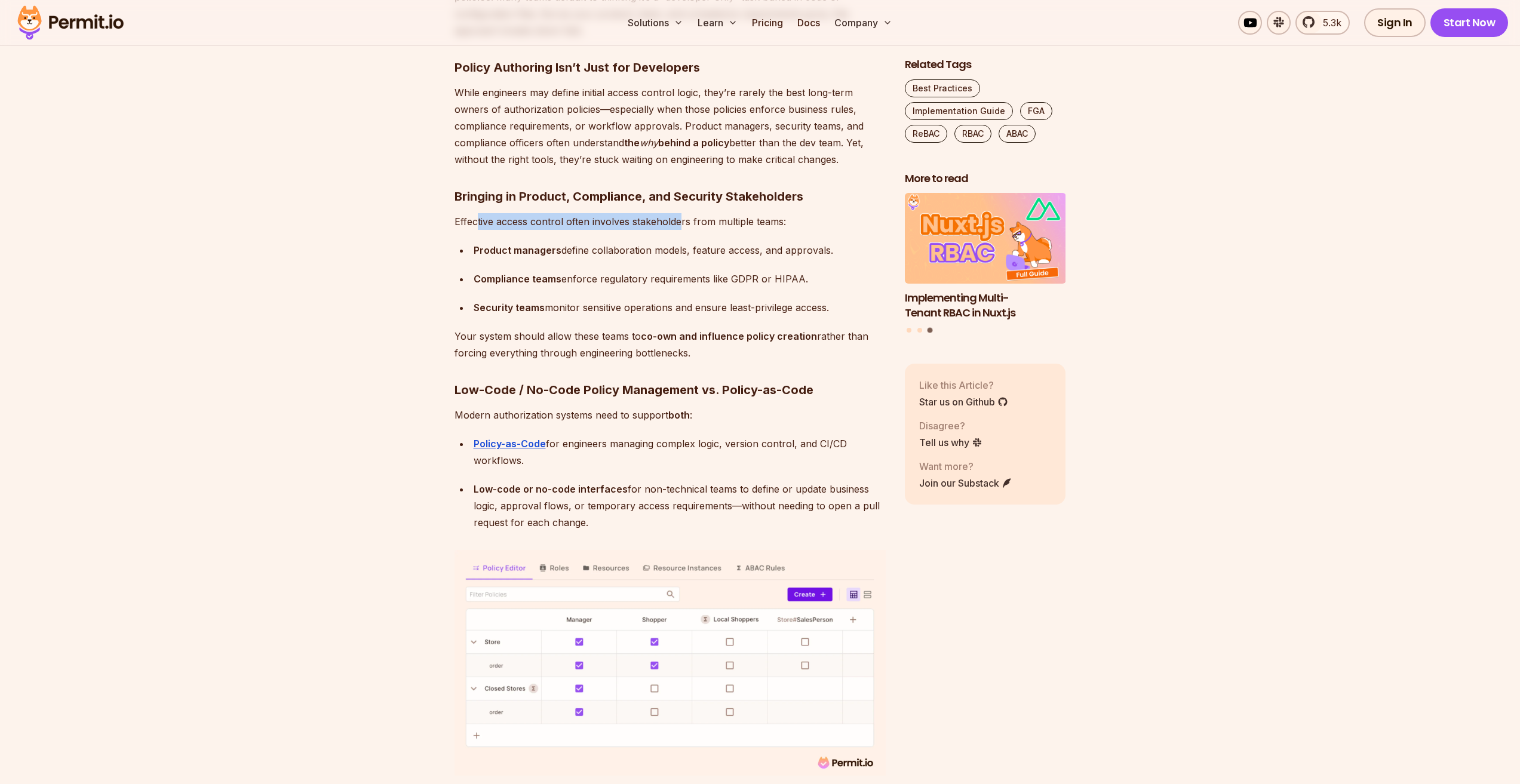
drag, startPoint x: 484, startPoint y: 204, endPoint x: 663, endPoint y: 209, distance: 179.1
click at [672, 213] on p "Effective access control often involves stakeholders from multiple teams:" at bounding box center [670, 221] width 431 height 17
click at [627, 215] on div "Every application—whether SaaS, API-driven, or AI-powered—needs an authorizatio…" at bounding box center [670, 91] width 431 height 10706
drag, startPoint x: 548, startPoint y: 213, endPoint x: 670, endPoint y: 227, distance: 122.8
click at [782, 213] on p "Effective access control often involves stakeholders from multiple teams:" at bounding box center [670, 221] width 431 height 17
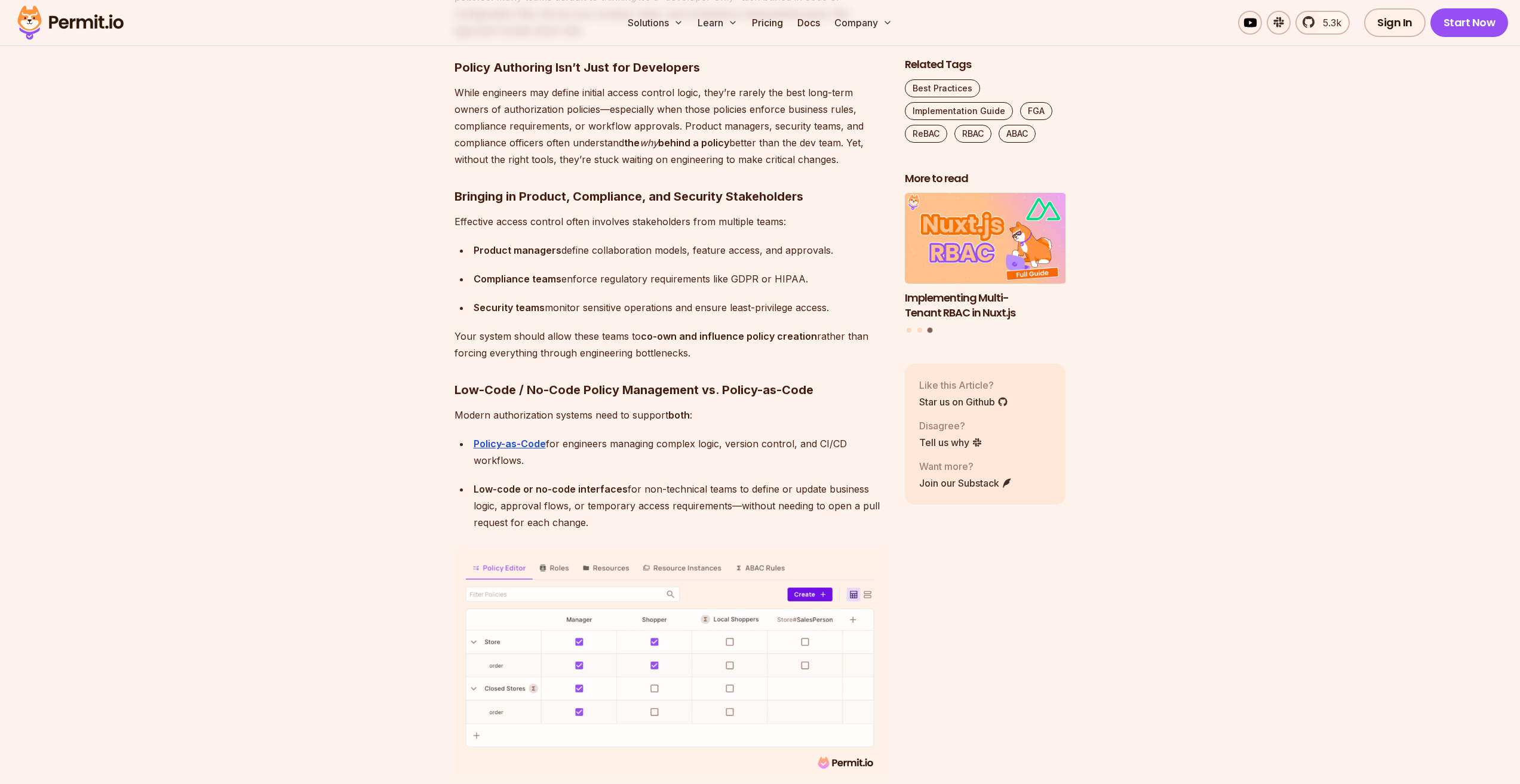
drag, startPoint x: 670, startPoint y: 227, endPoint x: 641, endPoint y: 237, distance: 30.7
click at [669, 242] on div "Product managers define collaboration models, feature access, and approvals." at bounding box center [679, 250] width 412 height 17
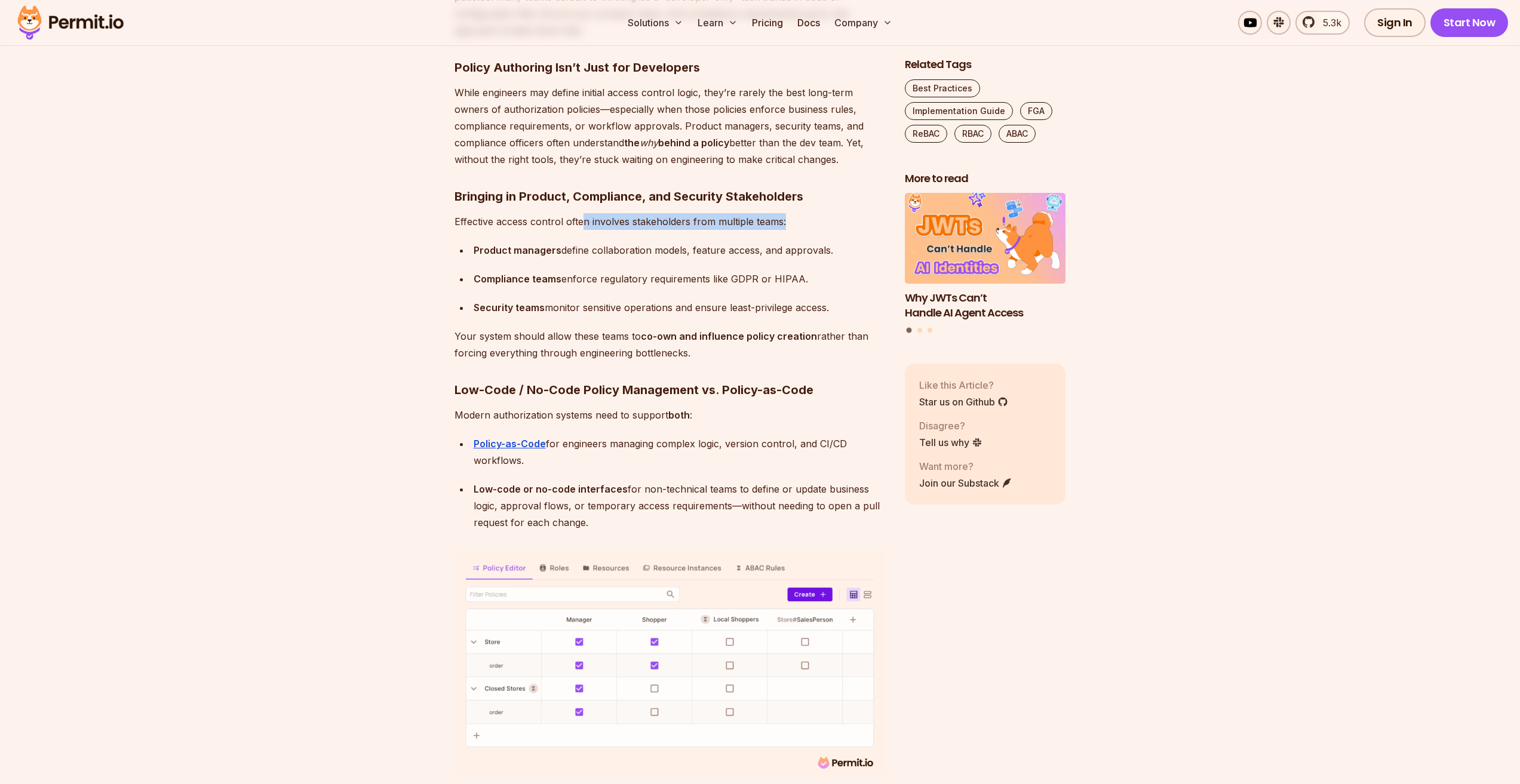
drag, startPoint x: 582, startPoint y: 203, endPoint x: 774, endPoint y: 205, distance: 192.0
click at [776, 213] on p "Effective access control often involves stakeholders from multiple teams:" at bounding box center [670, 221] width 431 height 17
click at [750, 213] on p "Effective access control often involves stakeholders from multiple teams:" at bounding box center [670, 221] width 431 height 17
drag, startPoint x: 504, startPoint y: 236, endPoint x: 509, endPoint y: 241, distance: 7.1
click at [536, 244] on strong "Product managers" at bounding box center [517, 250] width 88 height 12
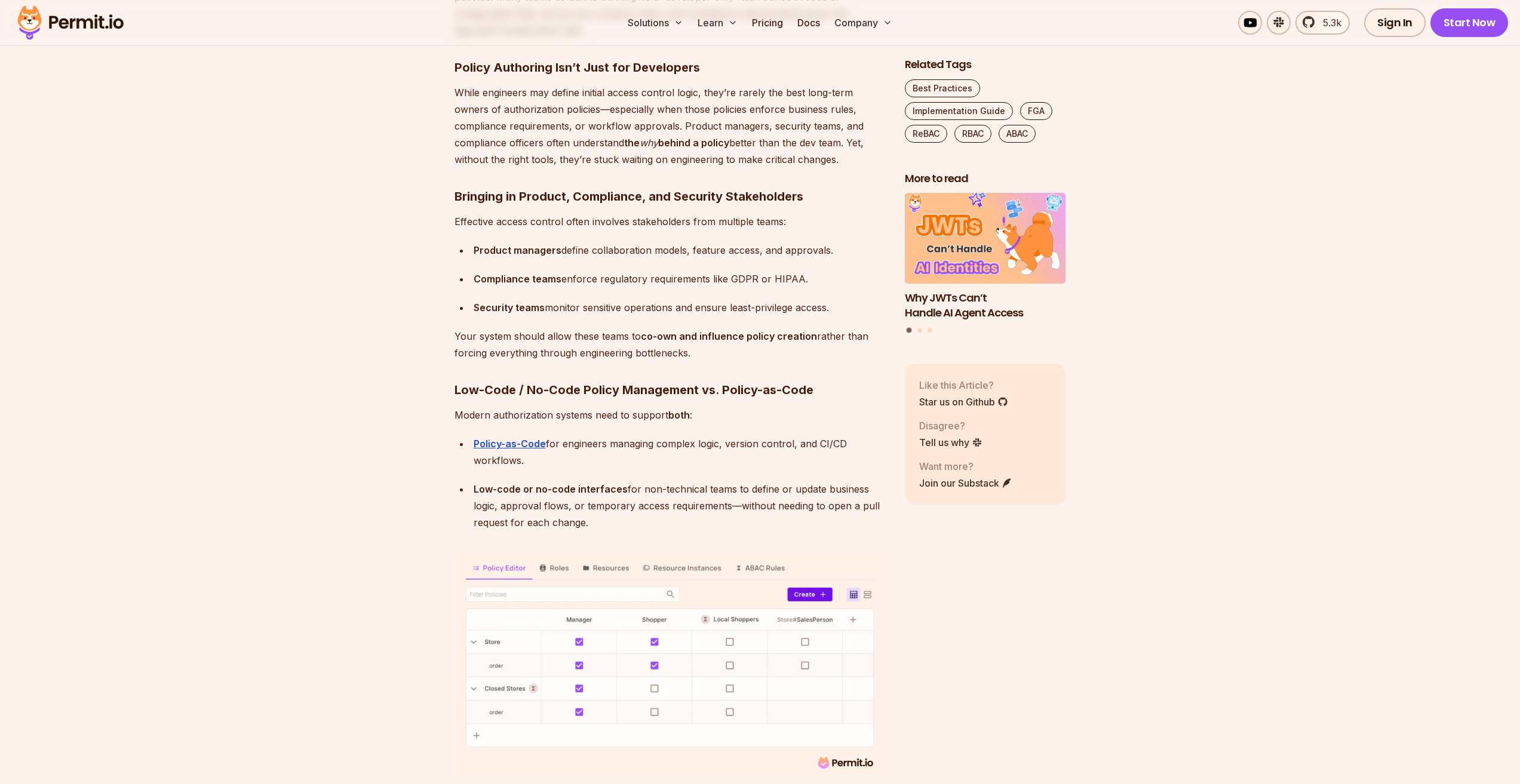
click at [489, 243] on ul "Product managers define collaboration models, feature access, and approvals. Co…" at bounding box center [670, 279] width 431 height 74
drag, startPoint x: 480, startPoint y: 228, endPoint x: 723, endPoint y: 238, distance: 243.2
click at [767, 242] on div "Product managers define collaboration models, feature access, and approvals." at bounding box center [679, 250] width 412 height 17
click at [621, 248] on ul "Product managers define collaboration models, feature access, and approvals. Co…" at bounding box center [670, 279] width 431 height 74
drag, startPoint x: 604, startPoint y: 232, endPoint x: 814, endPoint y: 232, distance: 210.0
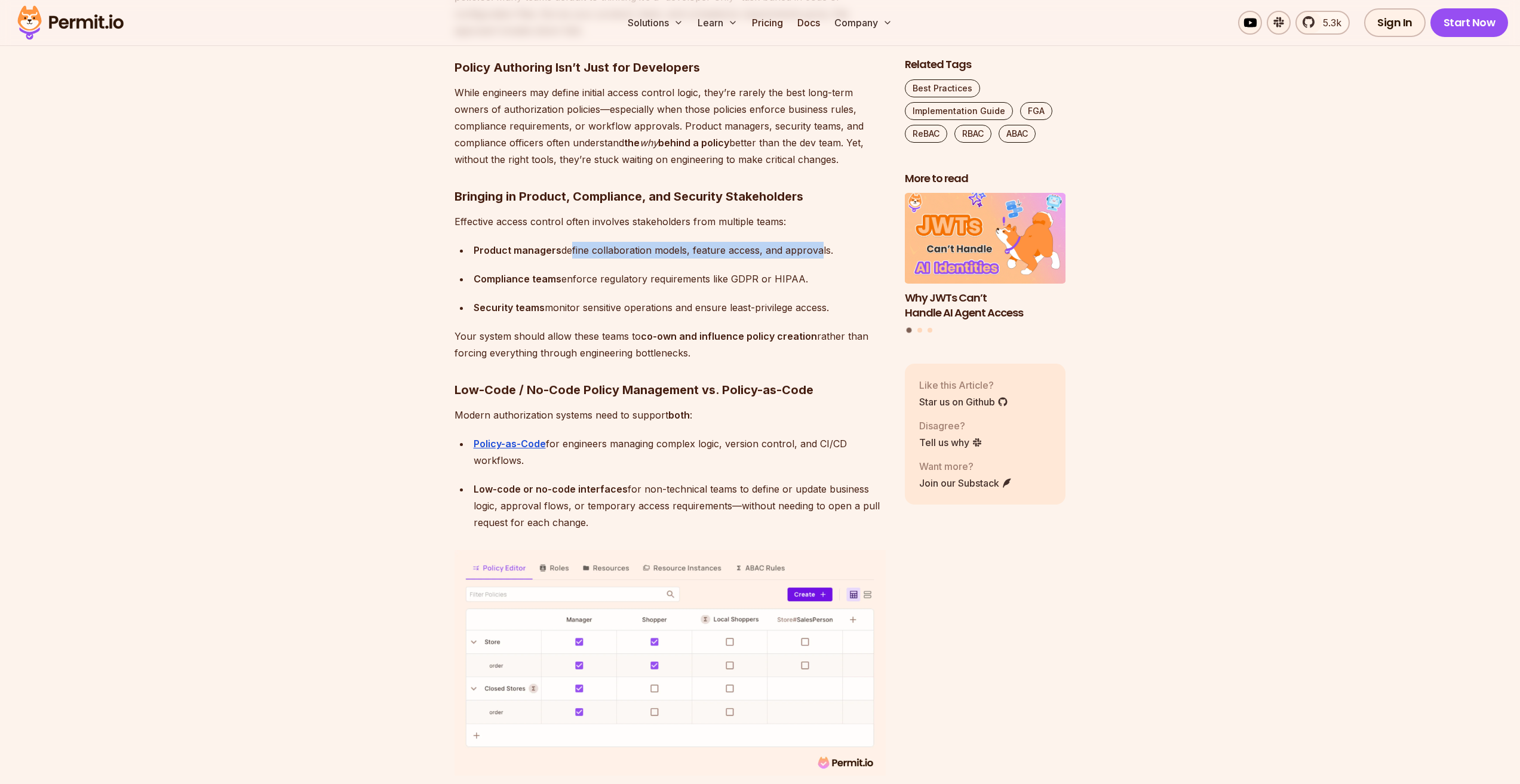
click at [814, 242] on div "Product managers define collaboration models, feature access, and approvals." at bounding box center [679, 250] width 412 height 17
click at [731, 245] on ul "Product managers define collaboration models, feature access, and approvals. Co…" at bounding box center [670, 279] width 431 height 74
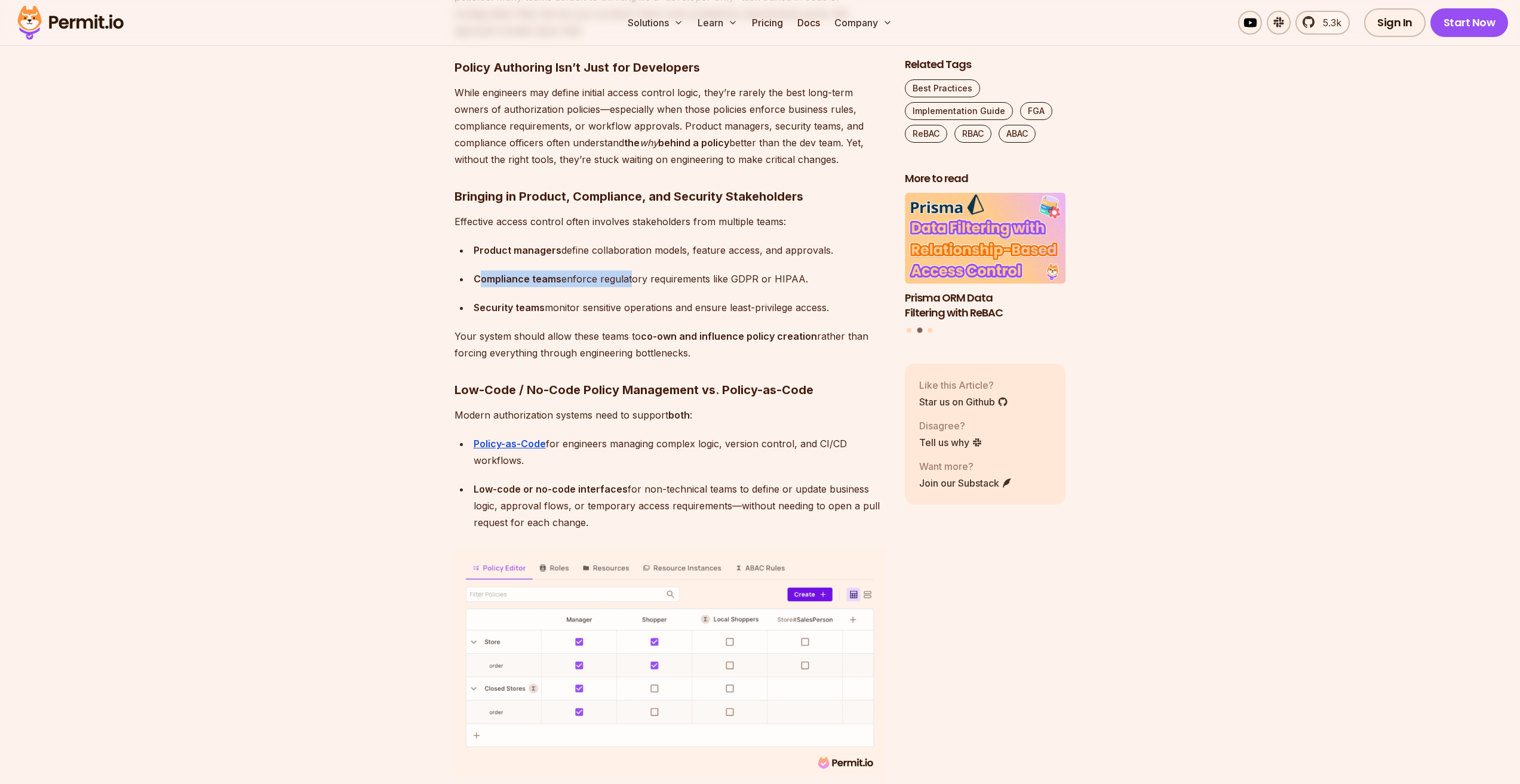
drag, startPoint x: 482, startPoint y: 254, endPoint x: 561, endPoint y: 265, distance: 79.8
click at [619, 270] on div "Compliance teams enforce regulatory requirements like GDPR or HIPAA." at bounding box center [679, 279] width 412 height 17
click at [561, 270] on div "Compliance teams enforce regulatory requirements like GDPR or HIPAA." at bounding box center [679, 279] width 412 height 17
drag, startPoint x: 561, startPoint y: 265, endPoint x: 742, endPoint y: 265, distance: 181.0
click at [794, 270] on div "Compliance teams enforce regulatory requirements like GDPR or HIPAA." at bounding box center [679, 279] width 412 height 17
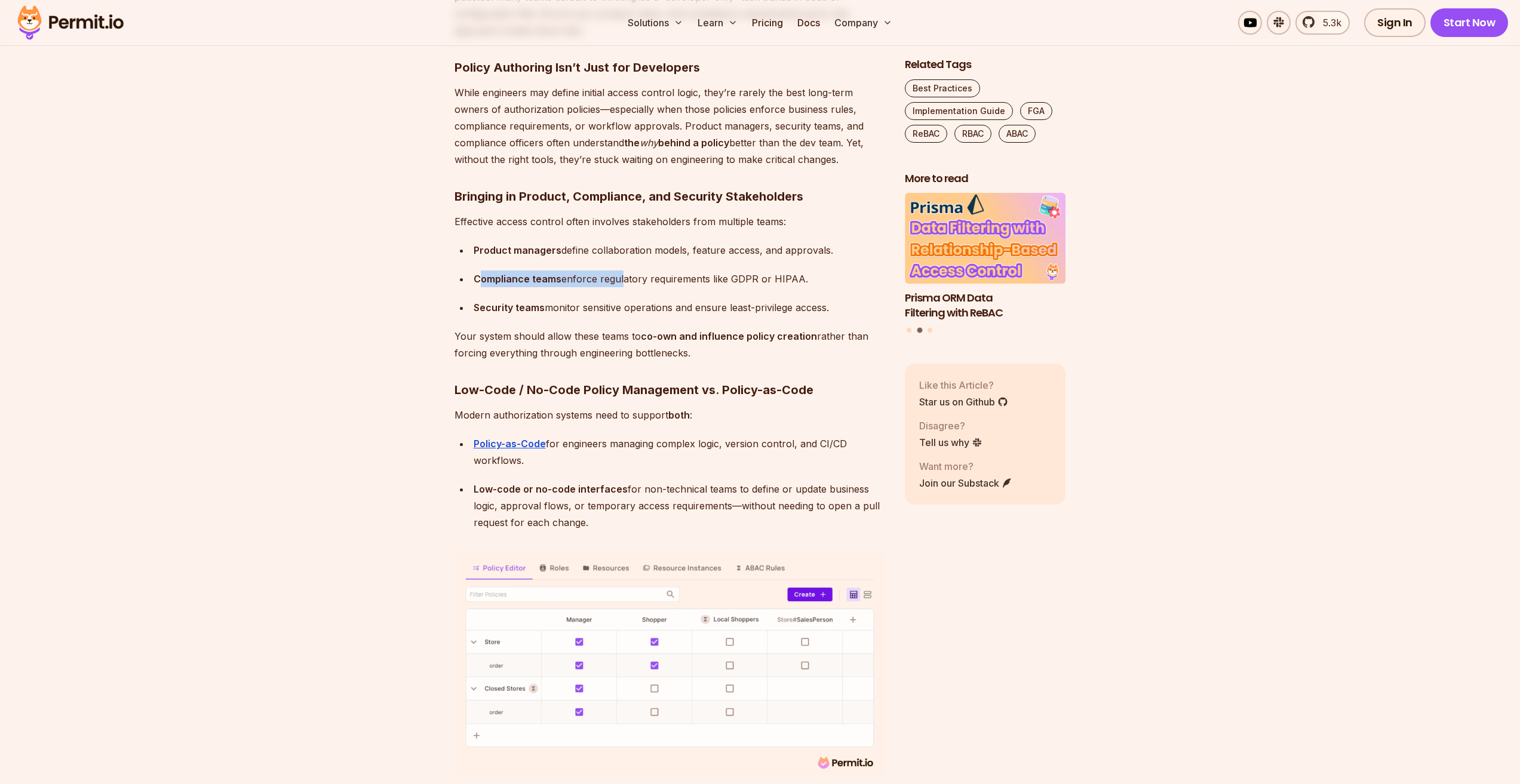
click at [740, 270] on div "Compliance teams enforce regulatory requirements like GDPR or HIPAA." at bounding box center [679, 279] width 412 height 17
drag, startPoint x: 476, startPoint y: 293, endPoint x: 855, endPoint y: 287, distance: 379.0
click at [855, 299] on div "Security teams monitor sensitive operations and ensure least-privilege access." at bounding box center [679, 307] width 412 height 17
click at [773, 301] on div "Every application—whether SaaS, API-driven, or AI-powered—needs an authorizatio…" at bounding box center [670, 91] width 431 height 10706
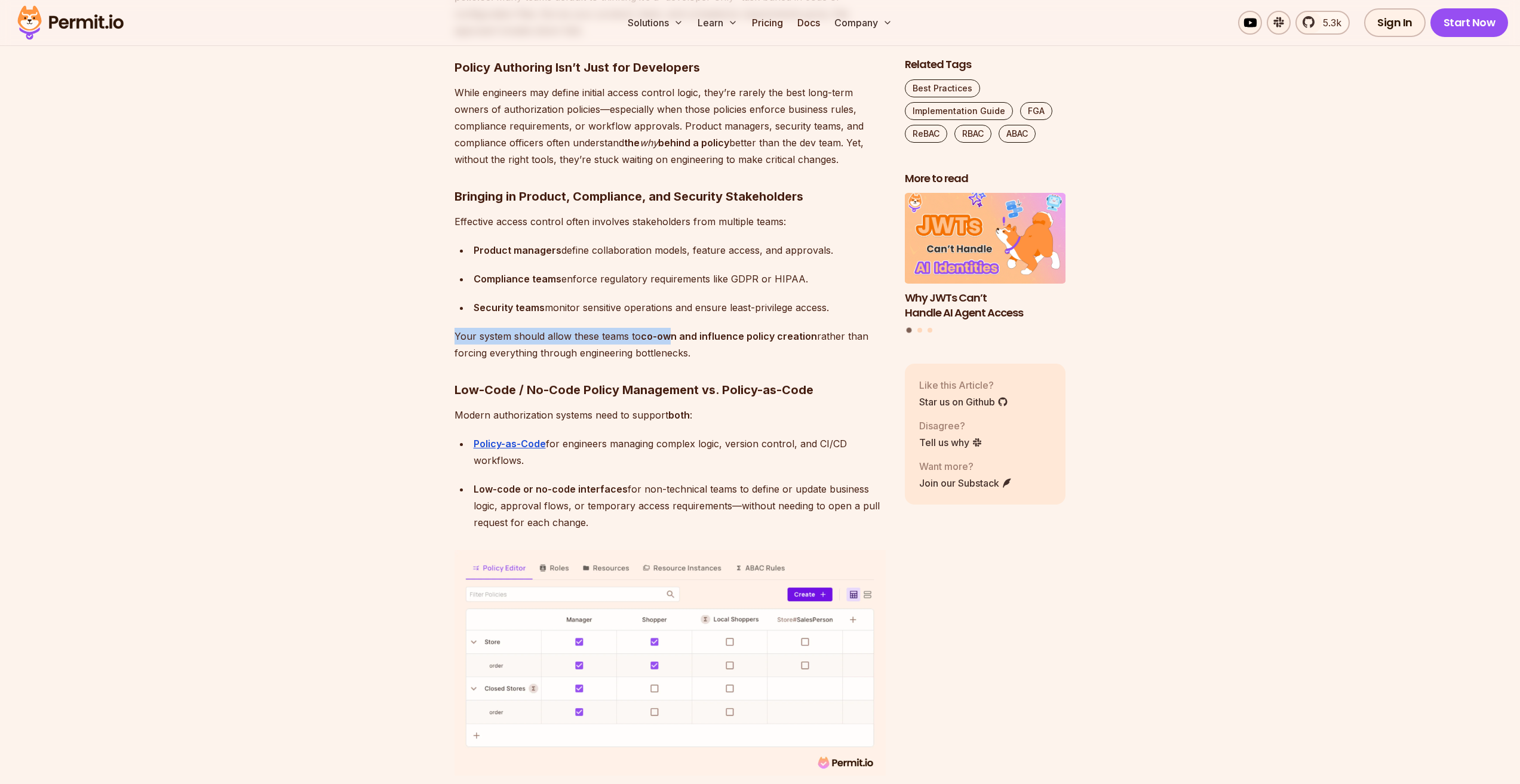
drag, startPoint x: 456, startPoint y: 314, endPoint x: 673, endPoint y: 310, distance: 217.0
click at [673, 328] on p "Your system should allow these teams to co-own and influence policy creation ra…" at bounding box center [670, 345] width 431 height 34
drag, startPoint x: 550, startPoint y: 321, endPoint x: 480, endPoint y: 336, distance: 71.6
click at [548, 328] on p "Your system should allow these teams to co-own and influence policy creation ra…" at bounding box center [670, 345] width 431 height 34
click at [453, 340] on section "Table of Contents Every application—whether SaaS, API-driven, or AI-powered—nee…" at bounding box center [760, 184] width 1520 height 11015
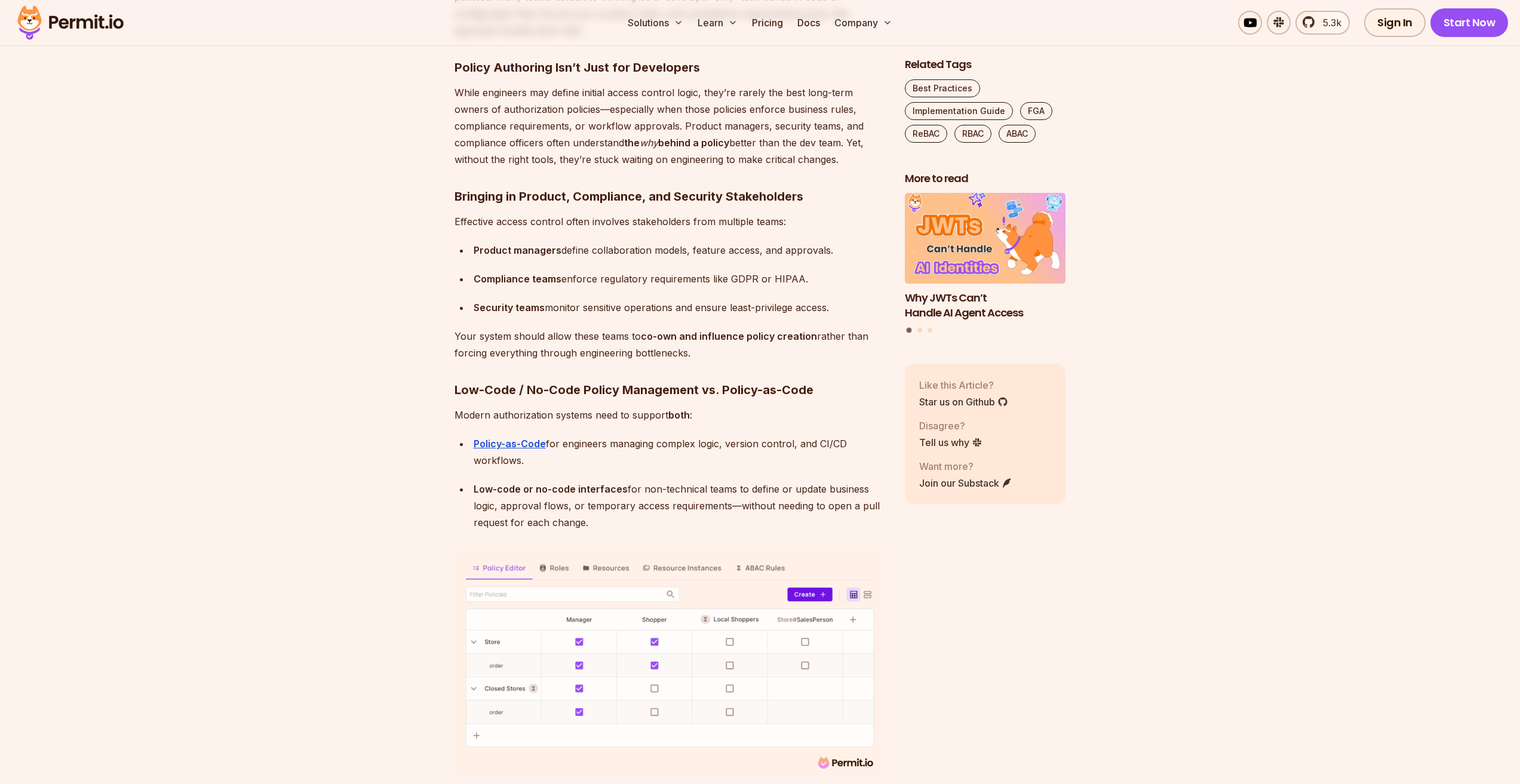
drag, startPoint x: 504, startPoint y: 331, endPoint x: 707, endPoint y: 330, distance: 203.0
click at [707, 330] on p "Your system should allow these teams to co-own and influence policy creation ra…" at bounding box center [670, 345] width 431 height 34
click at [680, 341] on p "Your system should allow these teams to co-own and influence policy creation ra…" at bounding box center [670, 345] width 431 height 34
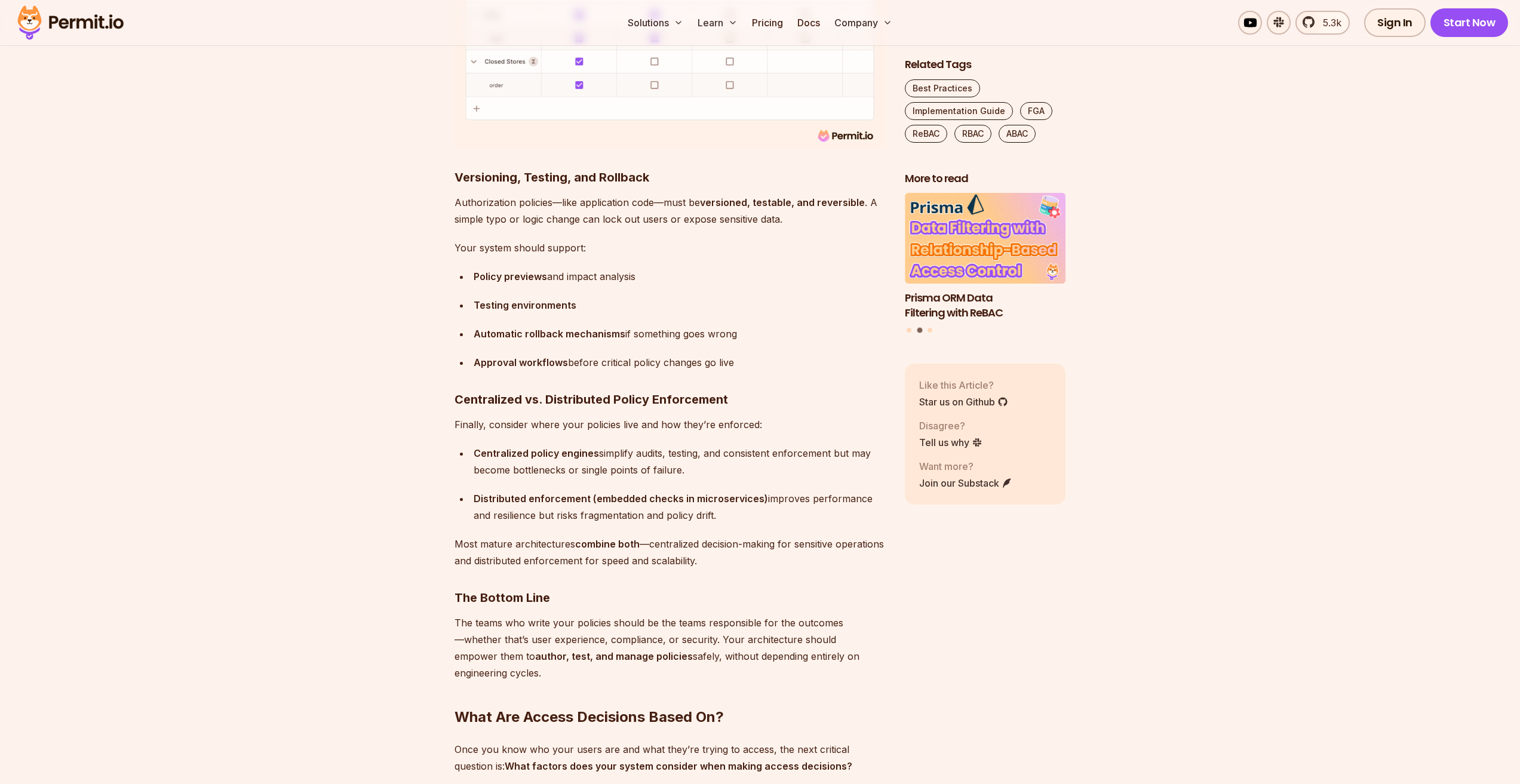
scroll to position [6686, 0]
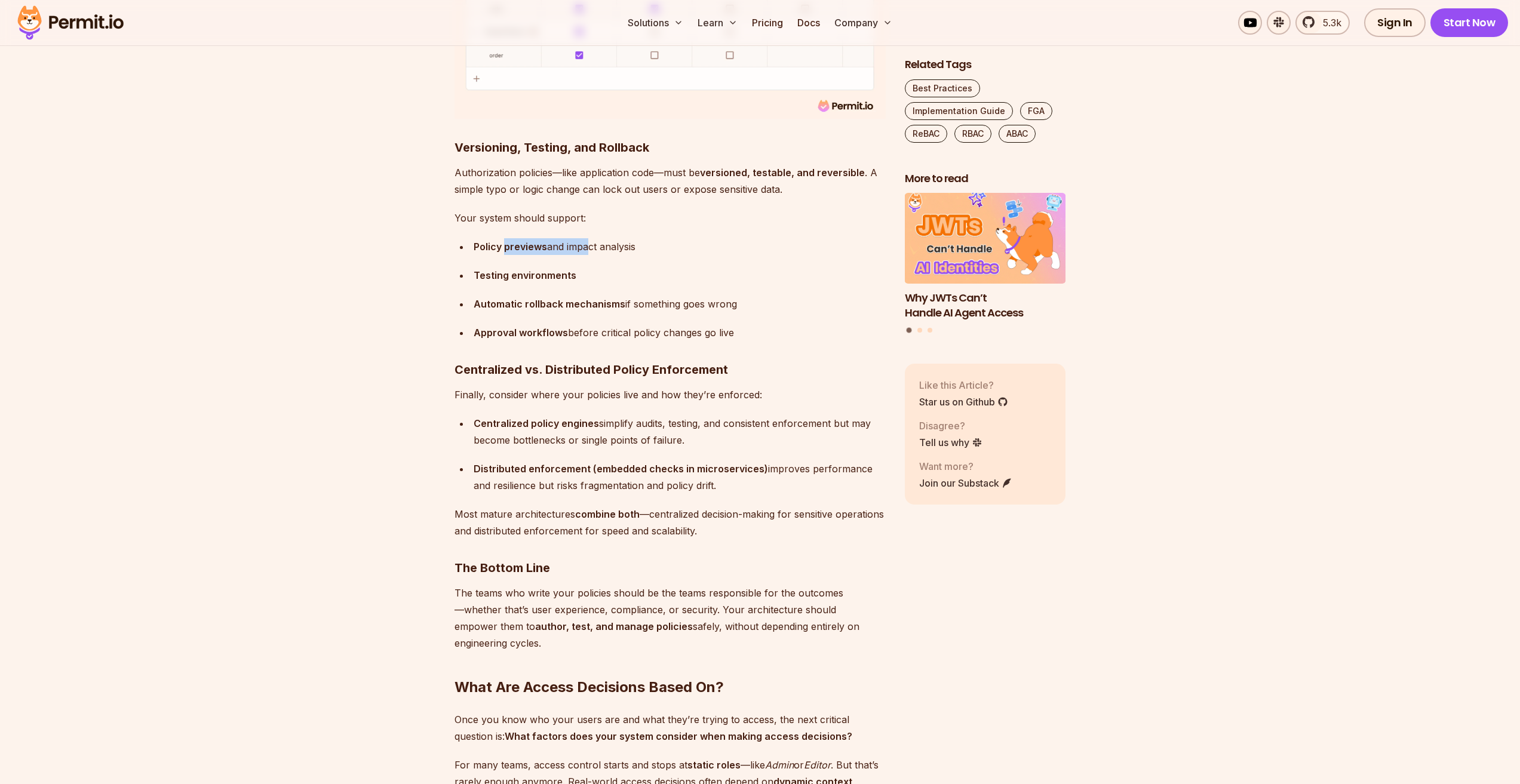
drag, startPoint x: 520, startPoint y: 234, endPoint x: 586, endPoint y: 240, distance: 66.3
click at [587, 238] on div "Policy previews and impact analysis" at bounding box center [679, 246] width 412 height 17
click at [566, 269] on strong "Testing environments" at bounding box center [524, 274] width 103 height 12
drag, startPoint x: 476, startPoint y: 208, endPoint x: 583, endPoint y: 230, distance: 109.2
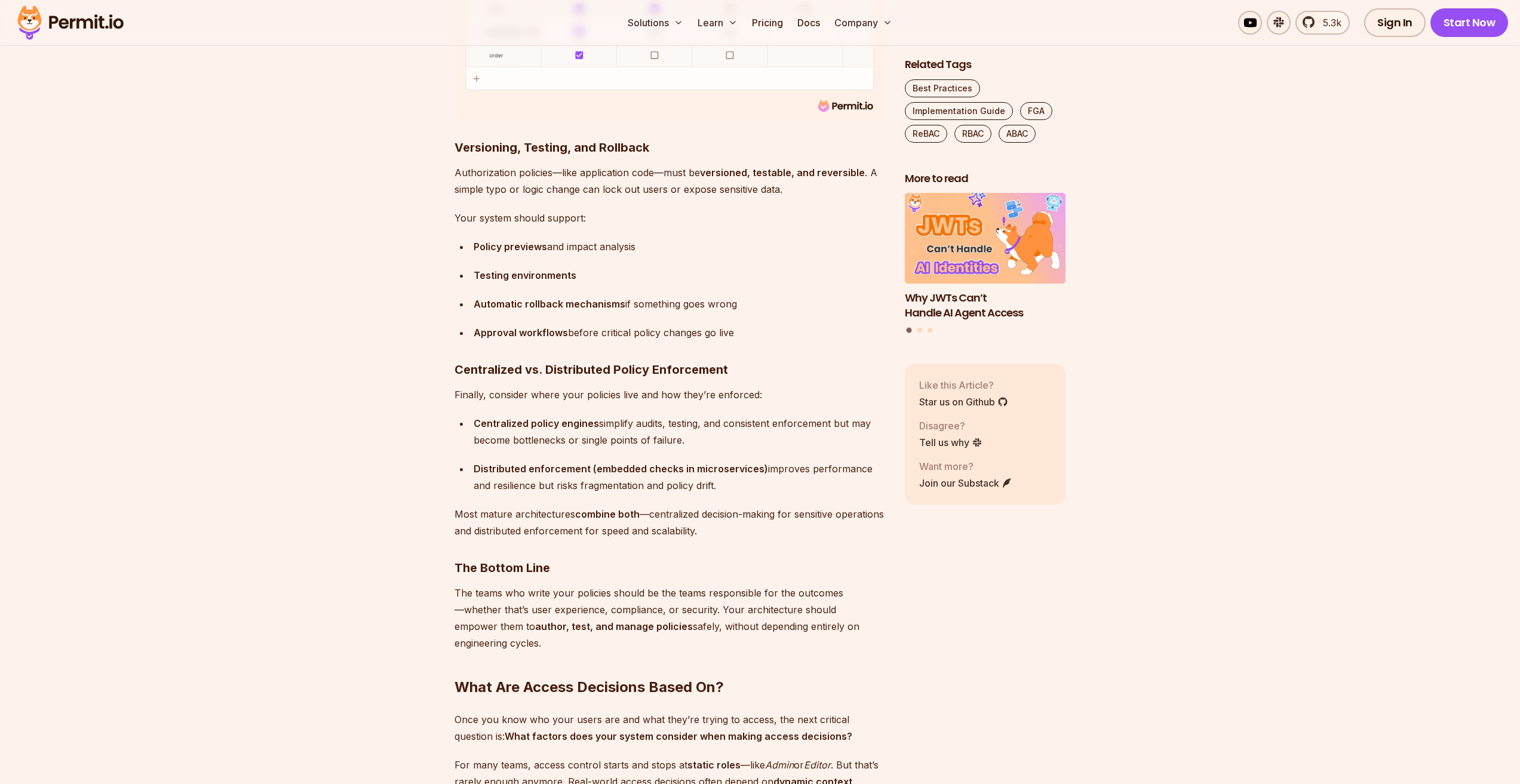
click at [571, 245] on ul "Policy previews and impact analysis Testing environments Automatic rollback mec…" at bounding box center [670, 289] width 431 height 102
drag, startPoint x: 497, startPoint y: 201, endPoint x: 603, endPoint y: 224, distance: 108.5
click at [580, 238] on div "Policy previews and impact analysis" at bounding box center [679, 246] width 412 height 17
drag, startPoint x: 474, startPoint y: 259, endPoint x: 544, endPoint y: 273, distance: 71.4
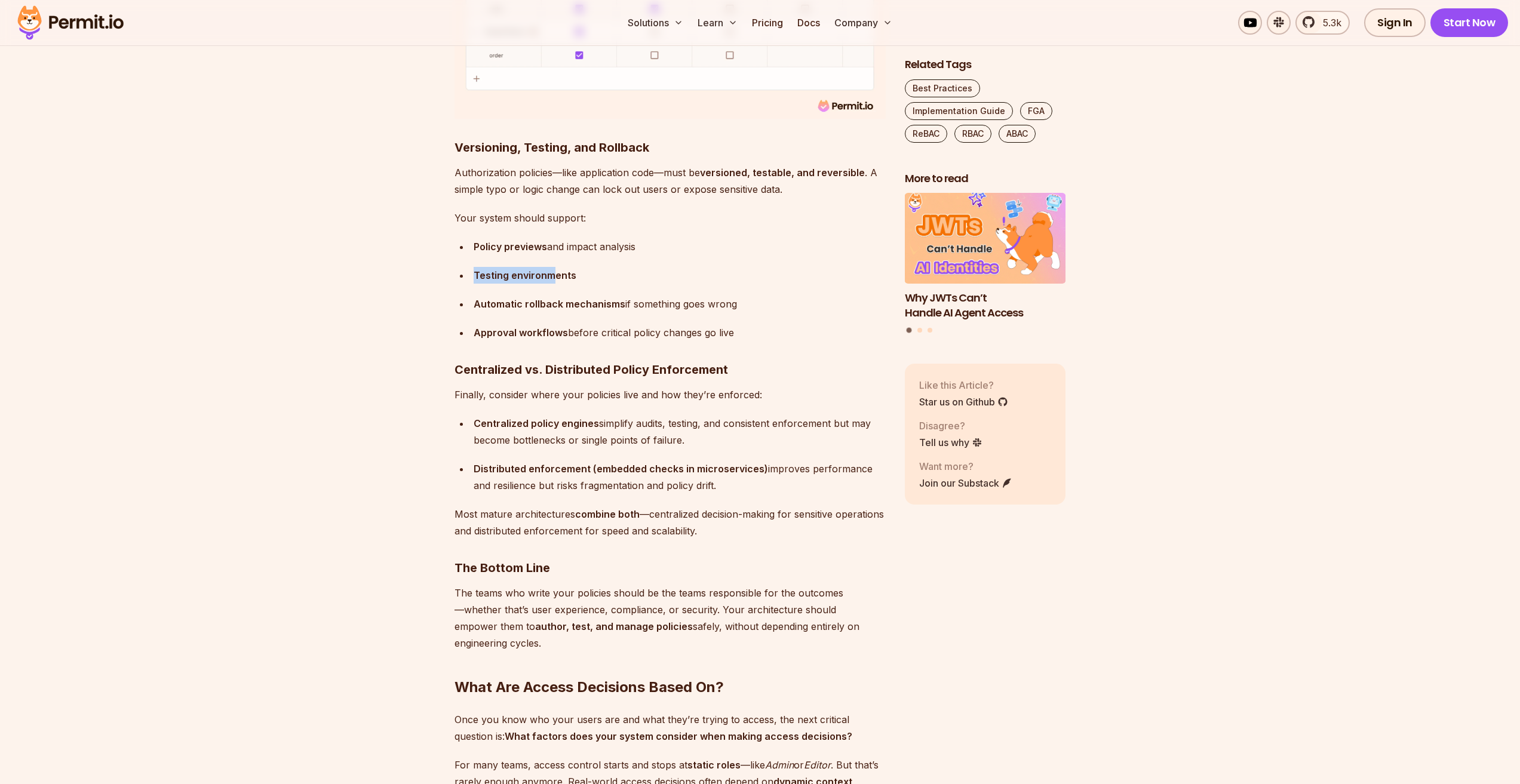
click at [556, 269] on strong "Testing environments" at bounding box center [524, 274] width 103 height 12
click at [544, 273] on ul "Policy previews and impact analysis Testing environments Automatic rollback mec…" at bounding box center [670, 289] width 431 height 102
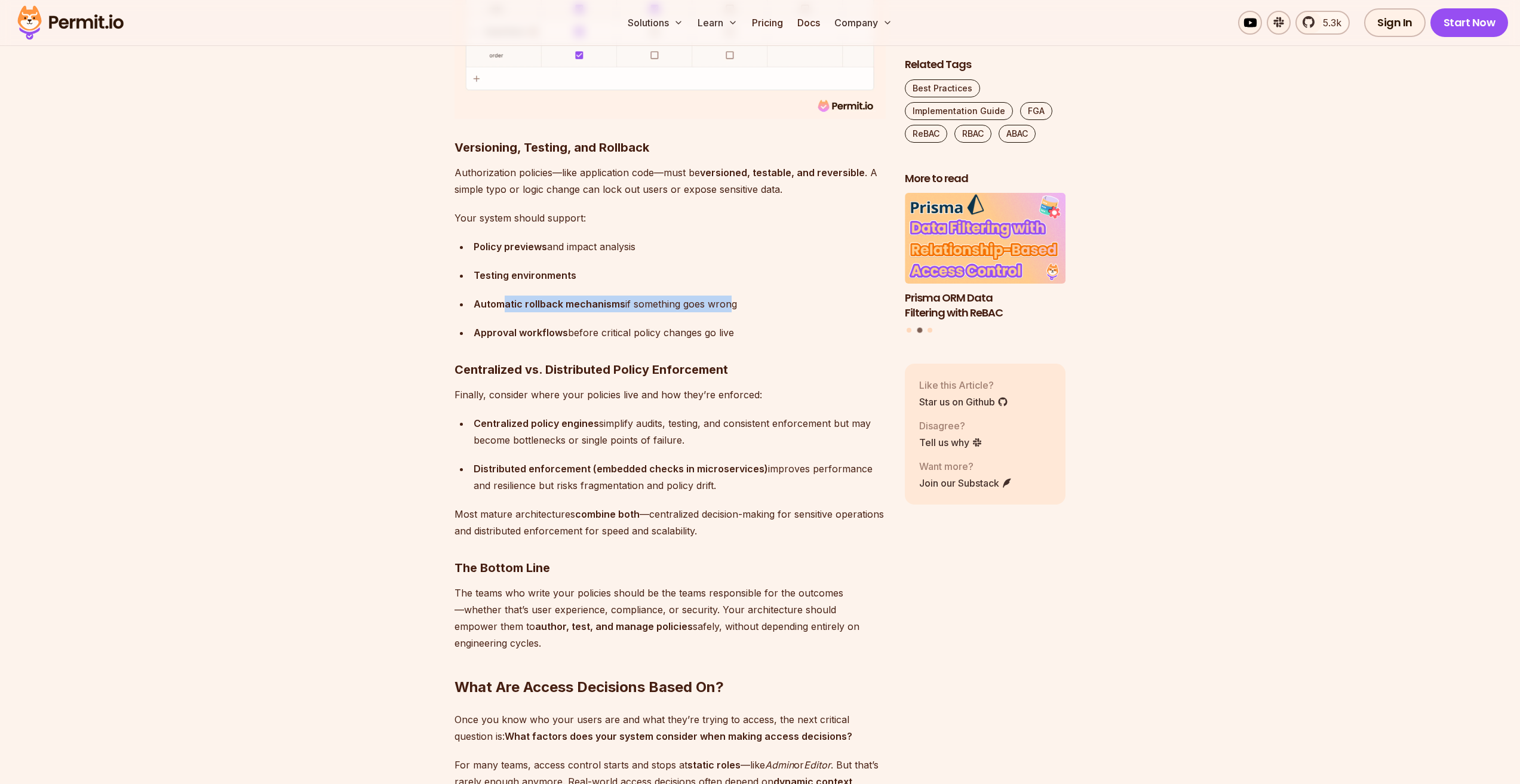
drag, startPoint x: 502, startPoint y: 284, endPoint x: 725, endPoint y: 281, distance: 223.0
click at [725, 296] on div "Automatic rollback mechanisms if something goes wrong" at bounding box center [679, 304] width 412 height 17
click at [672, 301] on ul "Policy previews and impact analysis Testing environments Automatic rollback mec…" at bounding box center [670, 289] width 431 height 102
drag, startPoint x: 507, startPoint y: 309, endPoint x: 767, endPoint y: 320, distance: 260.2
click at [767, 324] on div "Approval workflows before critical policy changes go live" at bounding box center [679, 332] width 412 height 17
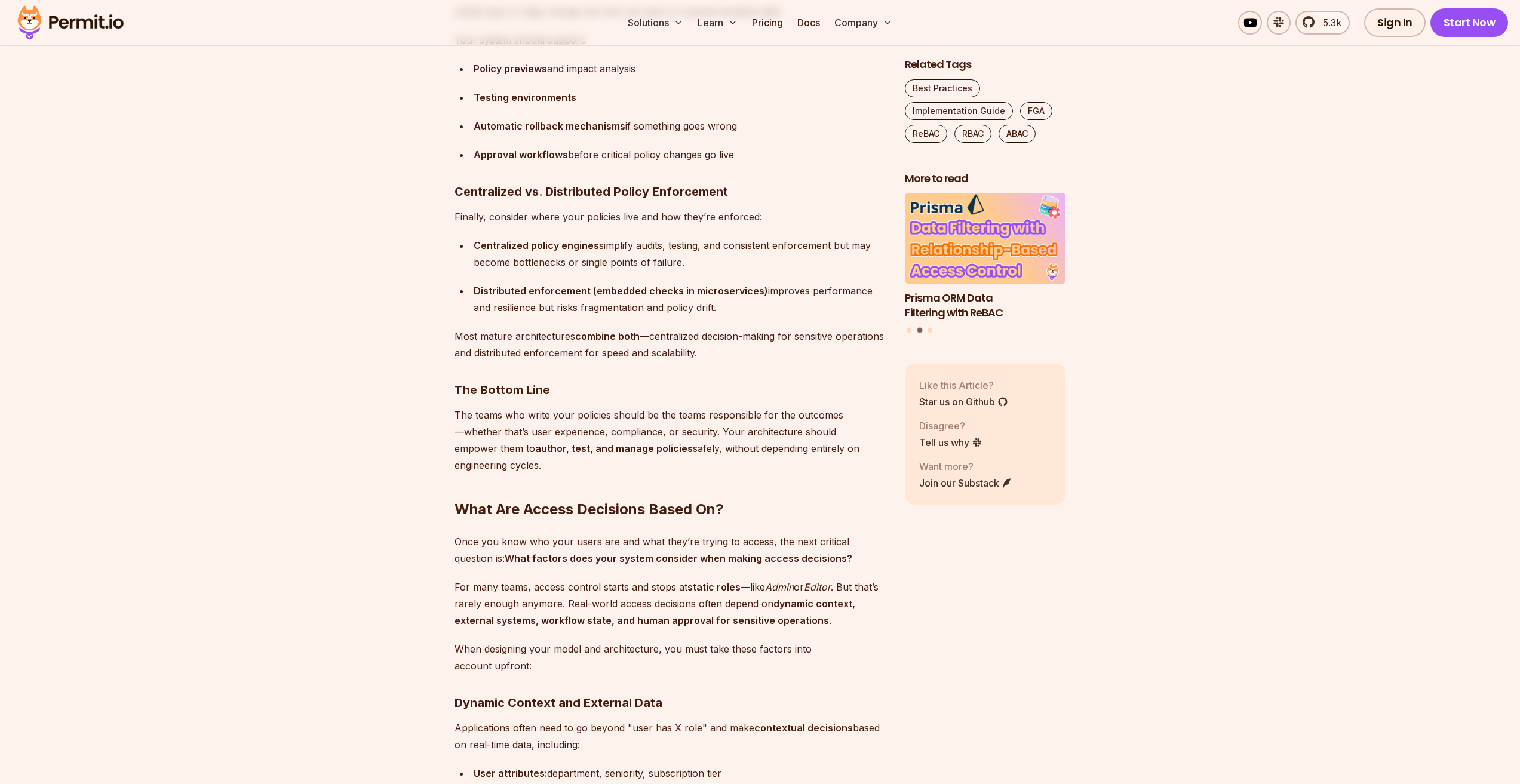
scroll to position [6865, 0]
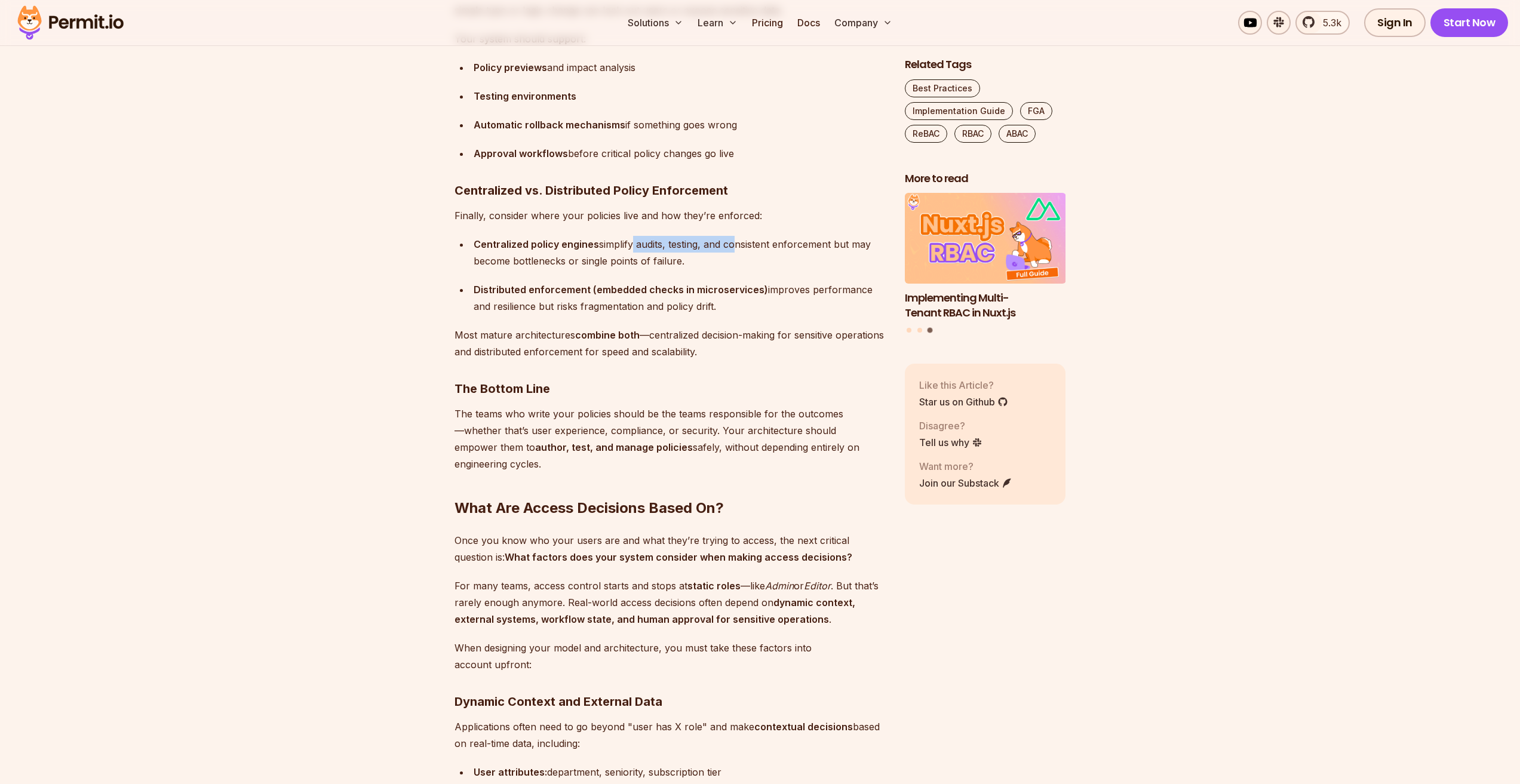
drag, startPoint x: 636, startPoint y: 225, endPoint x: 714, endPoint y: 248, distance: 81.3
click at [728, 236] on div "Centralized policy engines simplify audits, testing, and consistent enforcement…" at bounding box center [679, 252] width 412 height 34
click at [714, 248] on div "Centralized policy engines simplify audits, testing, and consistent enforcement…" at bounding box center [679, 252] width 412 height 34
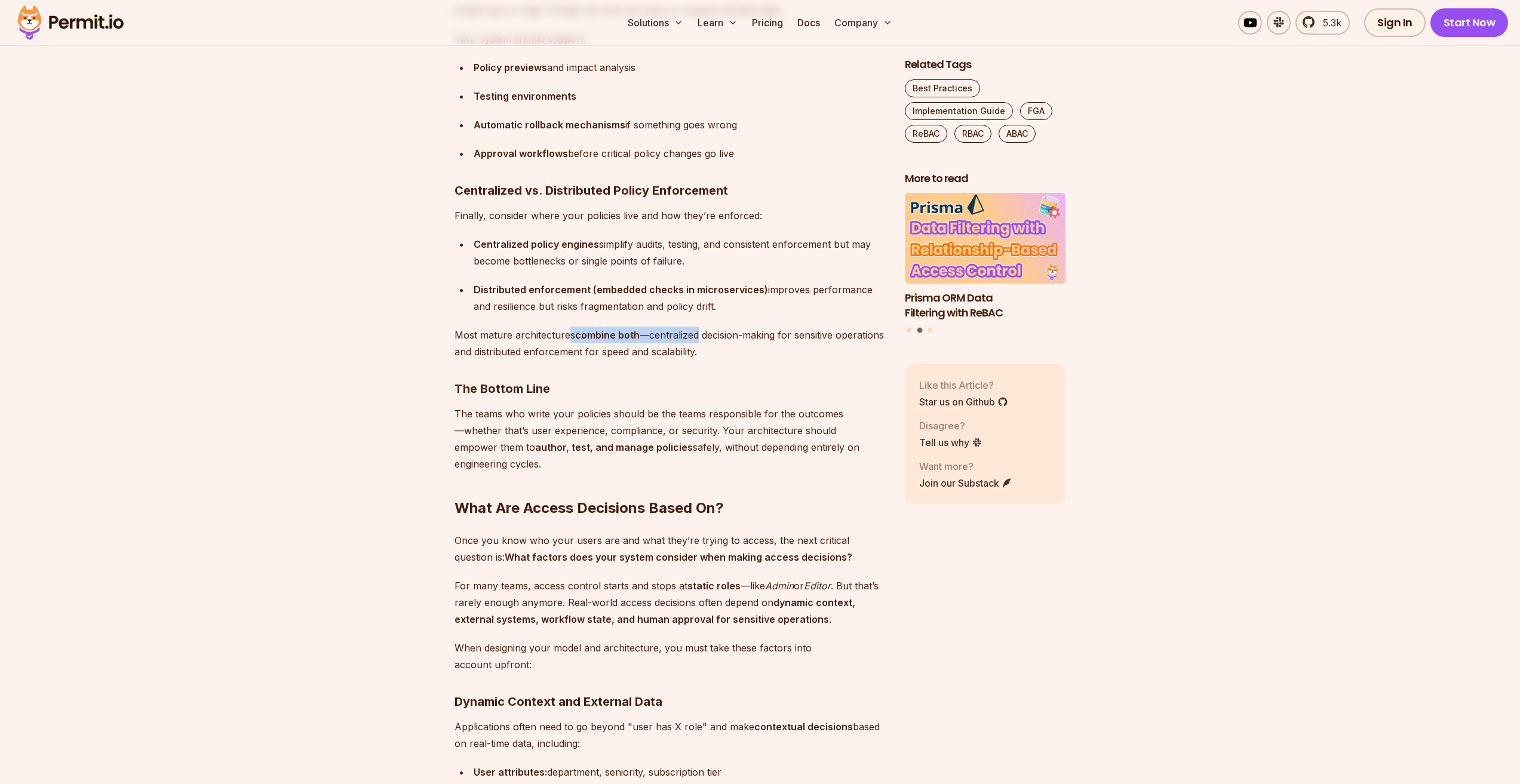
drag, startPoint x: 601, startPoint y: 322, endPoint x: 693, endPoint y: 325, distance: 92.0
click at [697, 327] on p "Most mature architectures combine both —centralized decision-making for sensiti…" at bounding box center [670, 343] width 431 height 34
click at [671, 340] on p "Most mature architectures combine both —centralized decision-making for sensiti…" at bounding box center [670, 343] width 431 height 34
drag, startPoint x: 678, startPoint y: 322, endPoint x: 799, endPoint y: 320, distance: 121.0
click at [799, 327] on p "Most mature architectures combine both —centralized decision-making for sensiti…" at bounding box center [670, 343] width 431 height 34
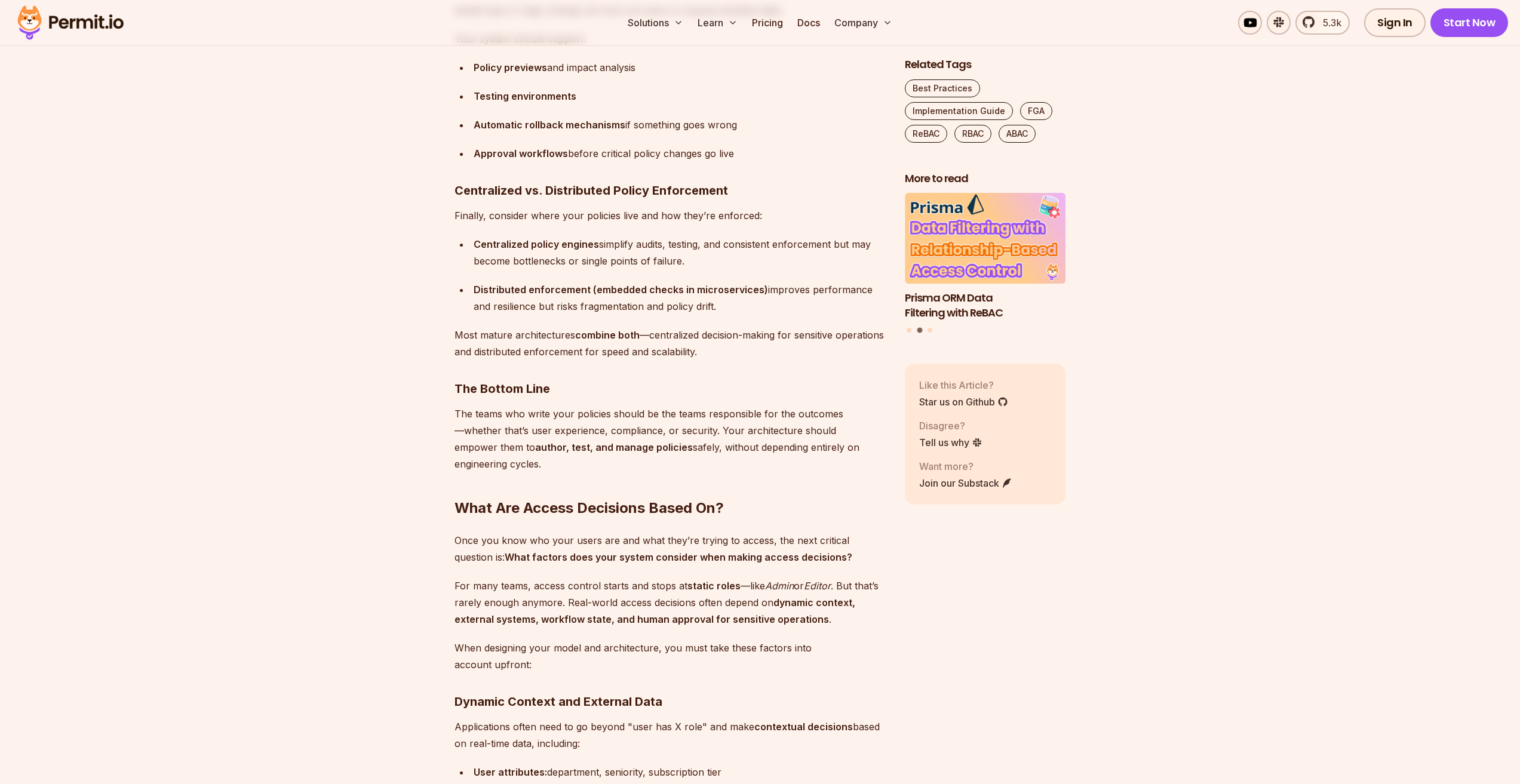
click at [769, 337] on p "Most mature architectures combine both —centralized decision-making for sensiti…" at bounding box center [670, 343] width 431 height 34
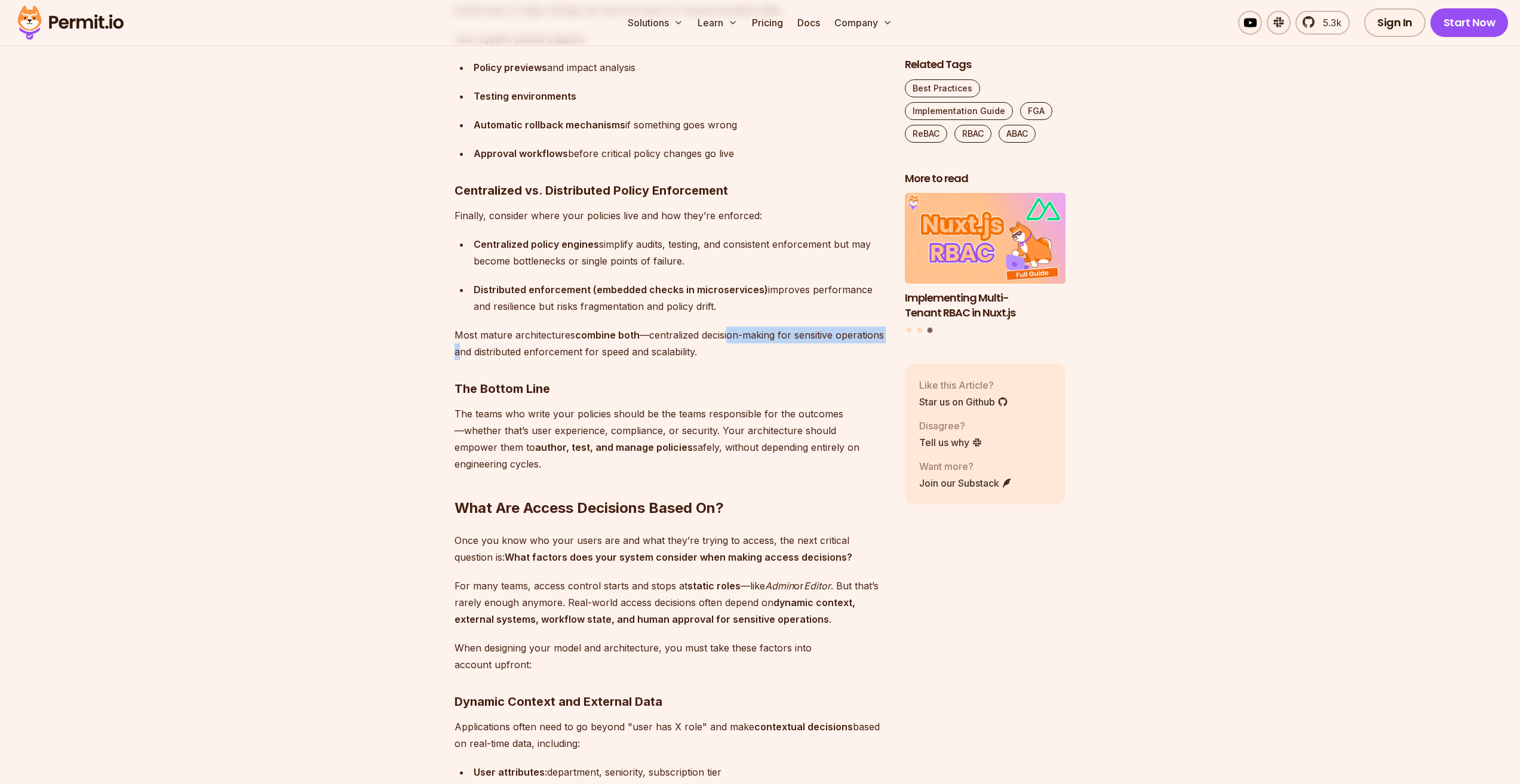
drag, startPoint x: 458, startPoint y: 336, endPoint x: 731, endPoint y: 326, distance: 273.2
click at [731, 327] on p "Most mature architectures combine both —centralized decision-making for sensiti…" at bounding box center [670, 343] width 431 height 34
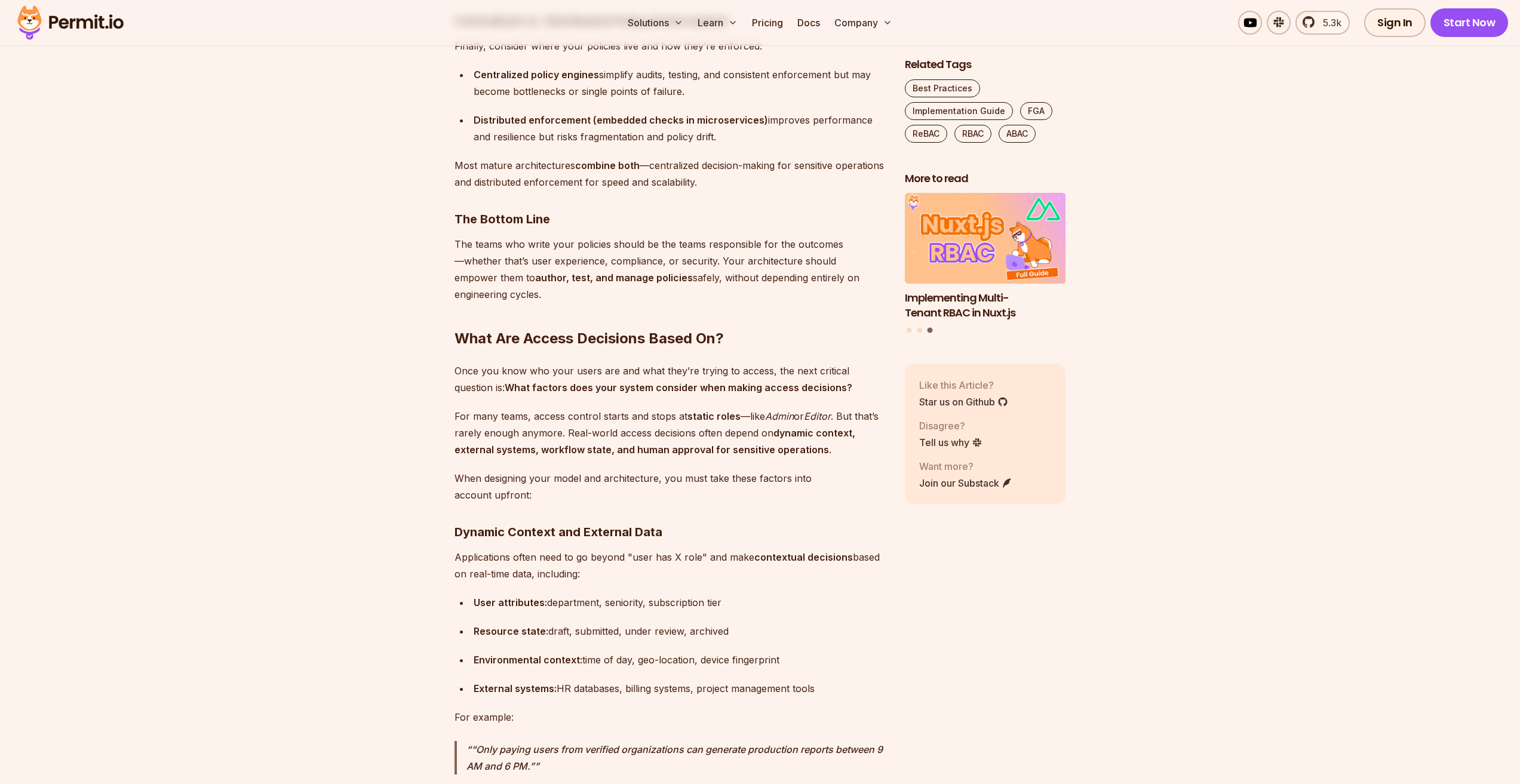
scroll to position [6984, 0]
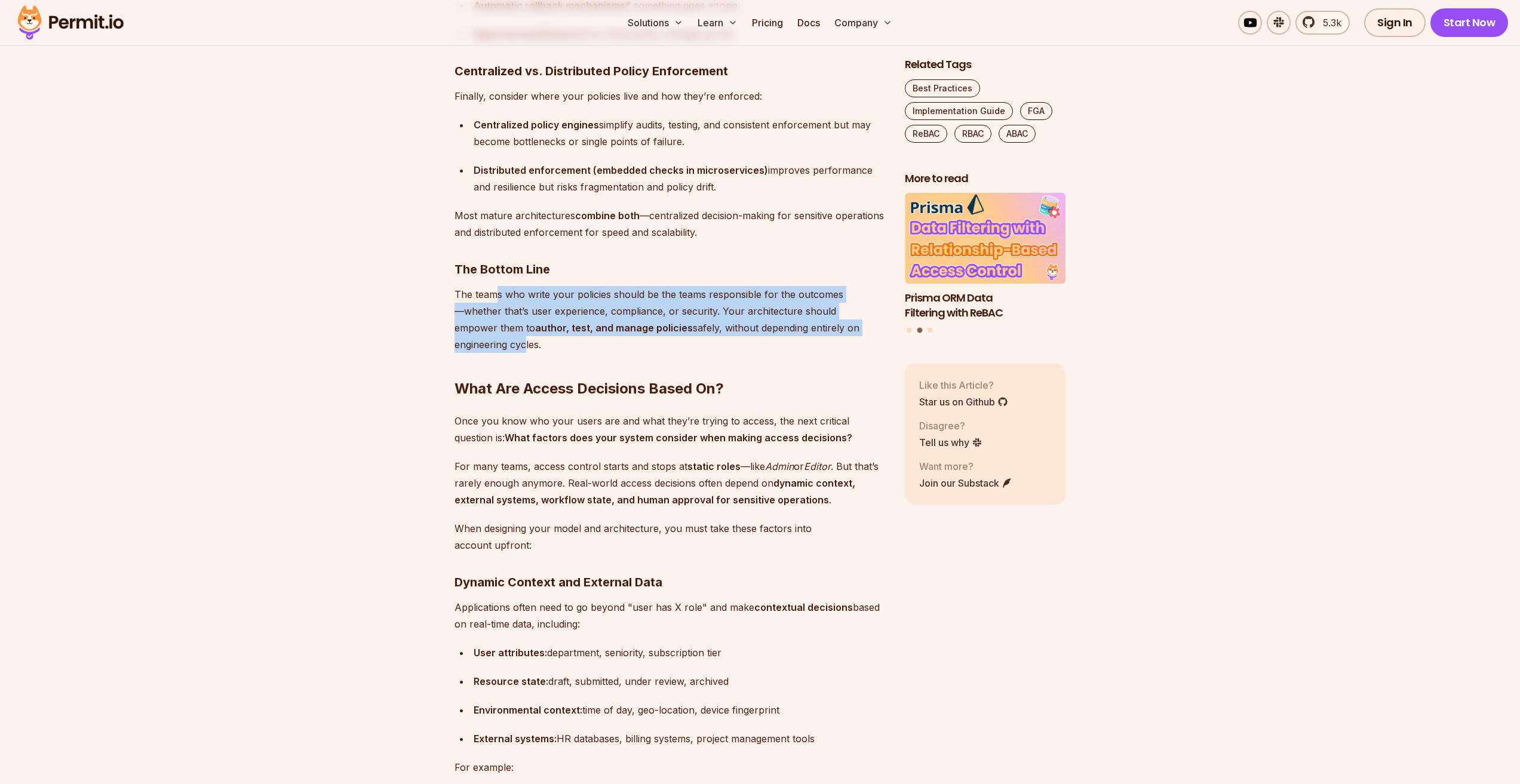
drag, startPoint x: 494, startPoint y: 274, endPoint x: 807, endPoint y: 312, distance: 315.3
click at [840, 305] on p "The teams who write your policies should be the teams responsible for the outco…" at bounding box center [670, 319] width 431 height 67
click at [807, 312] on p "The teams who write your policies should be the teams responsible for the outco…" at bounding box center [670, 319] width 431 height 67
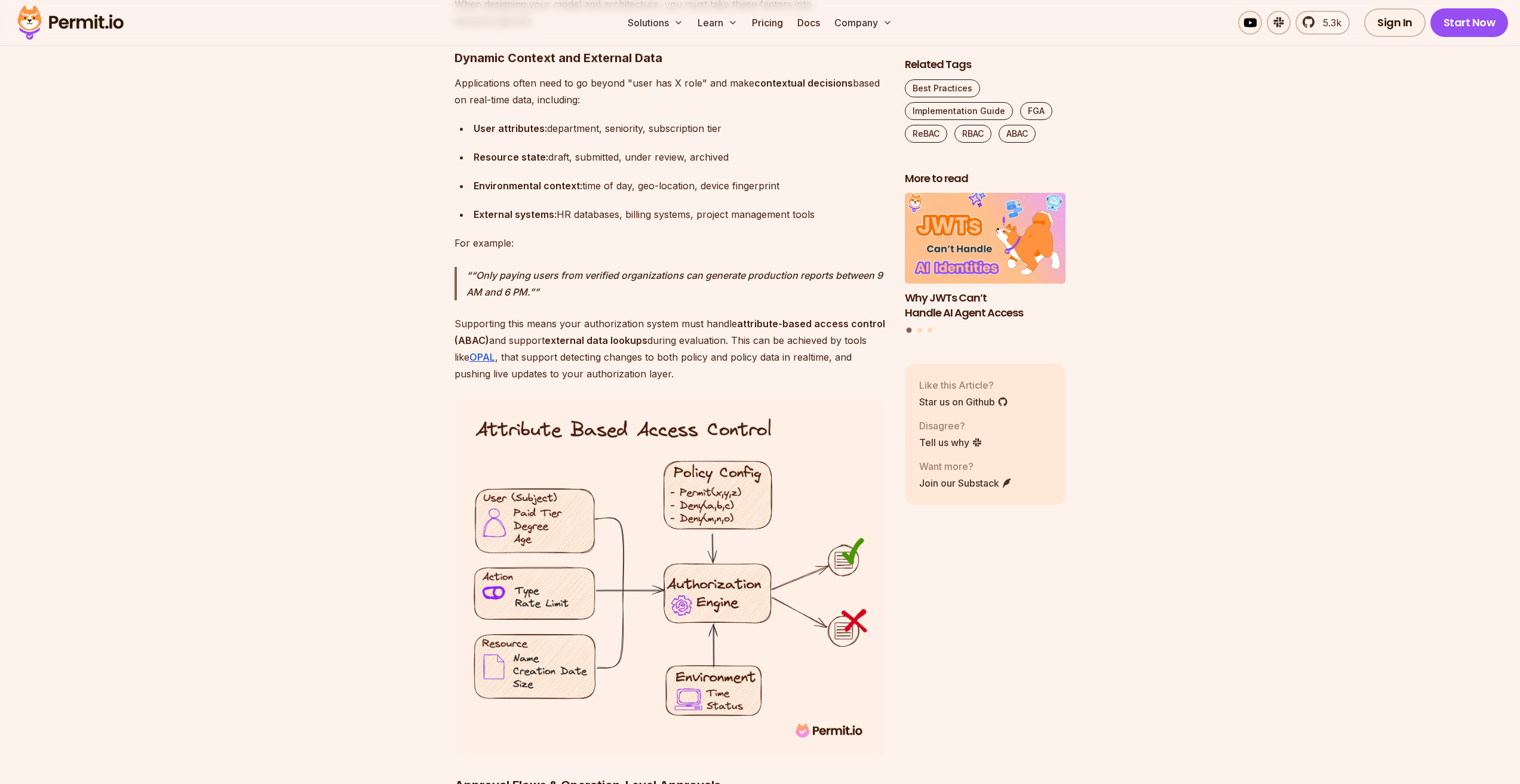
scroll to position [7522, 0]
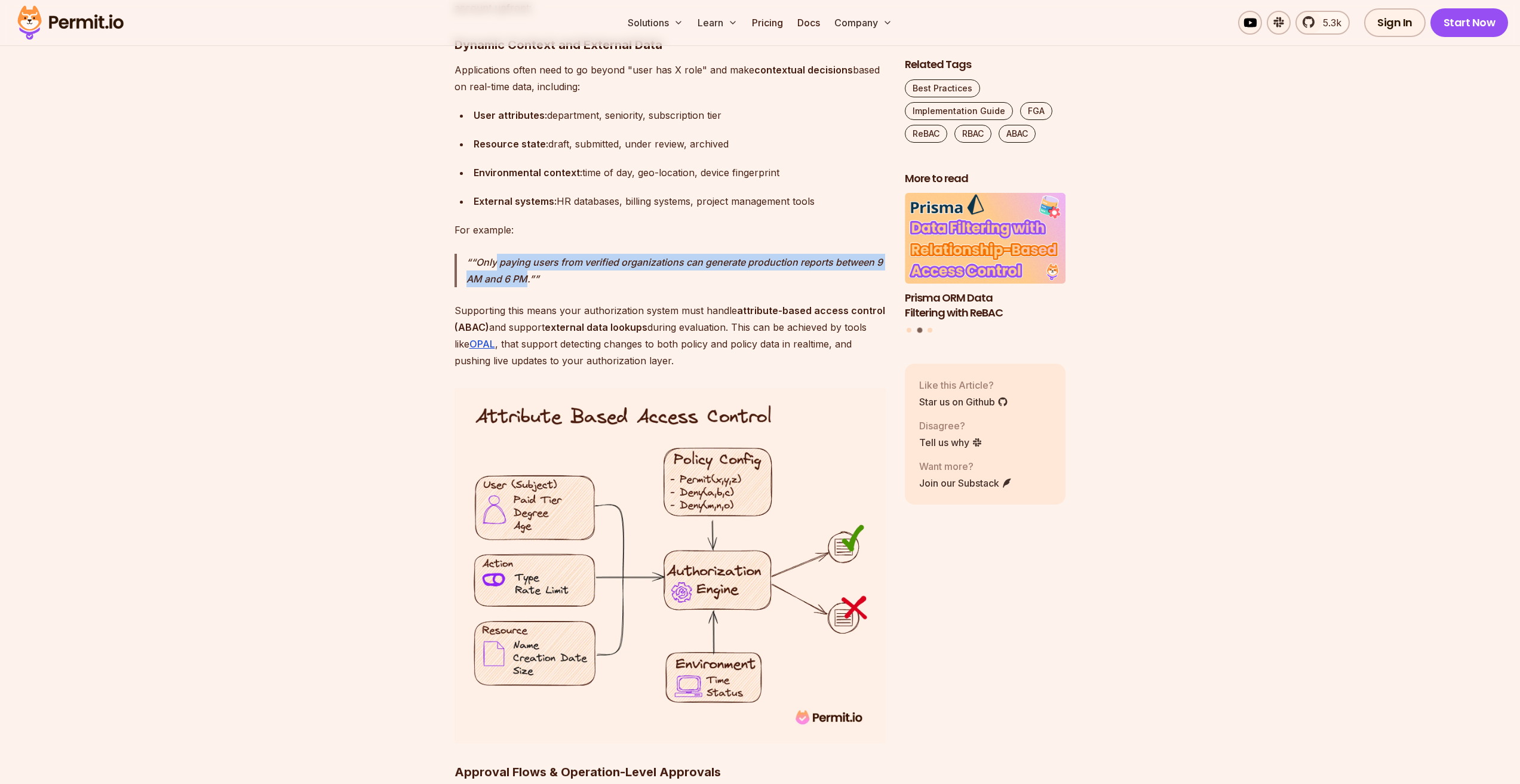
drag, startPoint x: 497, startPoint y: 210, endPoint x: 526, endPoint y: 223, distance: 31.8
click at [526, 254] on p "“Only paying users from verified organizations can generate production reports …" at bounding box center [676, 270] width 419 height 34
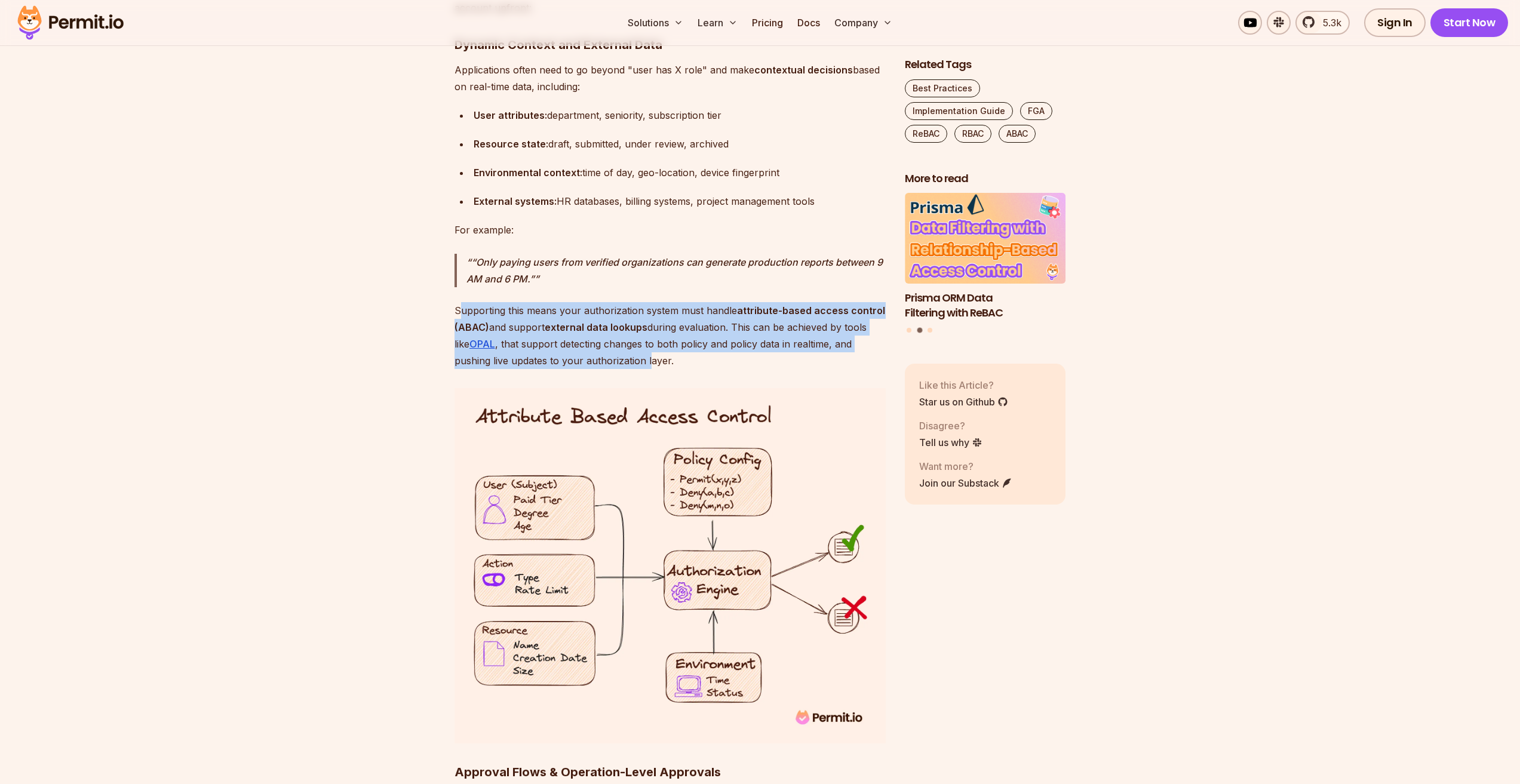
drag, startPoint x: 460, startPoint y: 260, endPoint x: 651, endPoint y: 309, distance: 197.2
click at [651, 309] on p "Supporting this means your authorization system must handle attribute-based acc…" at bounding box center [670, 335] width 431 height 67
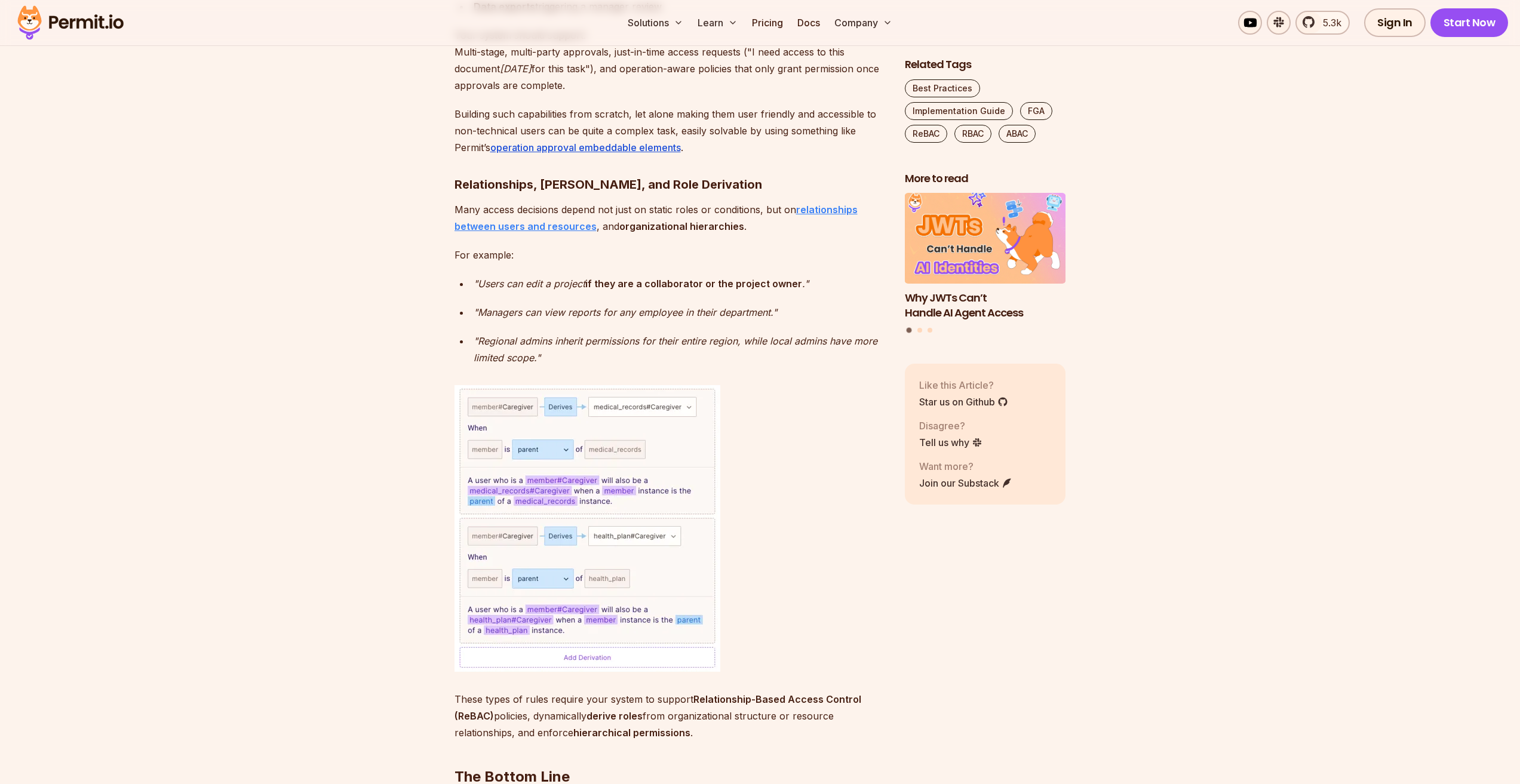
scroll to position [8477, 0]
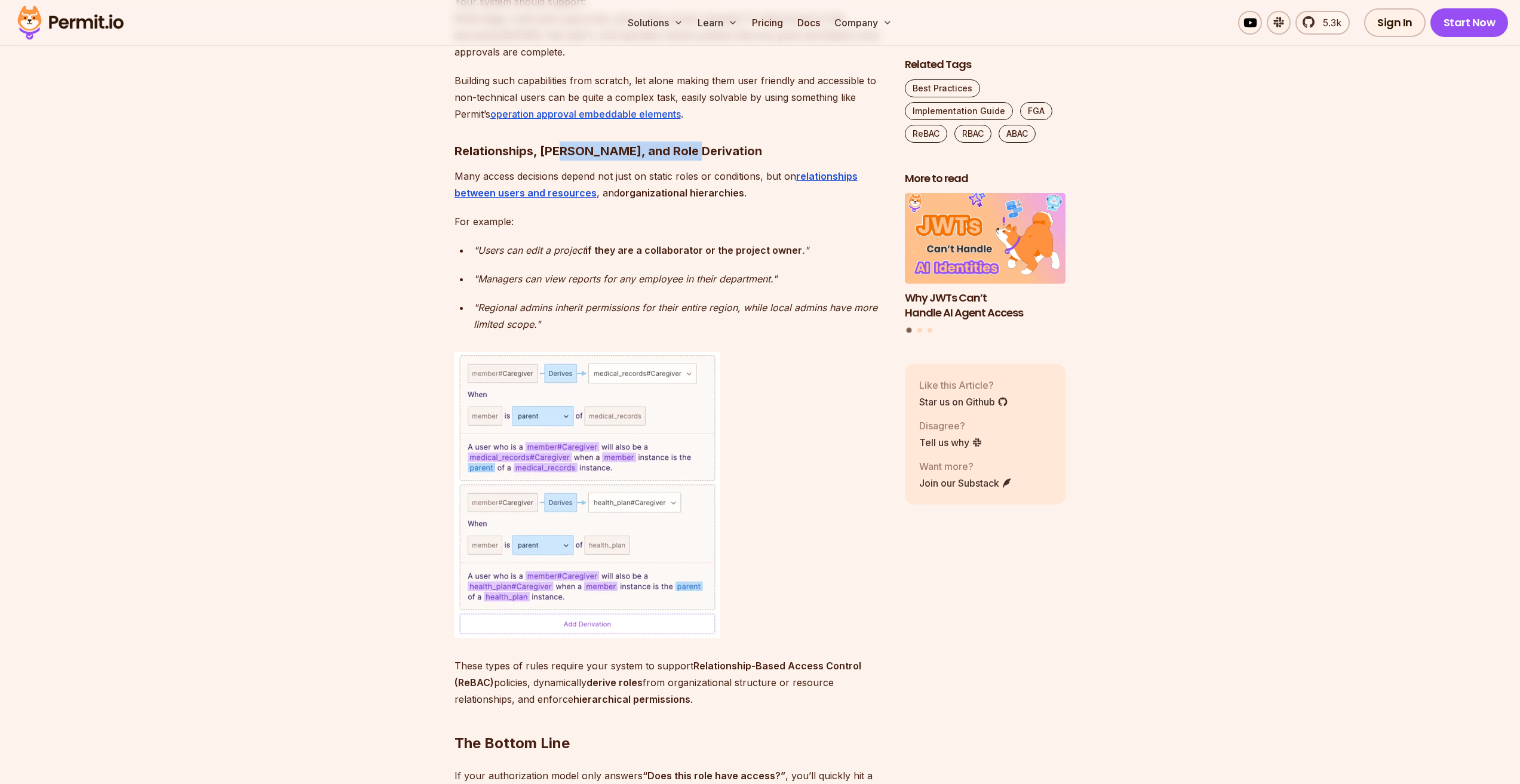
drag, startPoint x: 659, startPoint y: 110, endPoint x: 683, endPoint y: 122, distance: 26.8
click at [684, 142] on h3 "Relationships, [PERSON_NAME], and Role Derivation" at bounding box center [670, 151] width 431 height 19
click at [683, 168] on p "Many access decisions depend not just on static roles or conditions, but on rel…" at bounding box center [670, 184] width 431 height 34
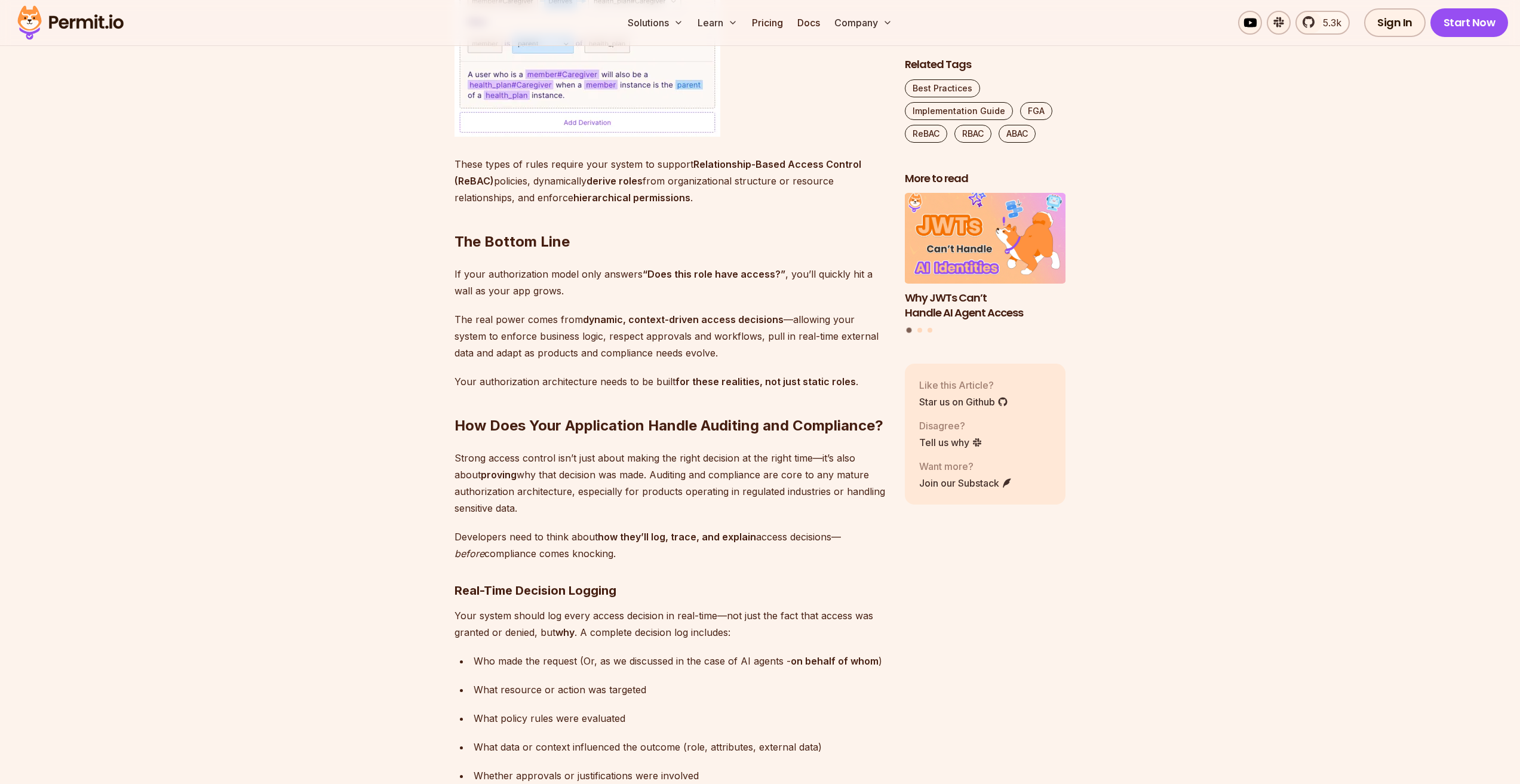
scroll to position [9014, 0]
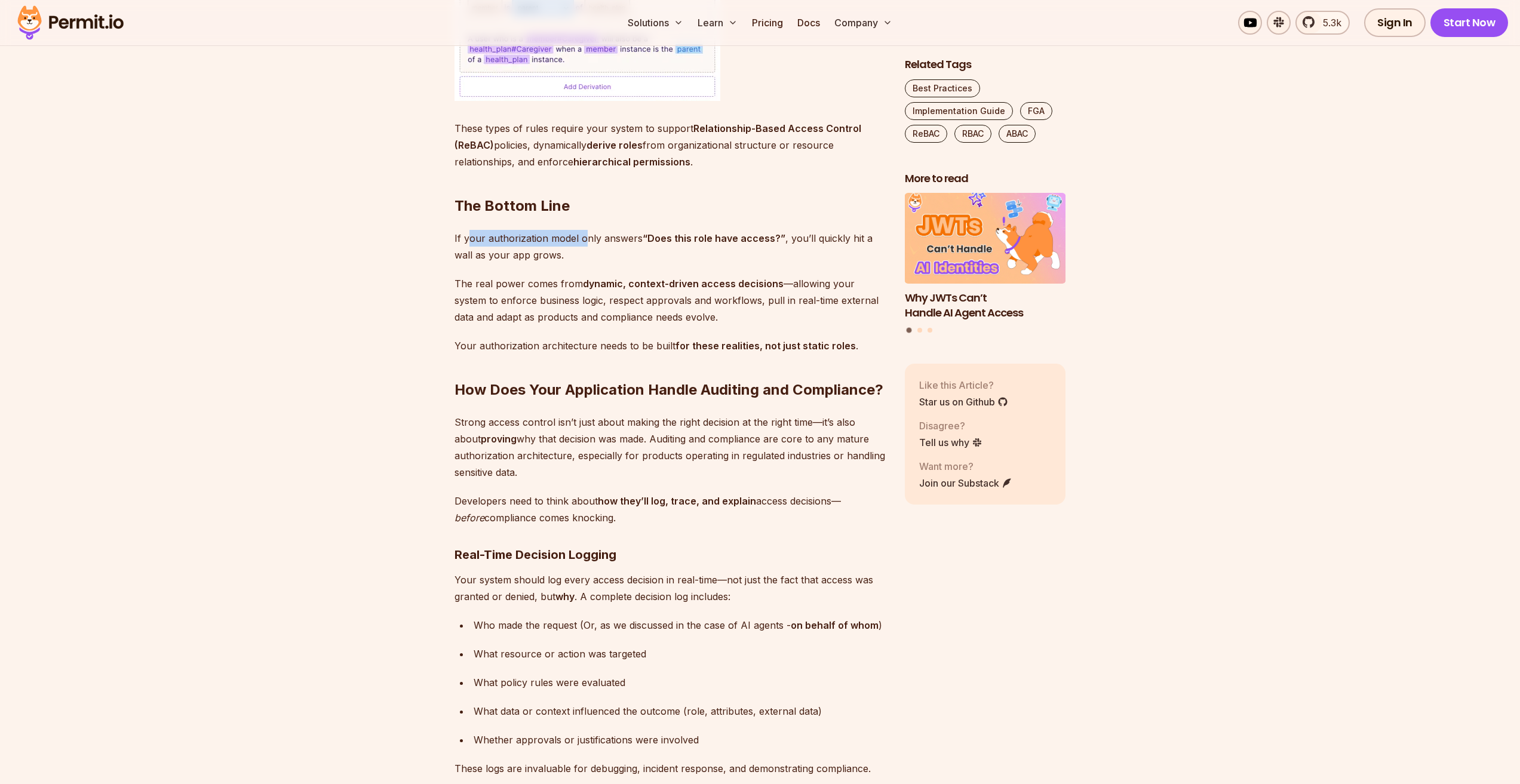
drag, startPoint x: 520, startPoint y: 167, endPoint x: 563, endPoint y: 228, distance: 74.6
click at [555, 275] on p "The real power comes from dynamic, context-driven access decisions —allowing yo…" at bounding box center [670, 300] width 431 height 50
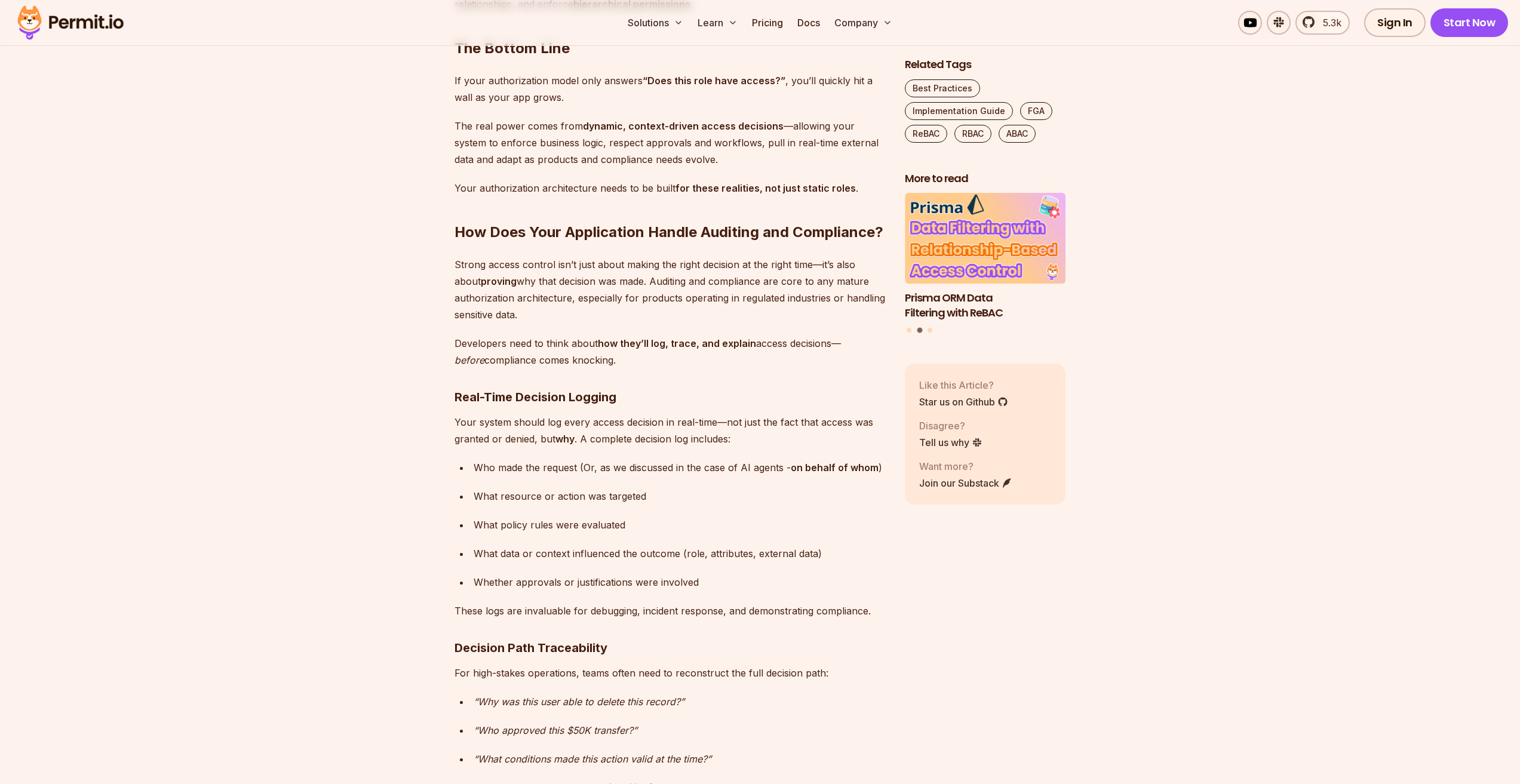
scroll to position [9193, 0]
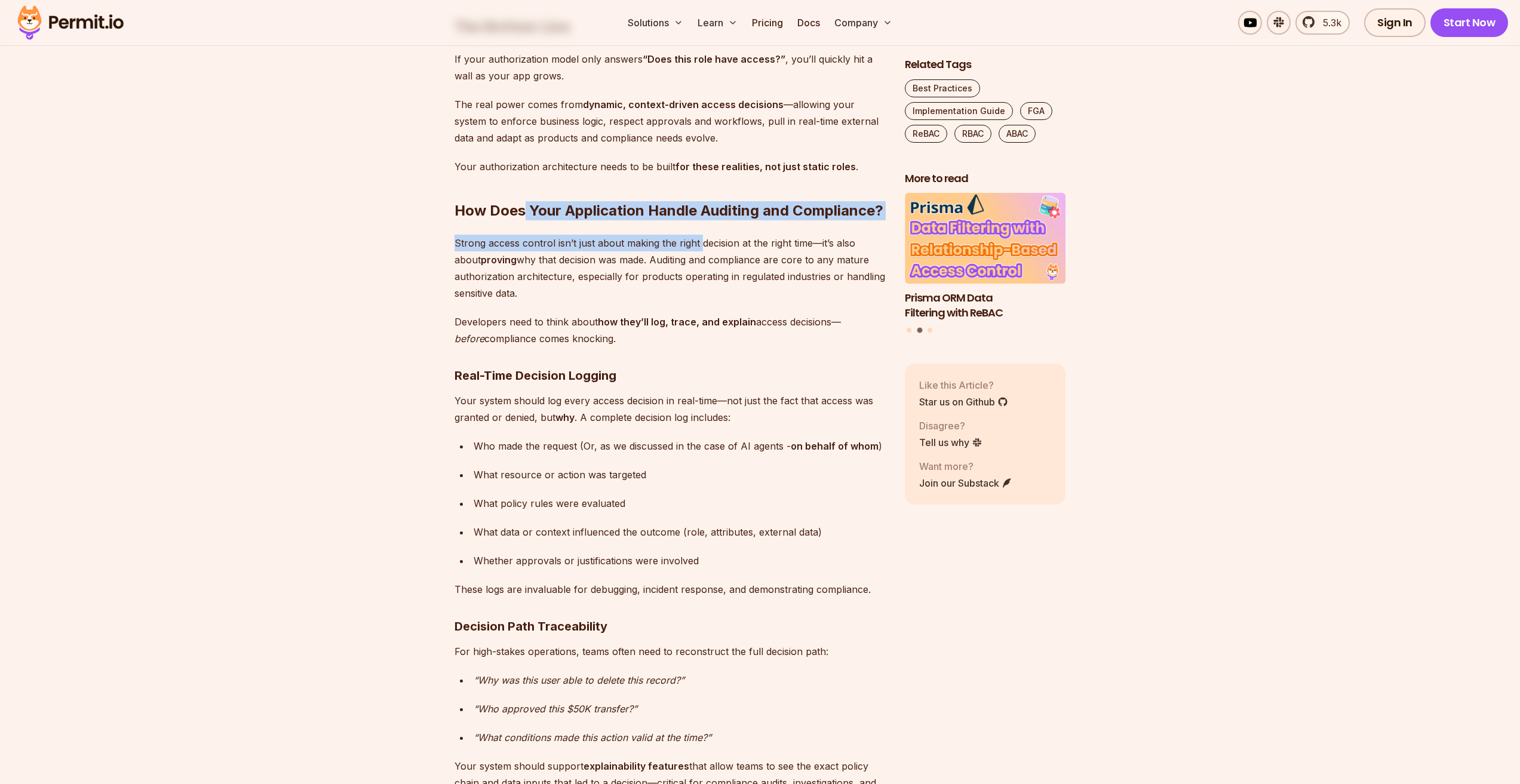
drag, startPoint x: 535, startPoint y: 160, endPoint x: 636, endPoint y: 210, distance: 112.7
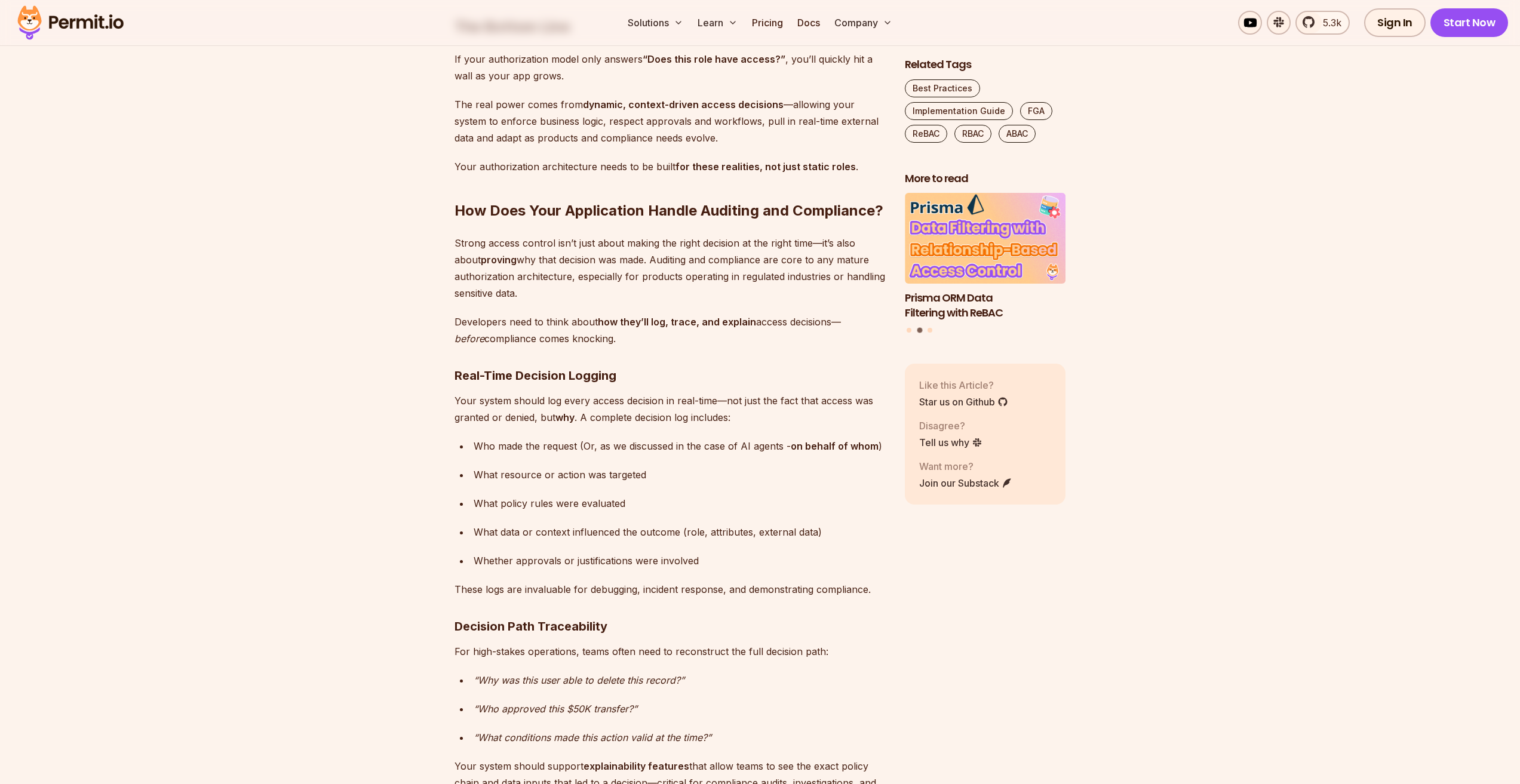
click at [636, 235] on p "Strong access control isn’t just about making the right decision at the right t…" at bounding box center [670, 268] width 431 height 67
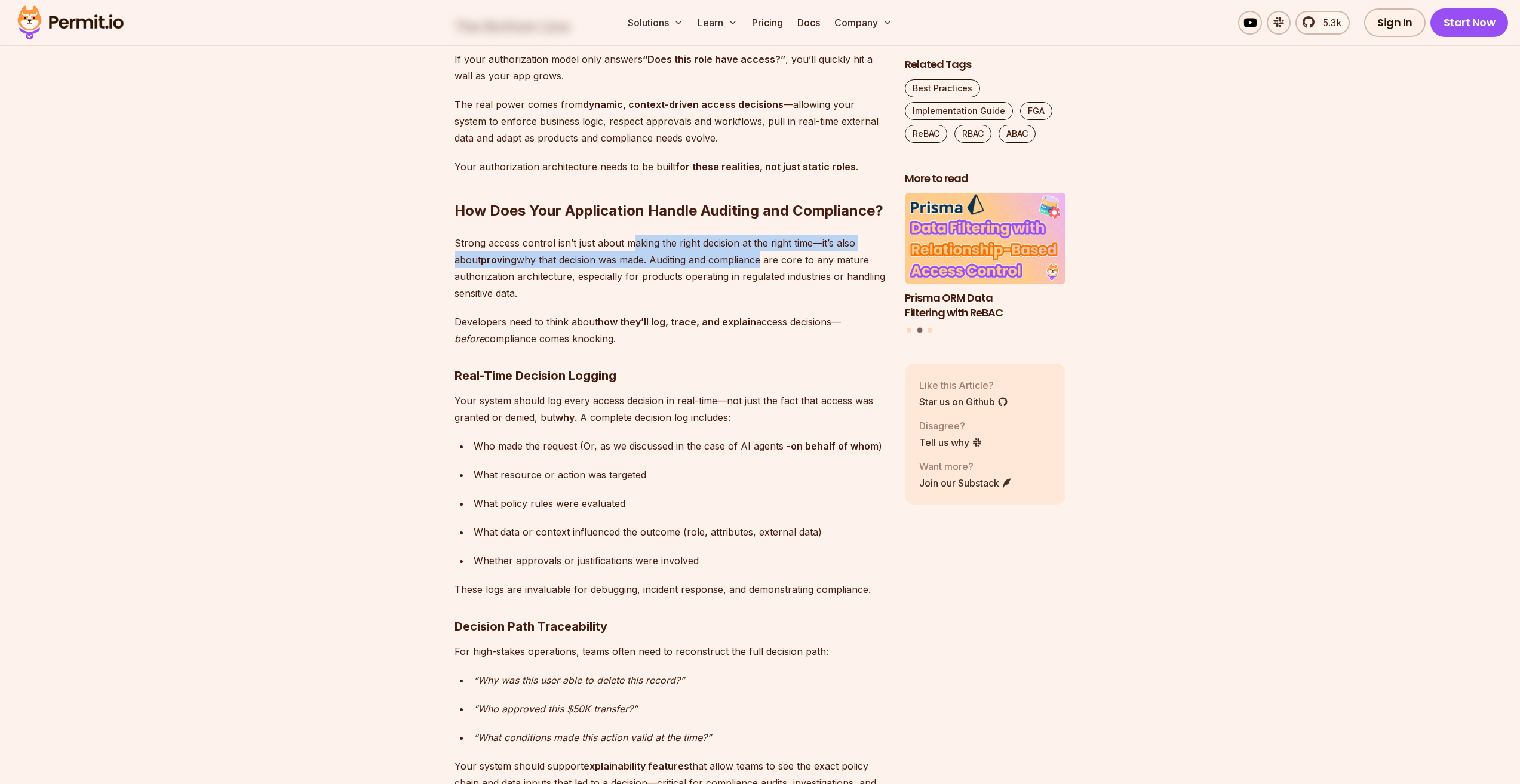
drag, startPoint x: 675, startPoint y: 182, endPoint x: 707, endPoint y: 234, distance: 61.1
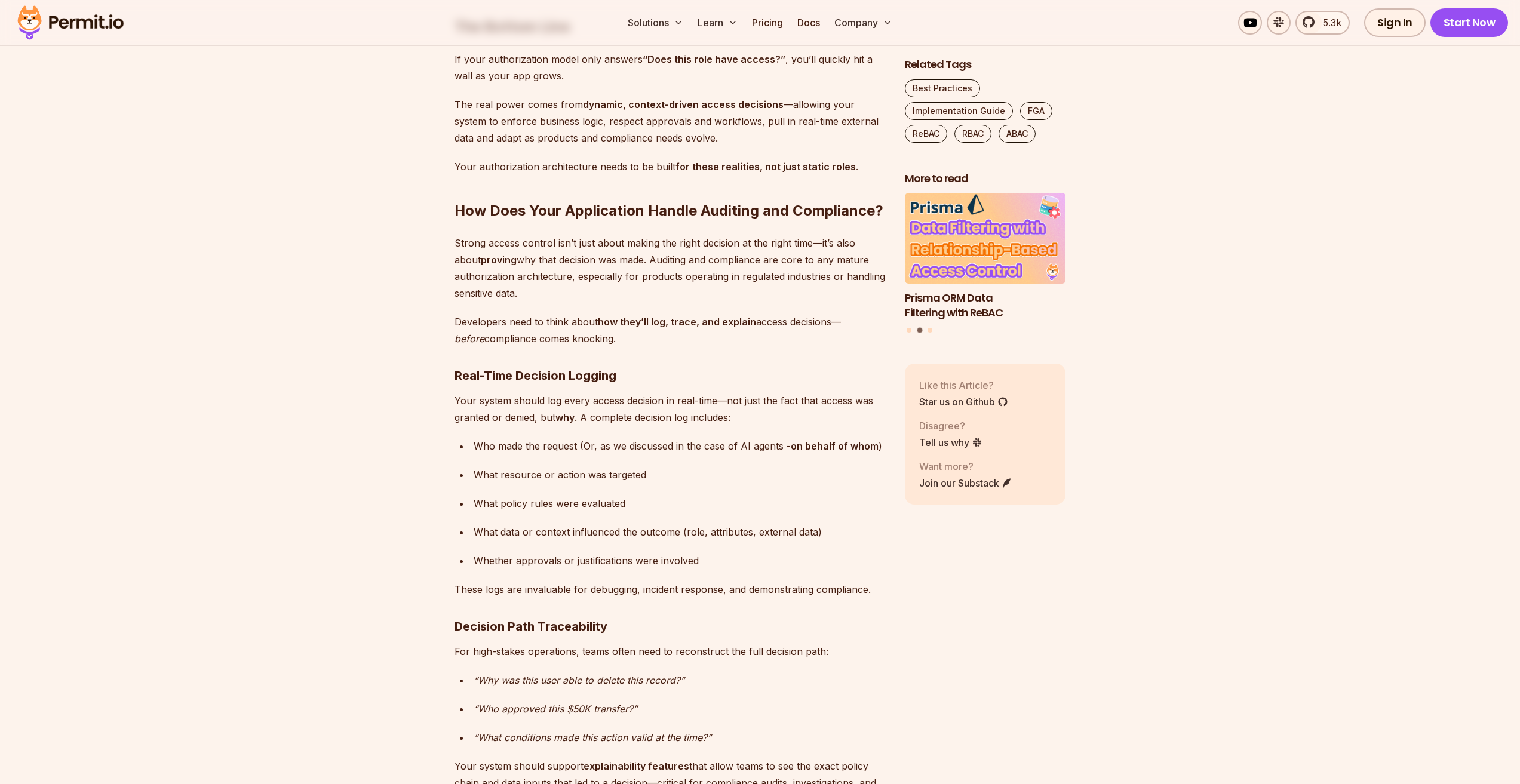
click at [695, 241] on p "Strong access control isn’t just about making the right decision at the right t…" at bounding box center [670, 268] width 431 height 67
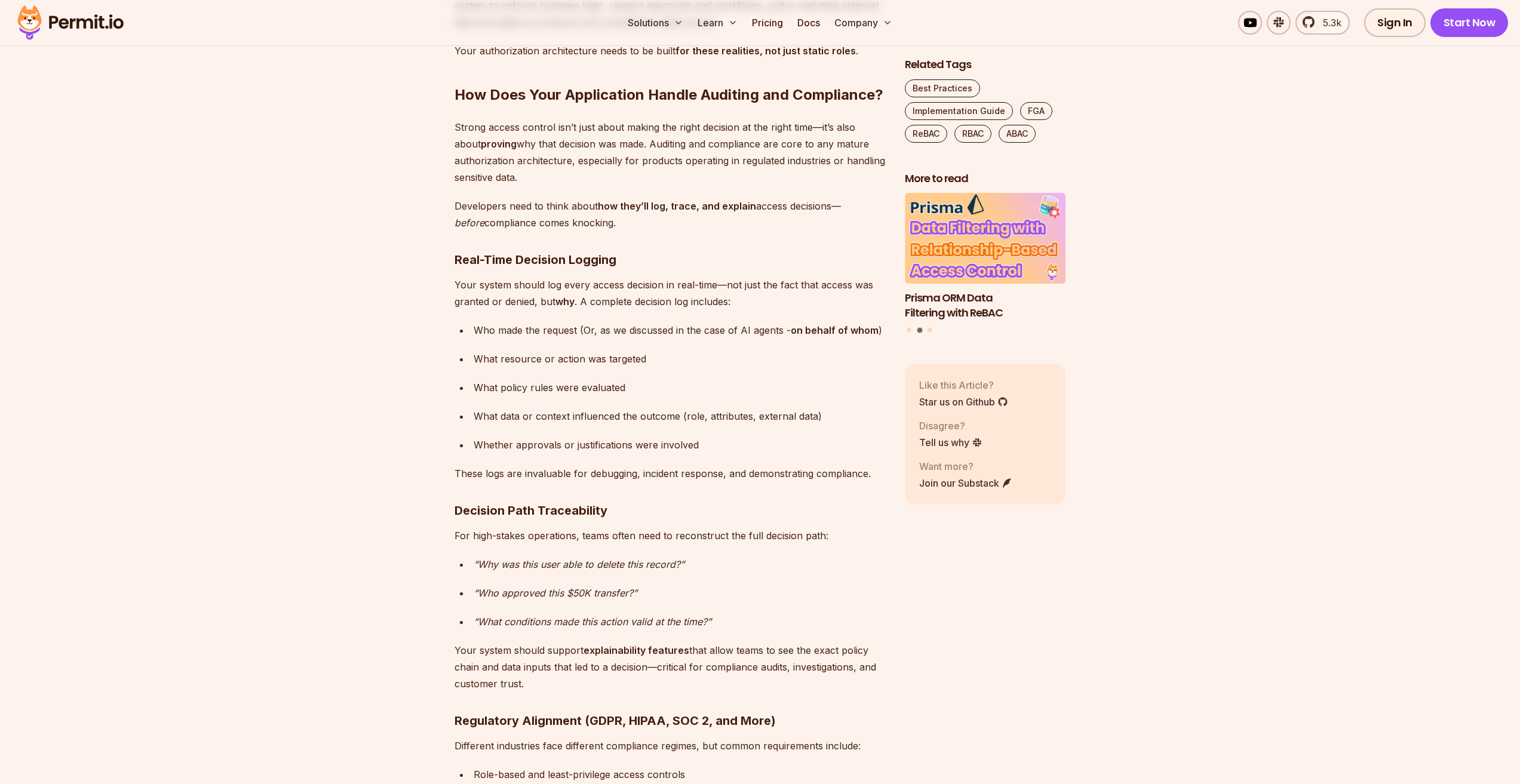
scroll to position [9312, 0]
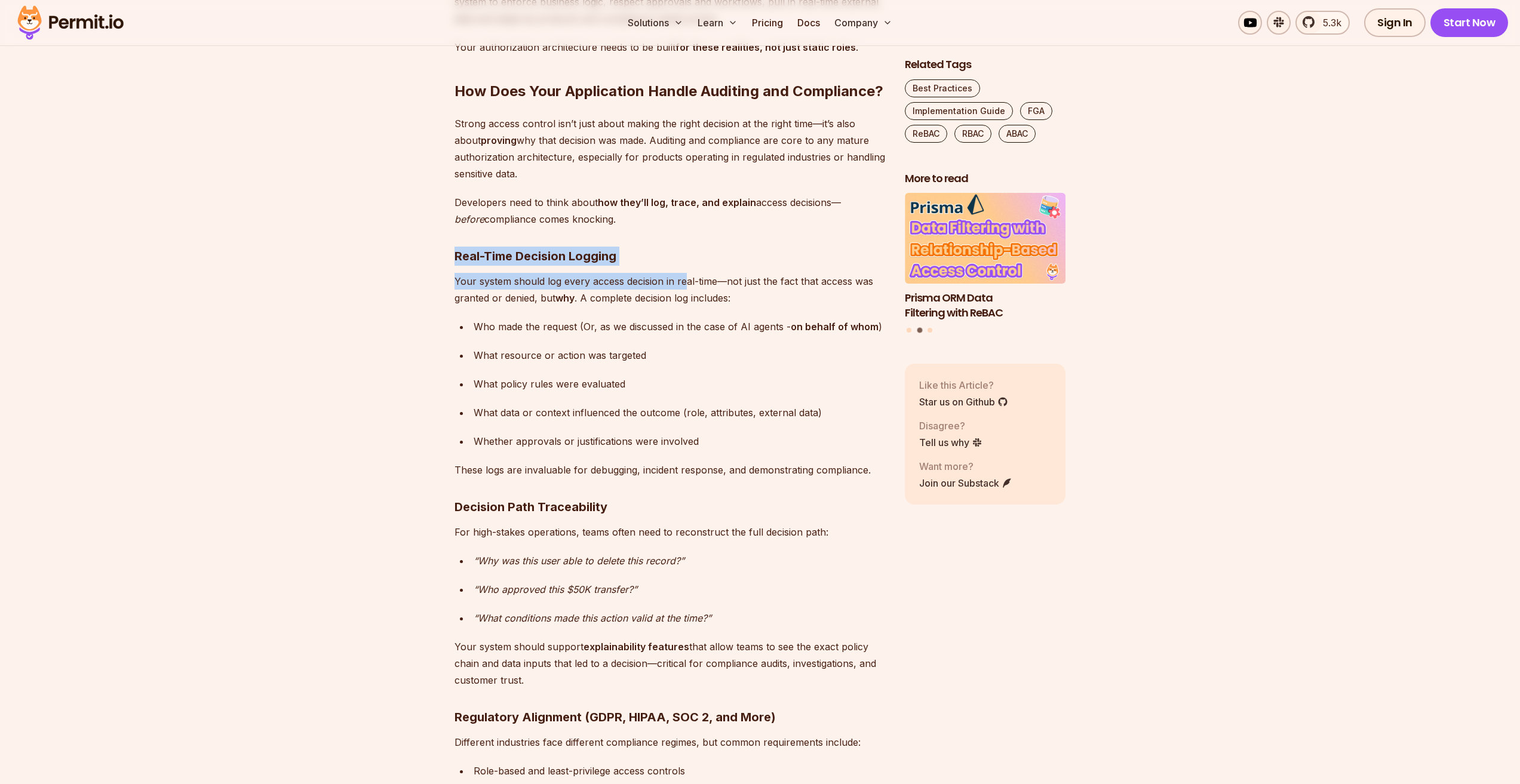
drag, startPoint x: 579, startPoint y: 210, endPoint x: 644, endPoint y: 256, distance: 79.6
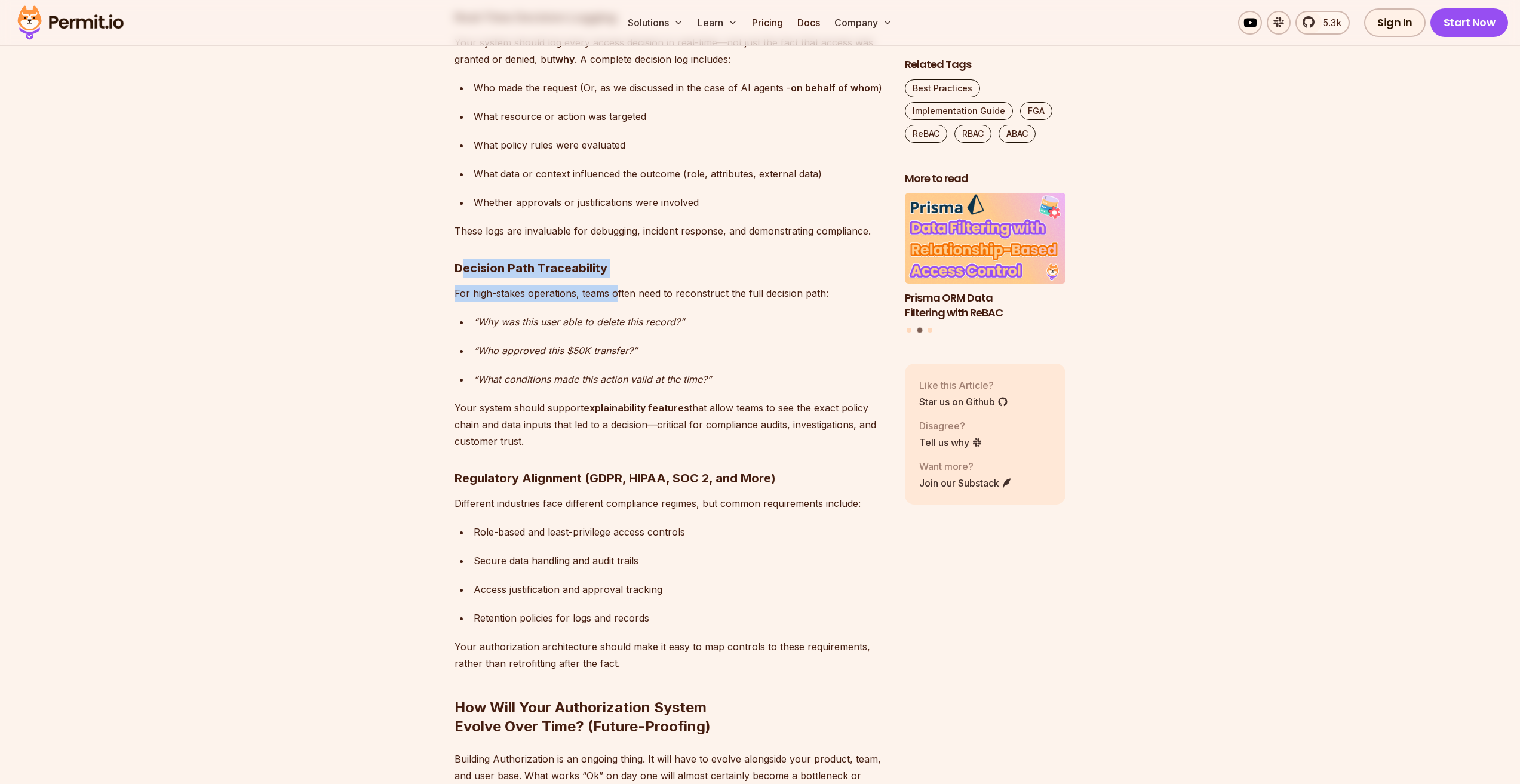
drag, startPoint x: 542, startPoint y: 221, endPoint x: 621, endPoint y: 243, distance: 82.0
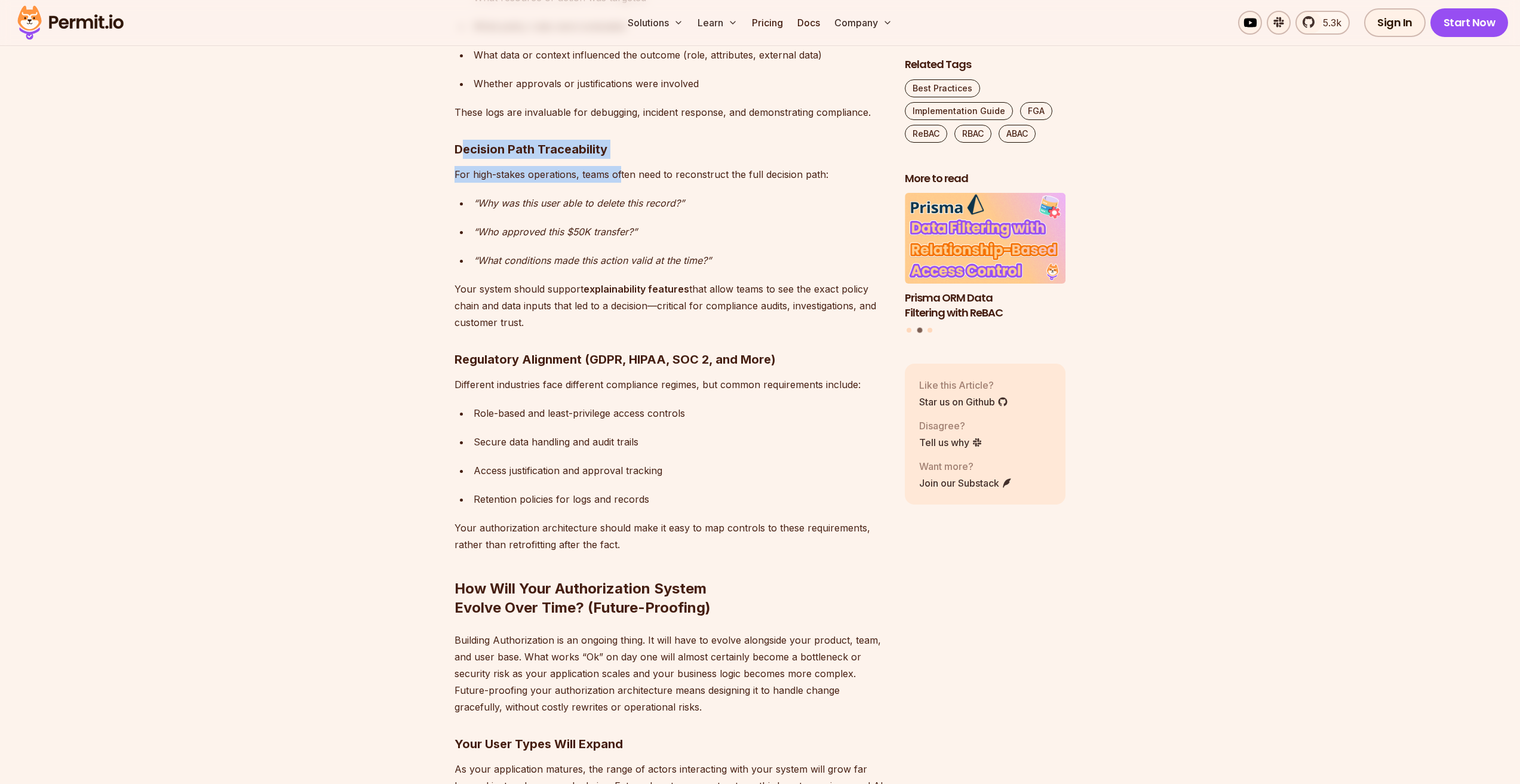
scroll to position [9671, 0]
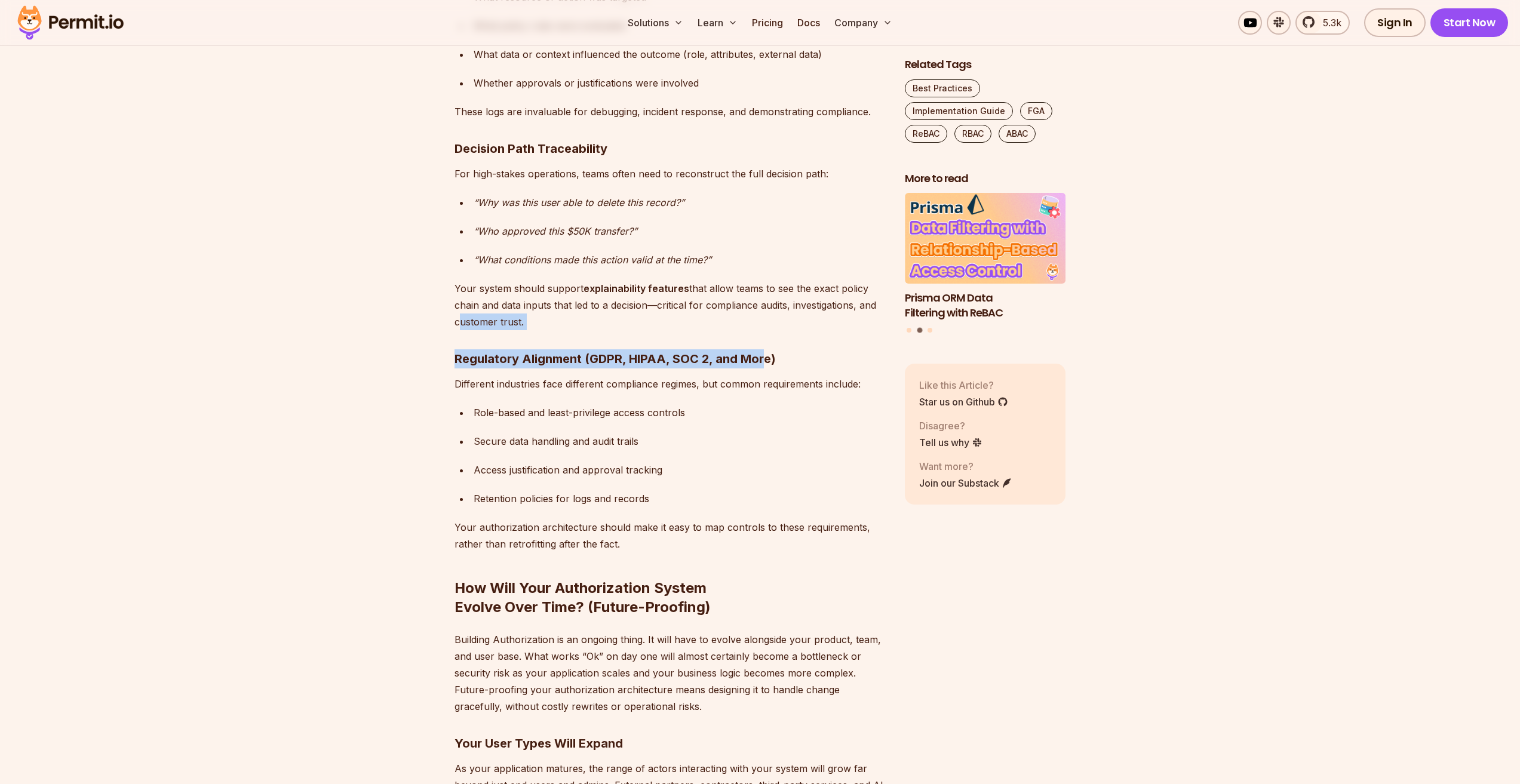
drag, startPoint x: 486, startPoint y: 292, endPoint x: 756, endPoint y: 316, distance: 271.1
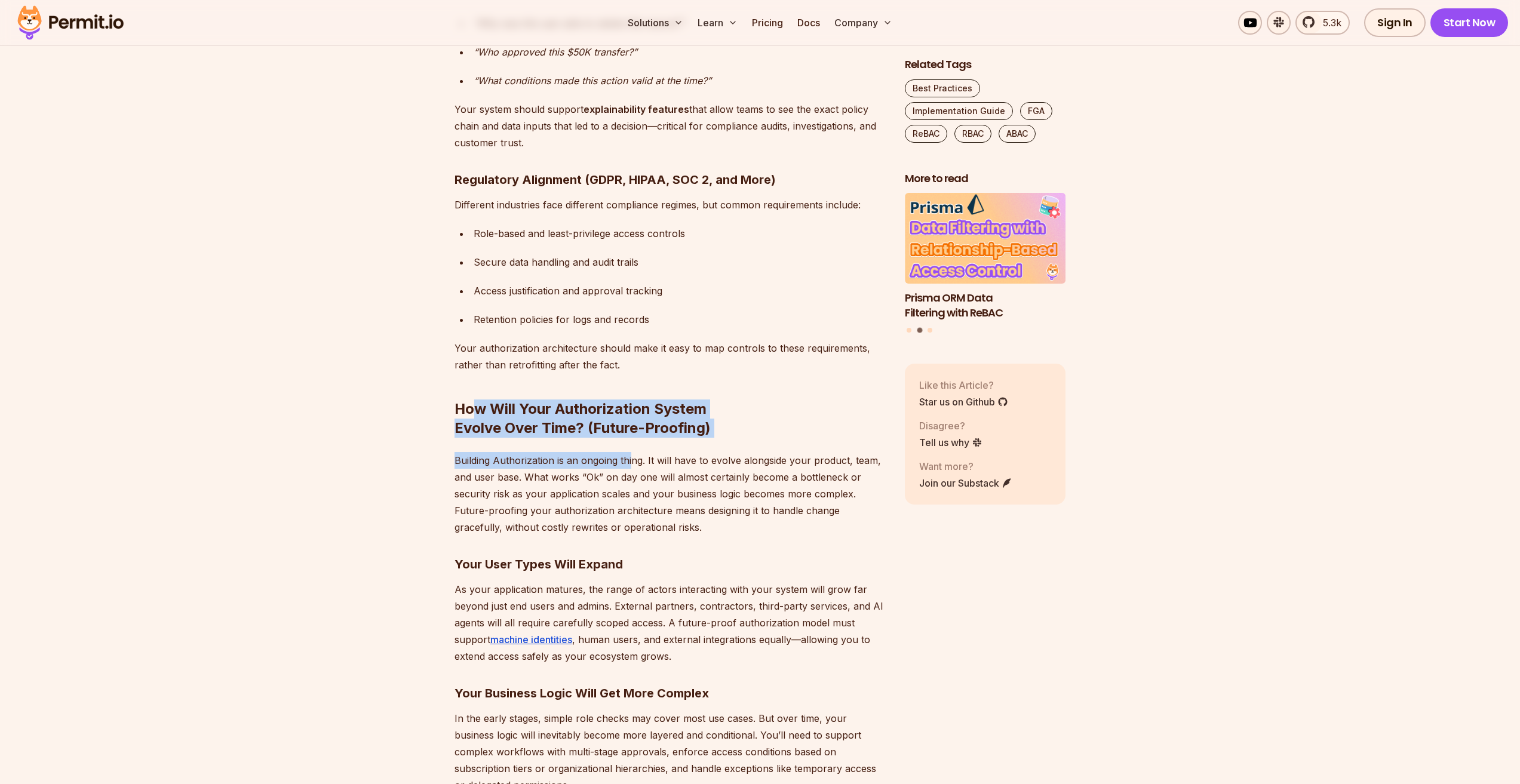
drag, startPoint x: 480, startPoint y: 345, endPoint x: 643, endPoint y: 392, distance: 169.6
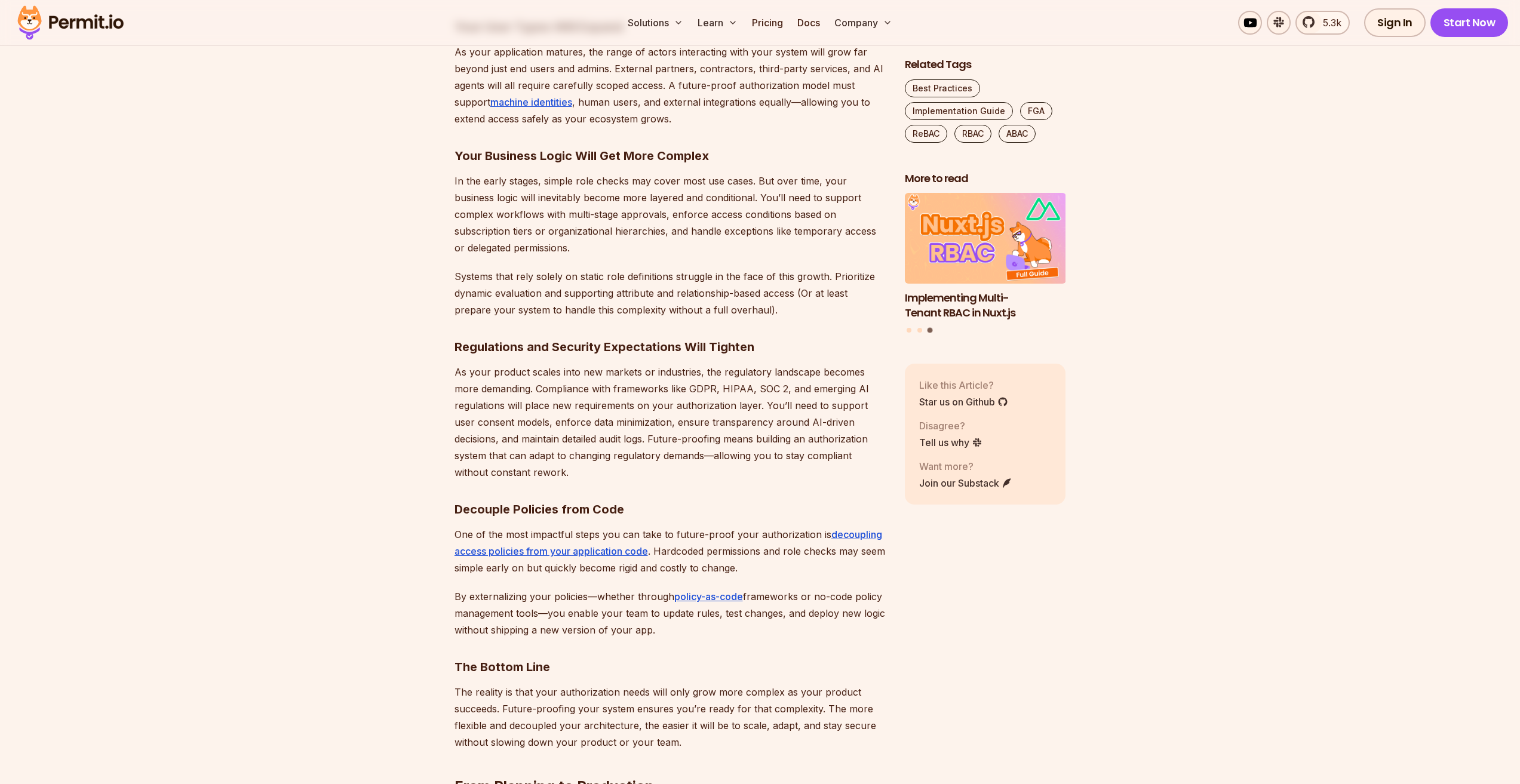
scroll to position [10089, 0]
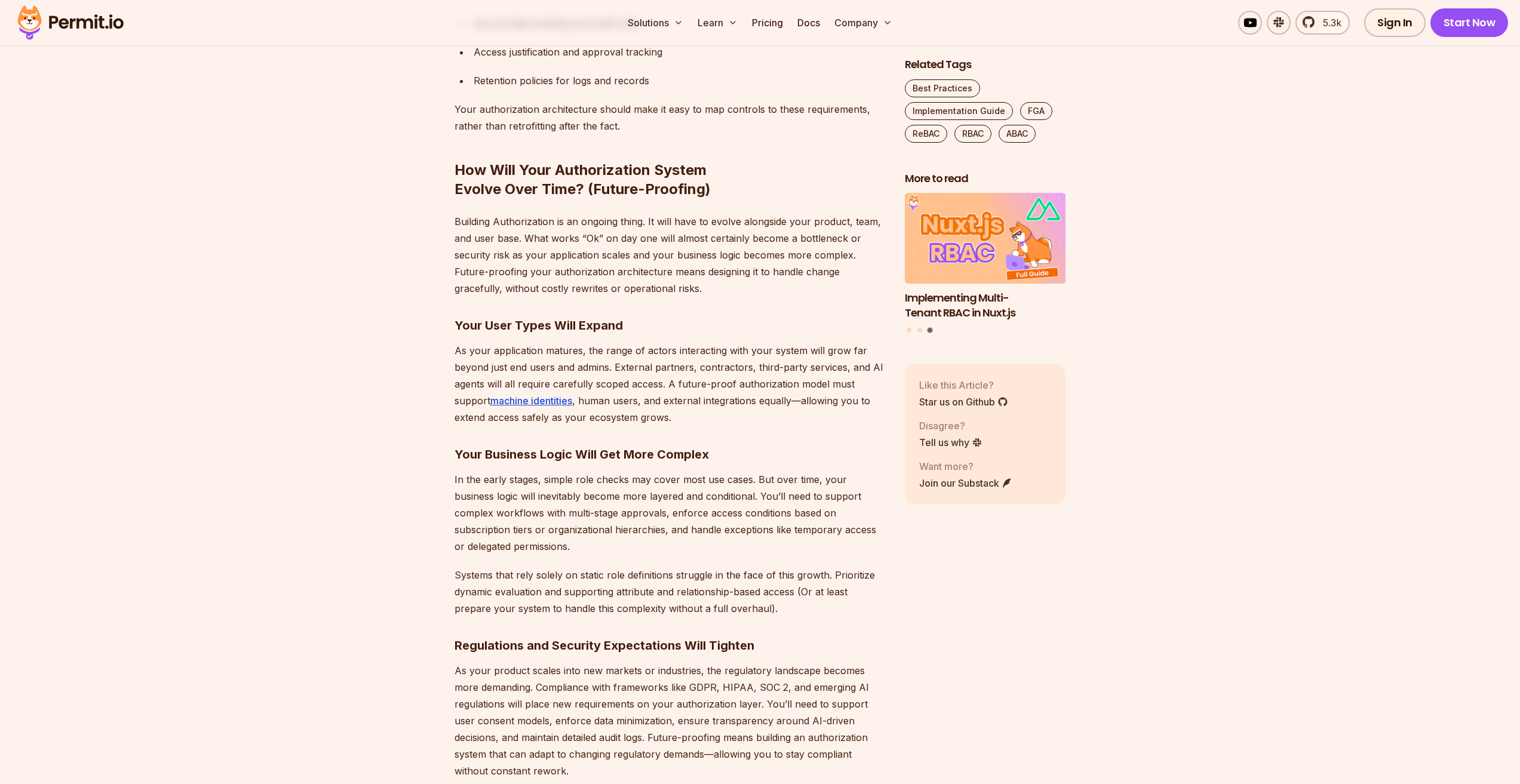
click at [590, 216] on p "Building Authorization is an ongoing thing. It will have to evolve alongside yo…" at bounding box center [670, 255] width 431 height 84
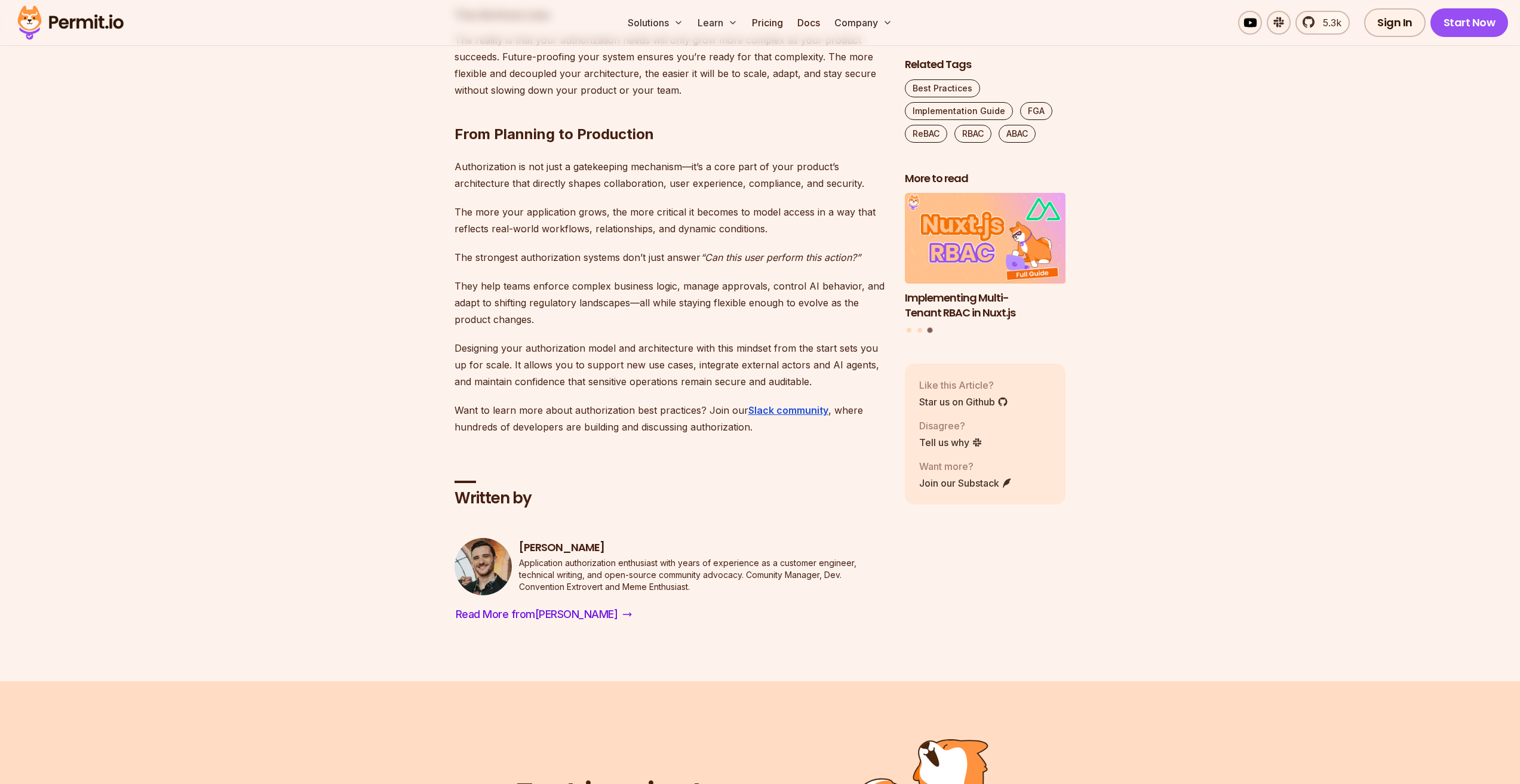
scroll to position [10924, 0]
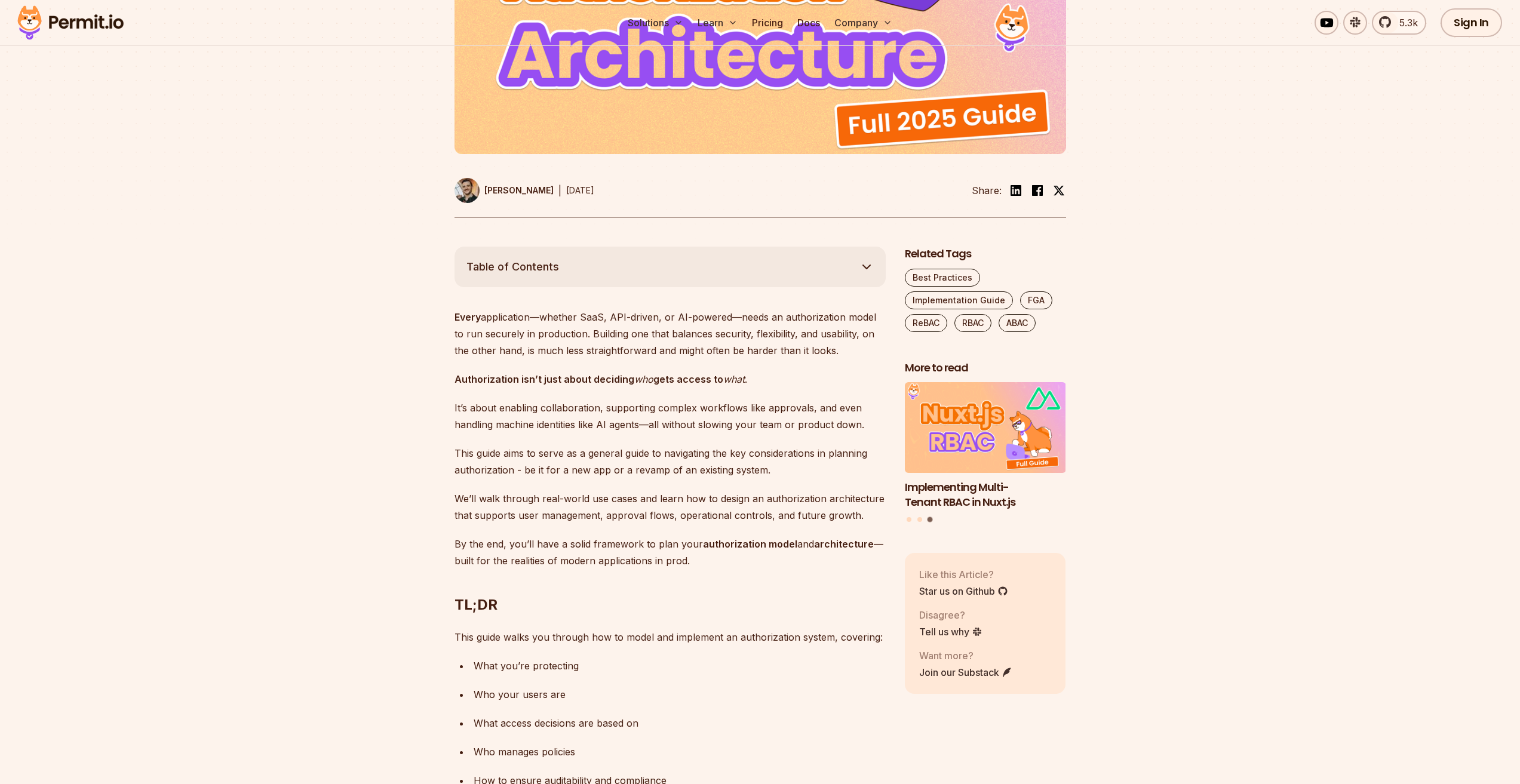
scroll to position [0, 0]
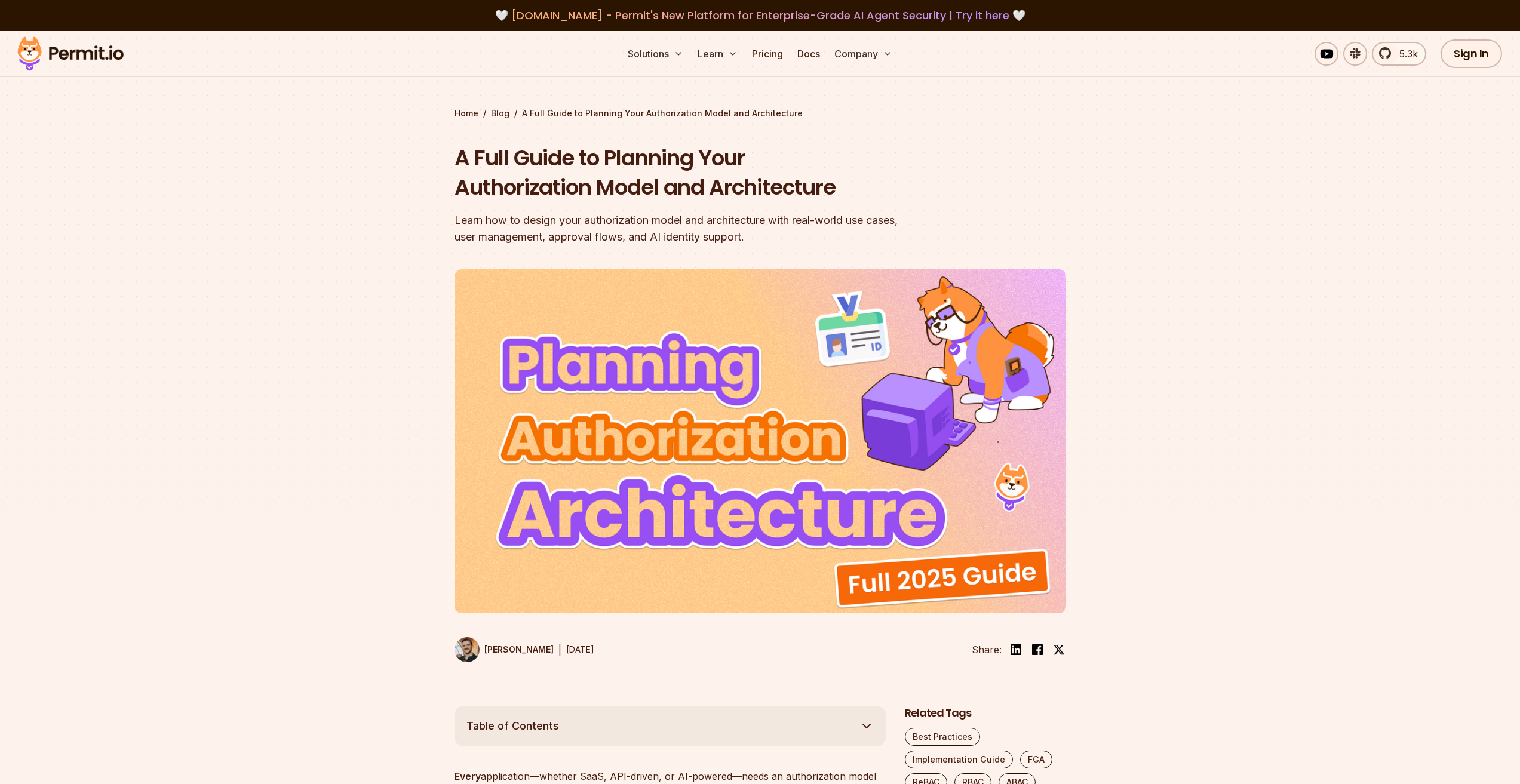
click at [1191, 122] on section "Home / Blog / A Full Guide to Planning Your Authorization Model and Architectur…" at bounding box center [760, 368] width 1520 height 675
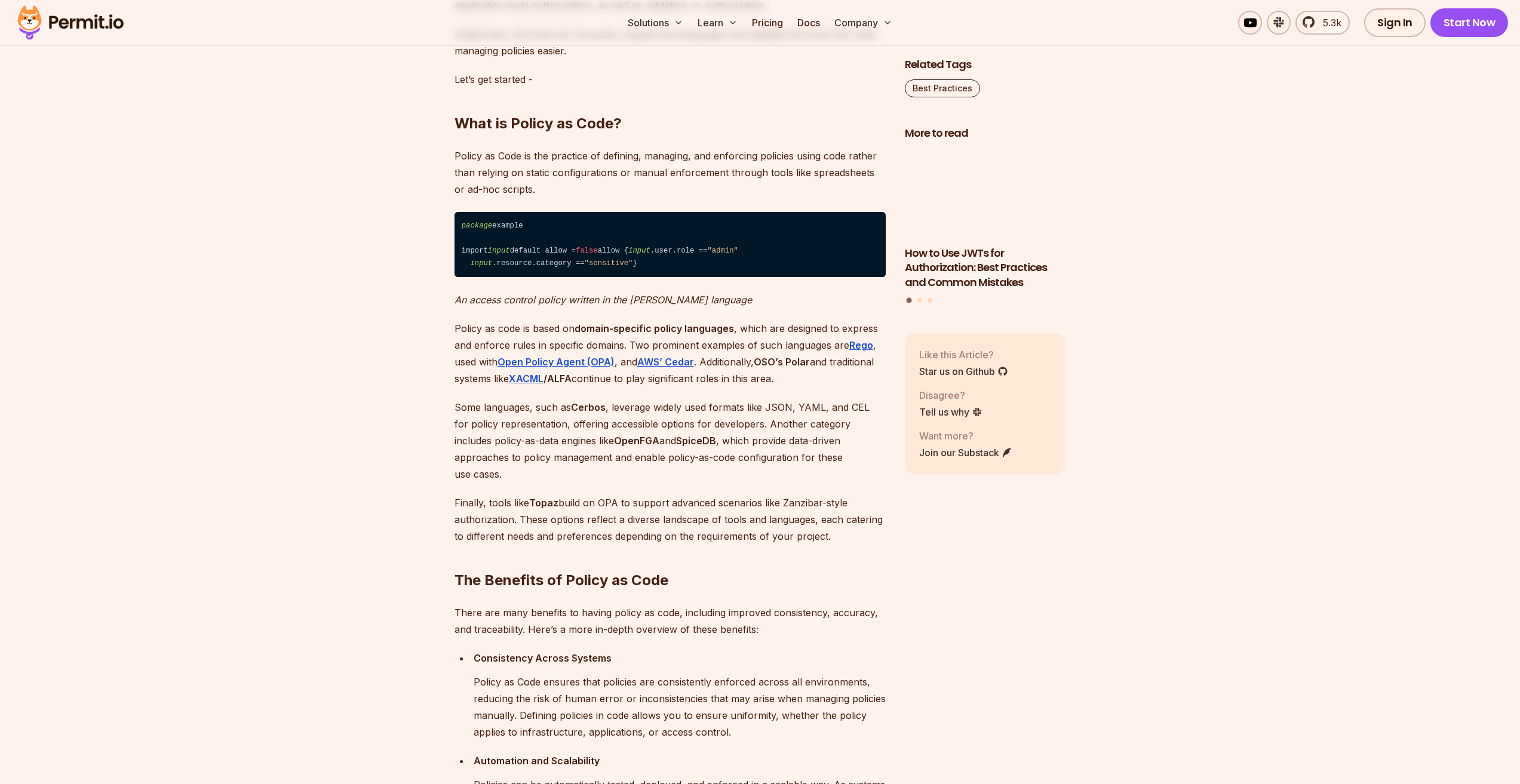
scroll to position [836, 0]
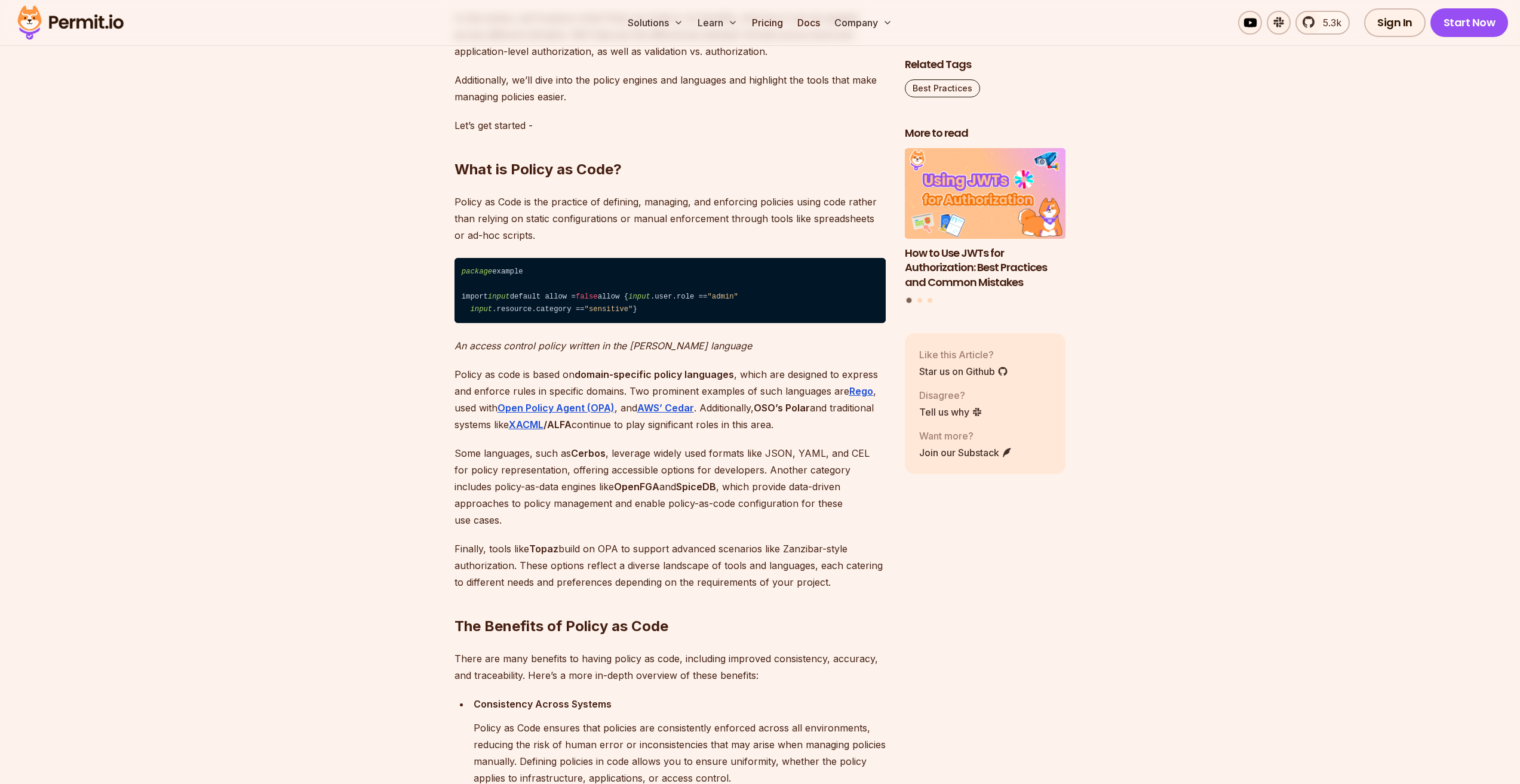
drag, startPoint x: 457, startPoint y: 269, endPoint x: 484, endPoint y: 392, distance: 125.9
click at [484, 323] on code "package example import input default allow = false allow { input .user.role == …" at bounding box center [670, 290] width 431 height 65
drag, startPoint x: 466, startPoint y: 320, endPoint x: 462, endPoint y: 272, distance: 48.2
click at [462, 272] on code "package example import input default allow = false allow { input .user.role == …" at bounding box center [670, 290] width 431 height 65
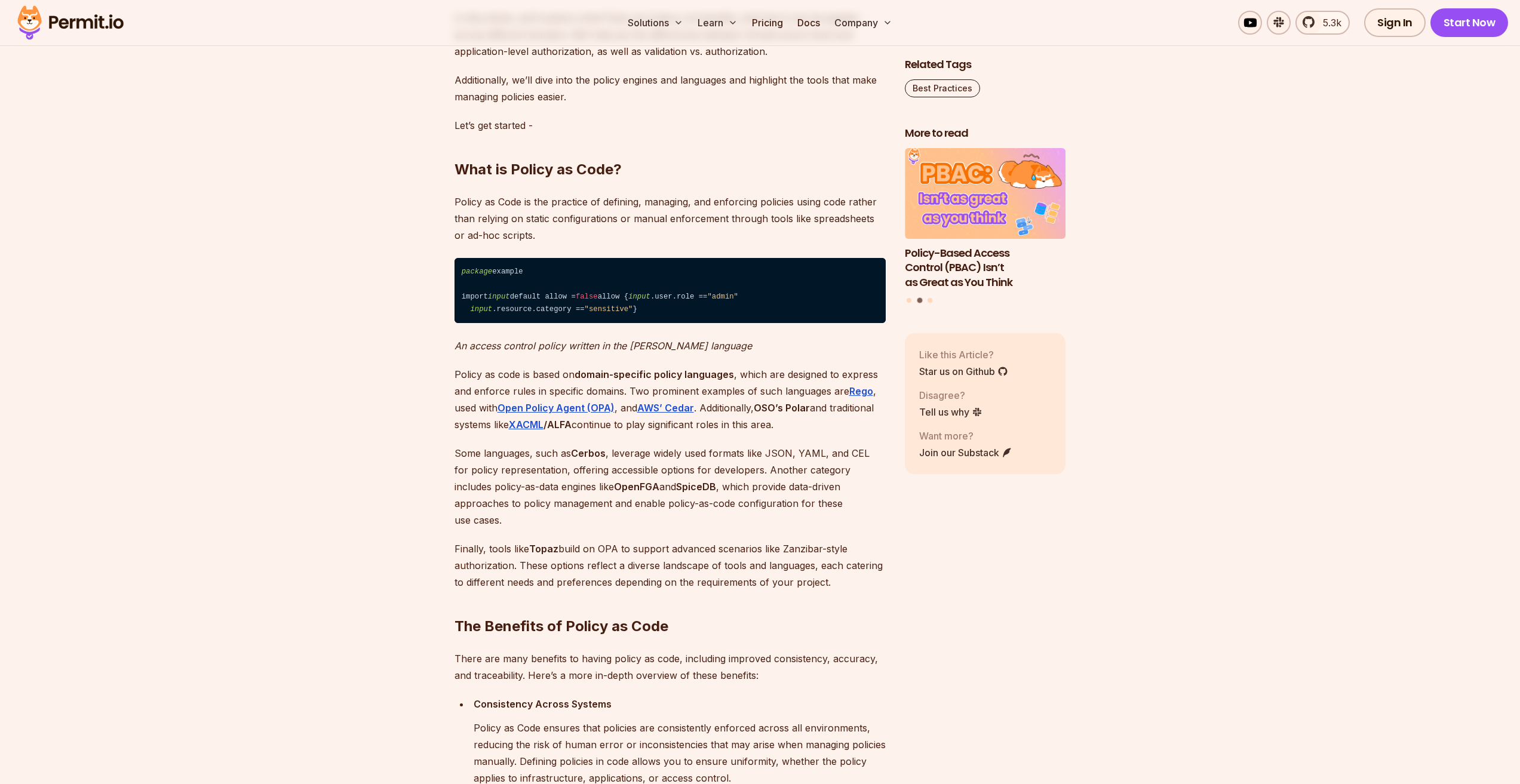
click at [459, 279] on code "package example import input default allow = false allow { input .user.role == …" at bounding box center [670, 290] width 431 height 65
drag, startPoint x: 463, startPoint y: 269, endPoint x: 478, endPoint y: 388, distance: 119.9
click at [478, 323] on code "package example import input default allow = false allow { input .user.role == …" at bounding box center [670, 290] width 431 height 65
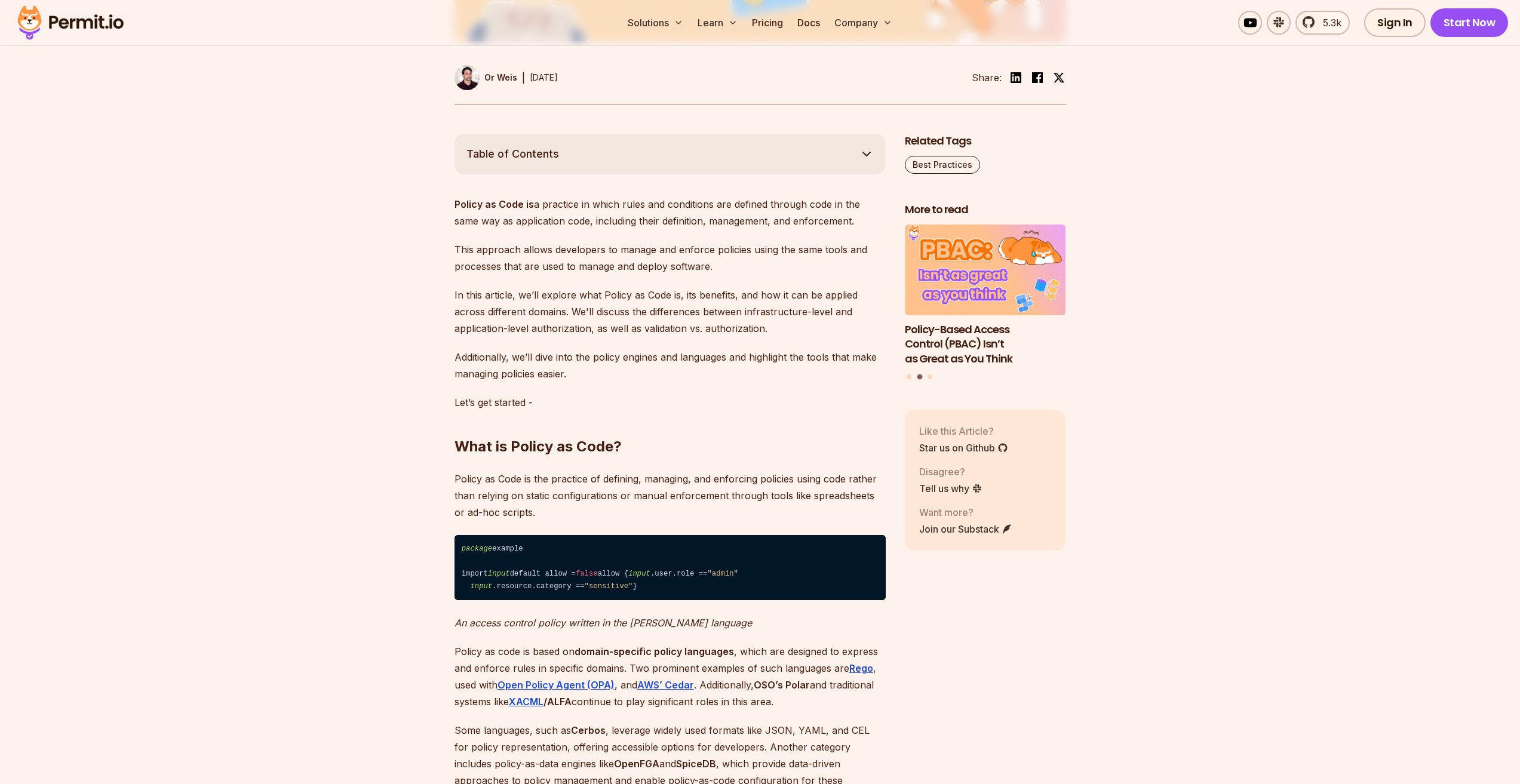
scroll to position [657, 0]
